Goal: Transaction & Acquisition: Purchase product/service

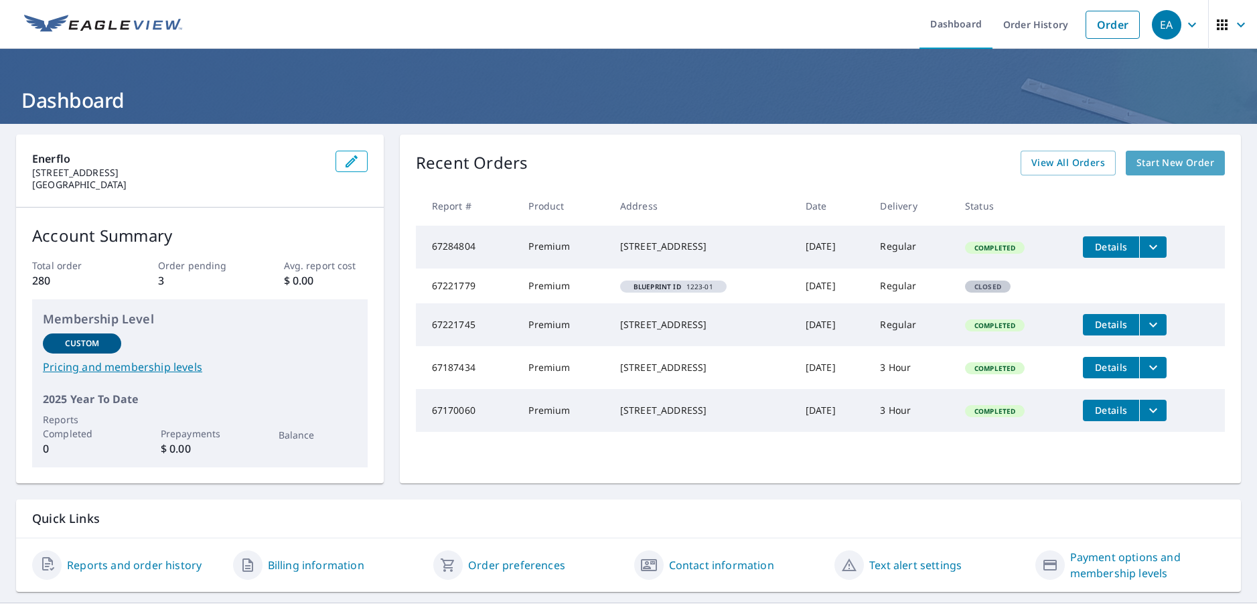
click at [1174, 165] on span "Start New Order" at bounding box center [1176, 163] width 78 height 17
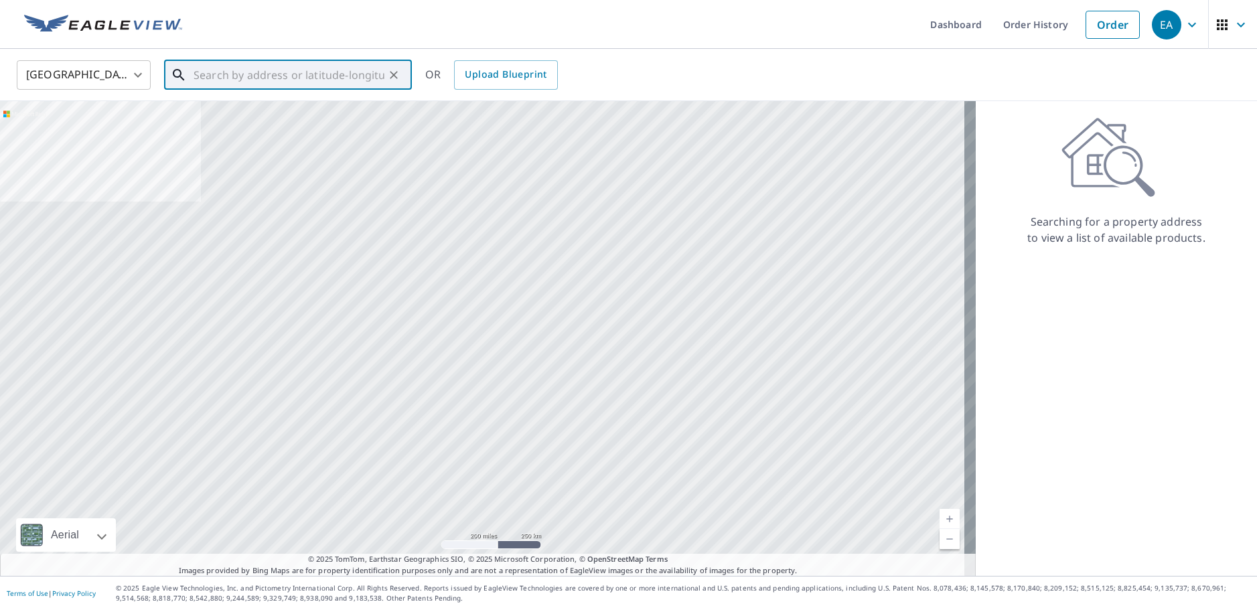
click at [244, 67] on input "text" at bounding box center [289, 75] width 191 height 38
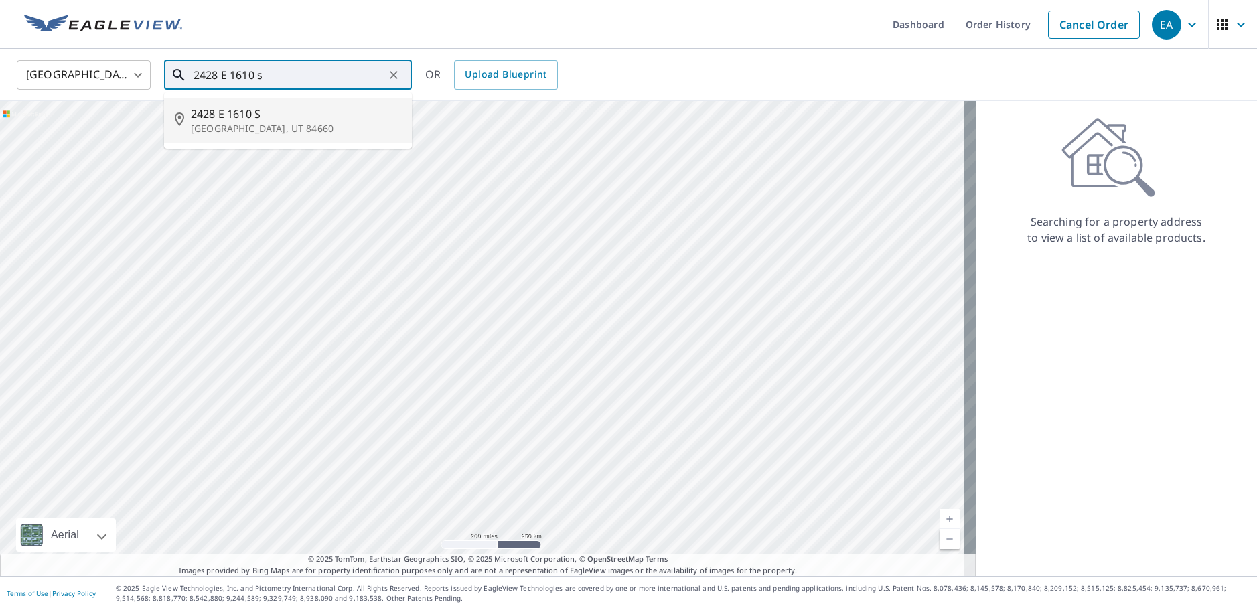
click at [250, 109] on span "2428 E 1610 S" at bounding box center [296, 114] width 210 height 16
type input "[STREET_ADDRESS]"
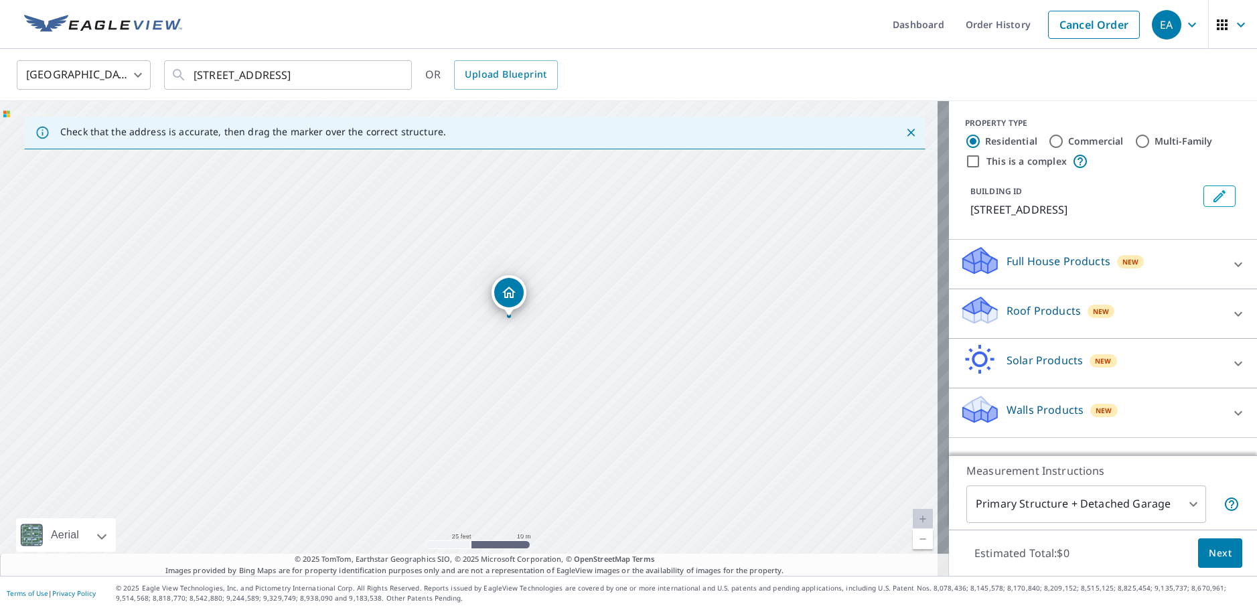
drag, startPoint x: 374, startPoint y: 380, endPoint x: 585, endPoint y: 381, distance: 211.0
click at [585, 381] on div "[STREET_ADDRESS]" at bounding box center [474, 338] width 949 height 475
click at [1047, 311] on p "Roof Products" at bounding box center [1044, 311] width 74 height 16
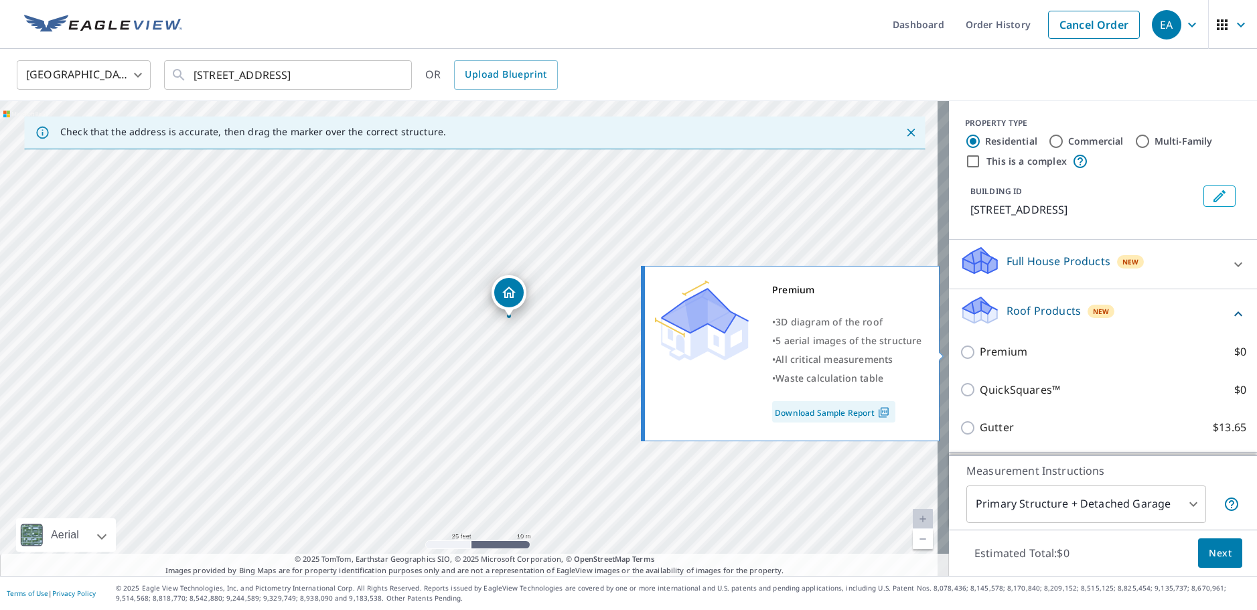
click at [1036, 356] on label "Premium $0" at bounding box center [1113, 352] width 267 height 17
click at [980, 356] on input "Premium $0" at bounding box center [970, 352] width 20 height 16
checkbox input "true"
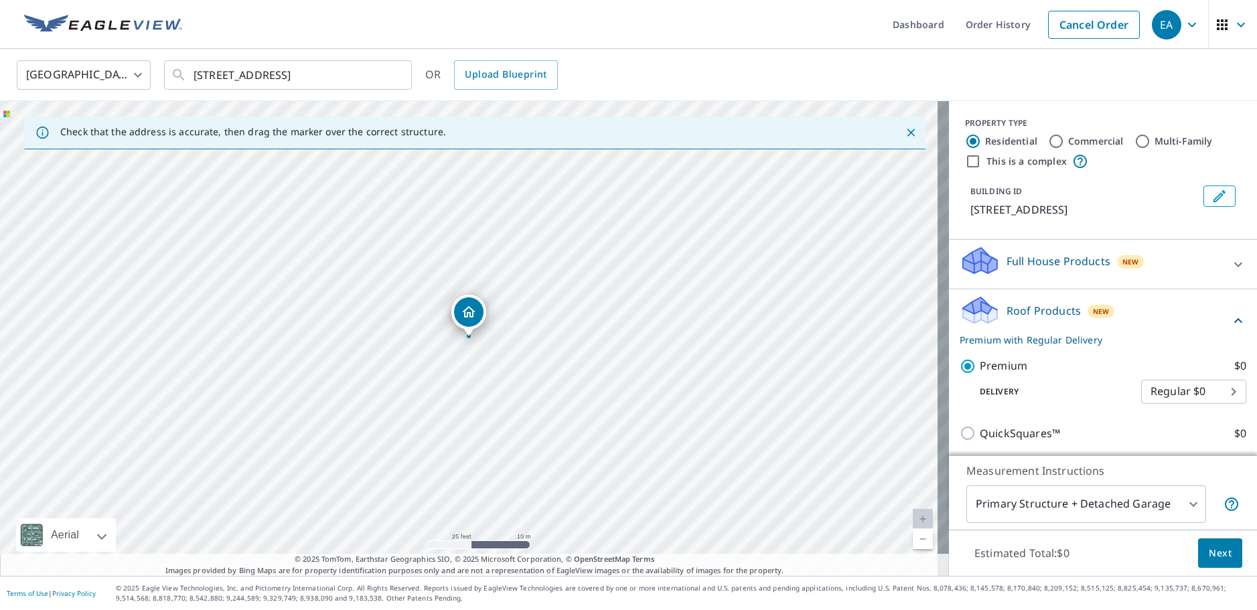
click at [1212, 196] on icon "Edit building 1" at bounding box center [1220, 196] width 16 height 16
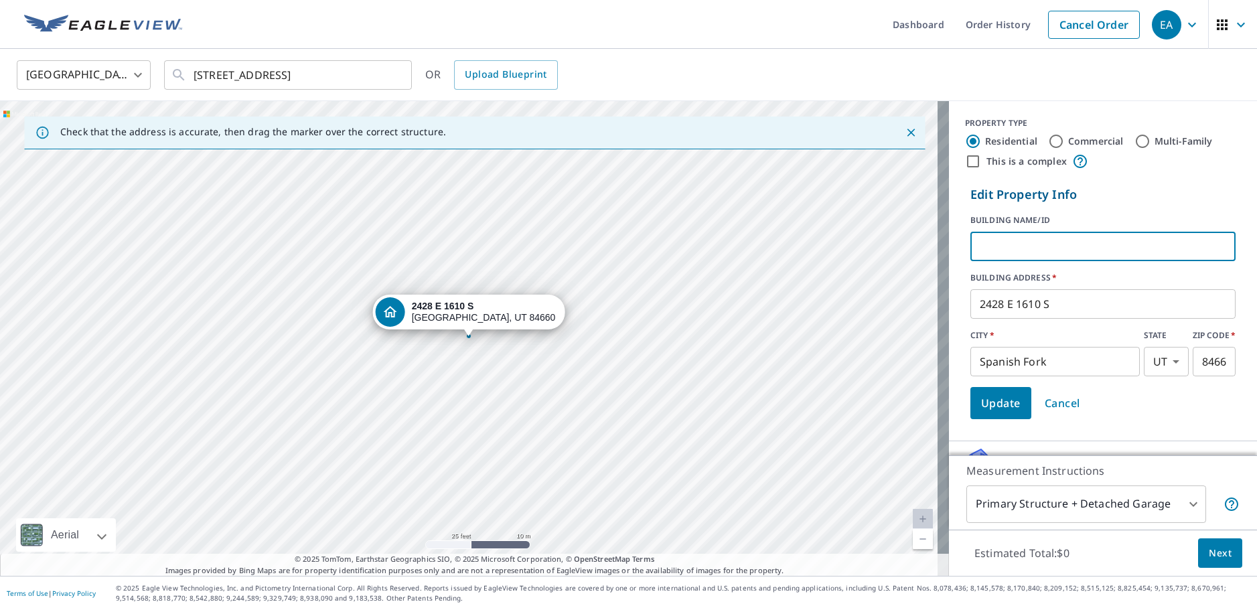
click at [1068, 242] on input "text" at bounding box center [1103, 247] width 265 height 38
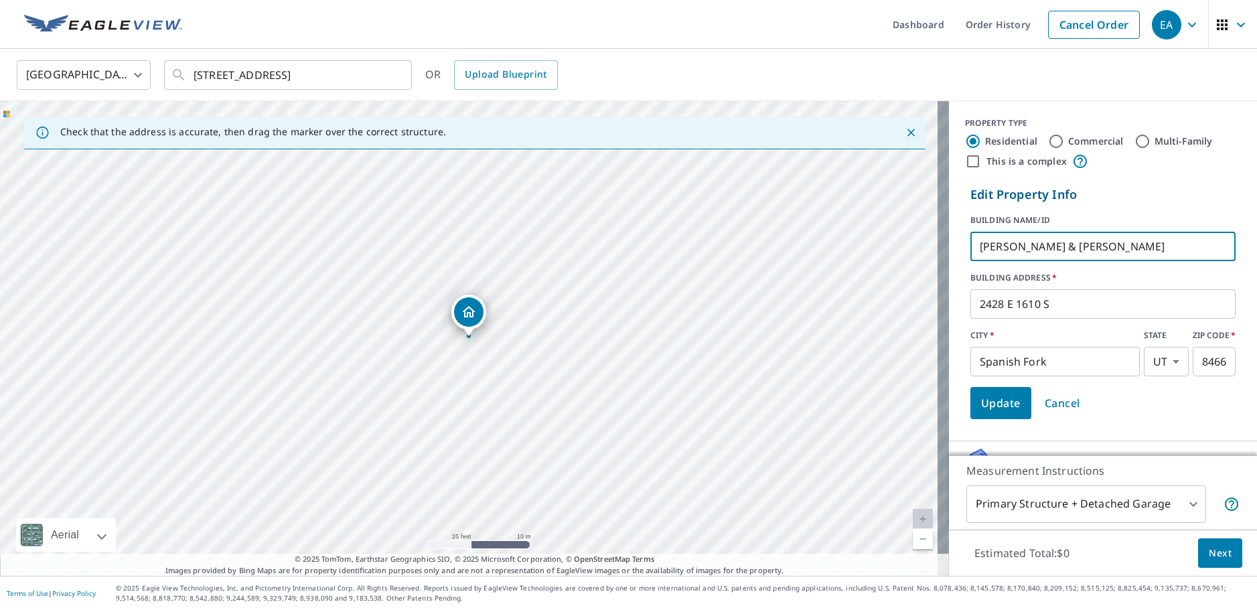
type input "[PERSON_NAME] & [PERSON_NAME]"
click at [1005, 397] on span "Update" at bounding box center [1001, 403] width 40 height 19
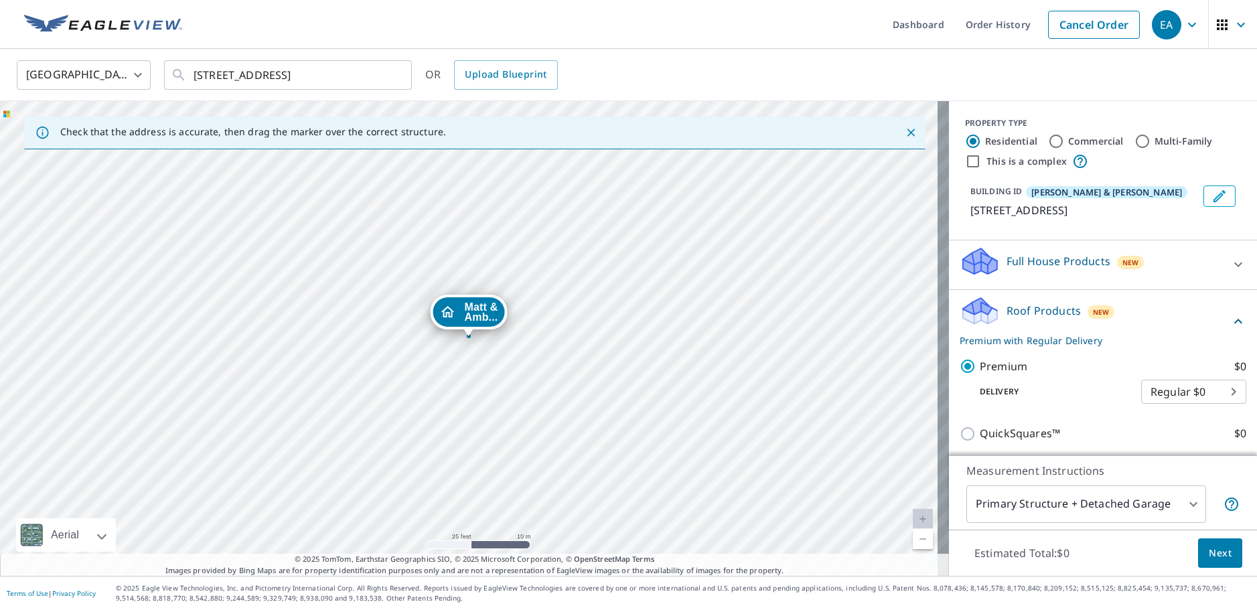
click at [1198, 556] on button "Next" at bounding box center [1220, 553] width 44 height 30
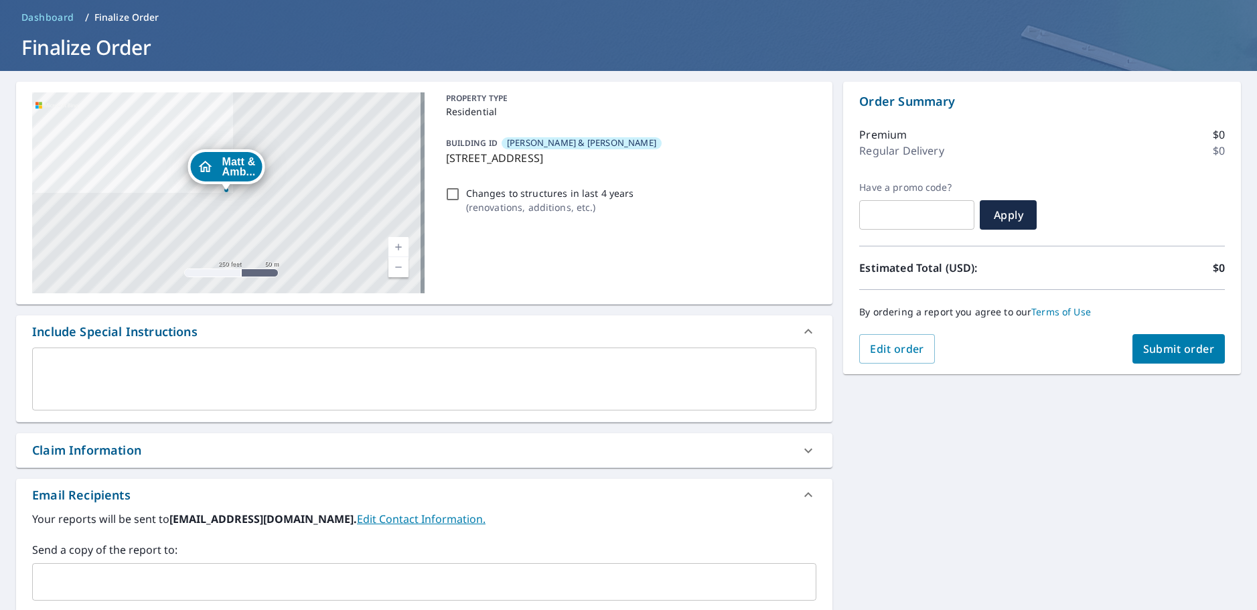
scroll to position [134, 0]
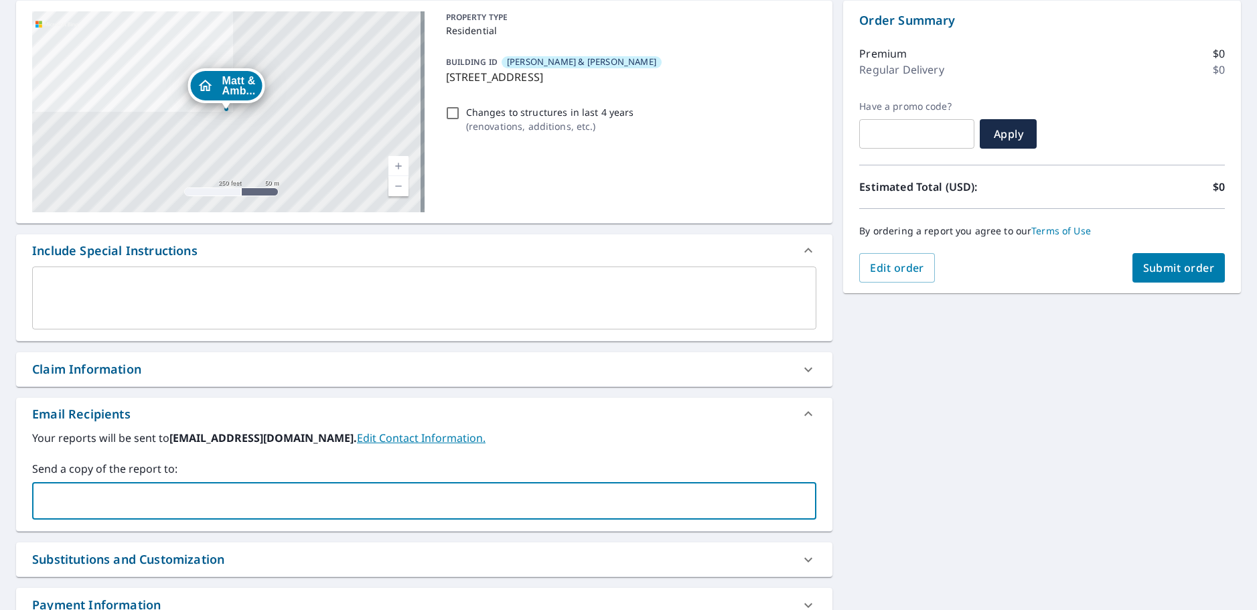
click at [422, 496] on input "text" at bounding box center [414, 500] width 752 height 25
type input "[PERSON_NAME][EMAIL_ADDRESS][DOMAIN_NAME]"
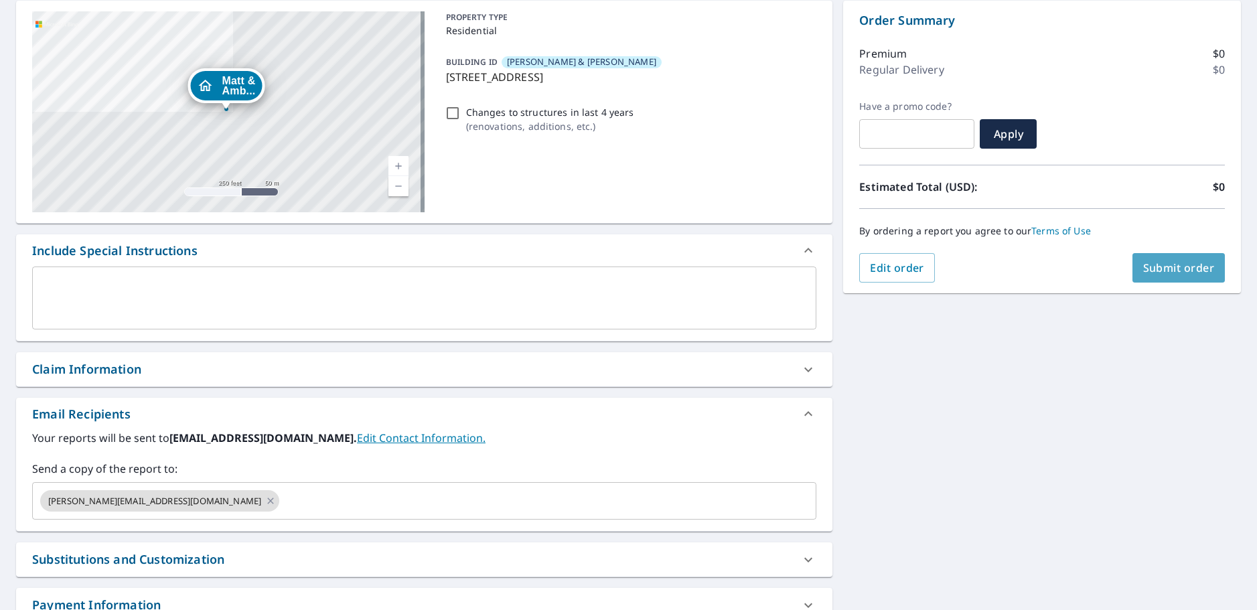
click at [1177, 272] on span "Submit order" at bounding box center [1179, 268] width 72 height 15
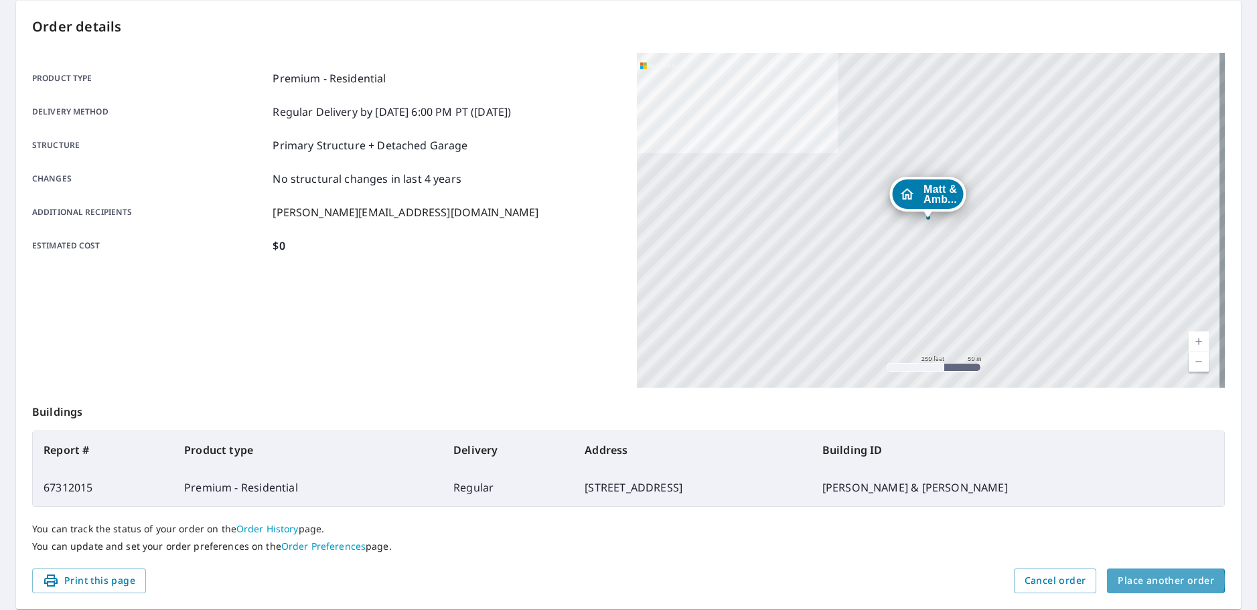
click at [1152, 581] on span "Place another order" at bounding box center [1166, 581] width 96 height 17
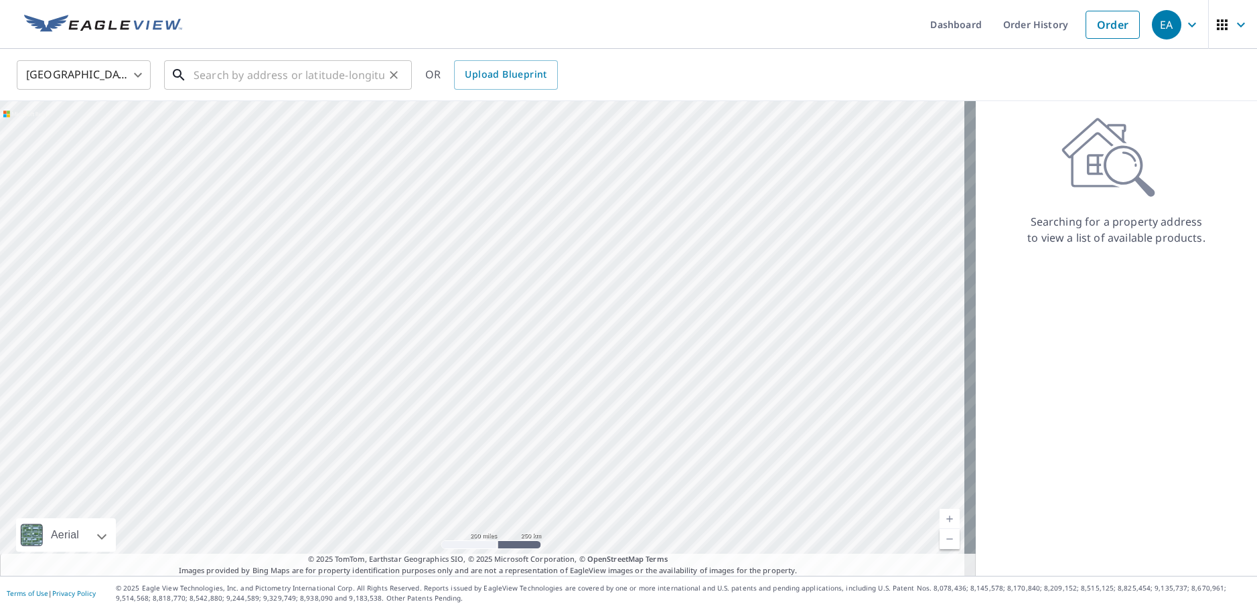
click at [289, 76] on input "text" at bounding box center [289, 75] width 191 height 38
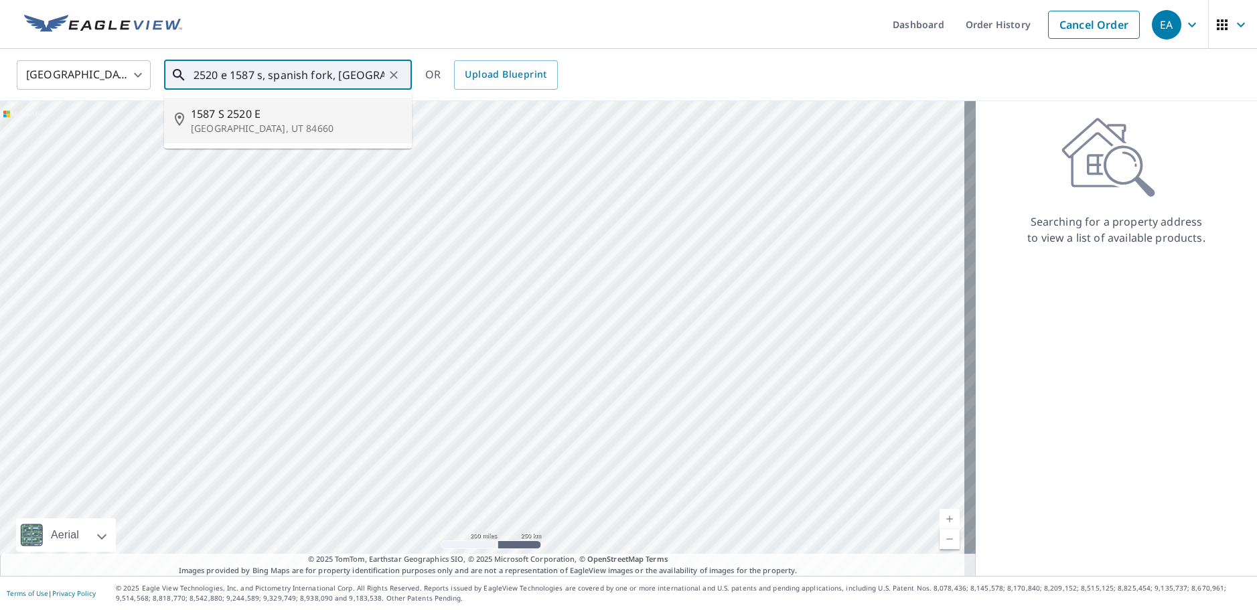
click at [313, 123] on p "[GEOGRAPHIC_DATA], UT 84660" at bounding box center [296, 128] width 210 height 13
type input "1587 S [STREET_ADDRESS]"
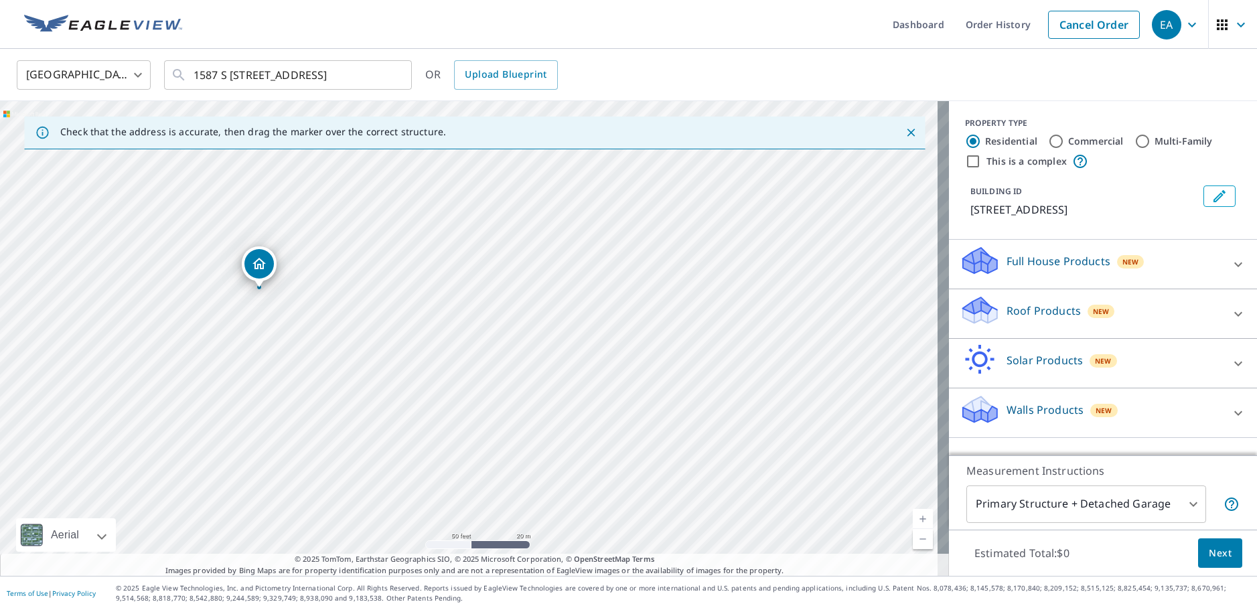
drag, startPoint x: 254, startPoint y: 199, endPoint x: 257, endPoint y: 350, distance: 151.4
click at [257, 350] on div "1587 S [STREET_ADDRESS]" at bounding box center [474, 338] width 949 height 475
drag, startPoint x: 255, startPoint y: 289, endPoint x: 255, endPoint y: 340, distance: 50.9
click at [255, 340] on div "1587 S [STREET_ADDRESS]" at bounding box center [474, 338] width 949 height 475
click at [1038, 305] on p "Roof Products" at bounding box center [1044, 311] width 74 height 16
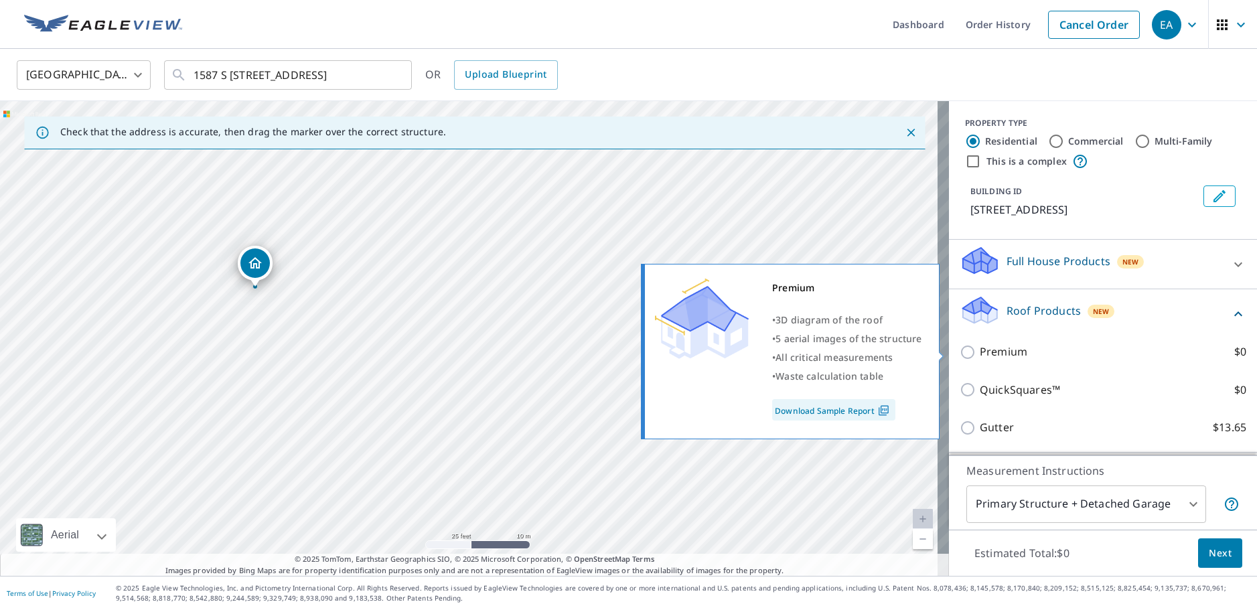
click at [1001, 352] on p "Premium" at bounding box center [1004, 352] width 48 height 17
click at [980, 352] on input "Premium $0" at bounding box center [970, 352] width 20 height 16
checkbox input "true"
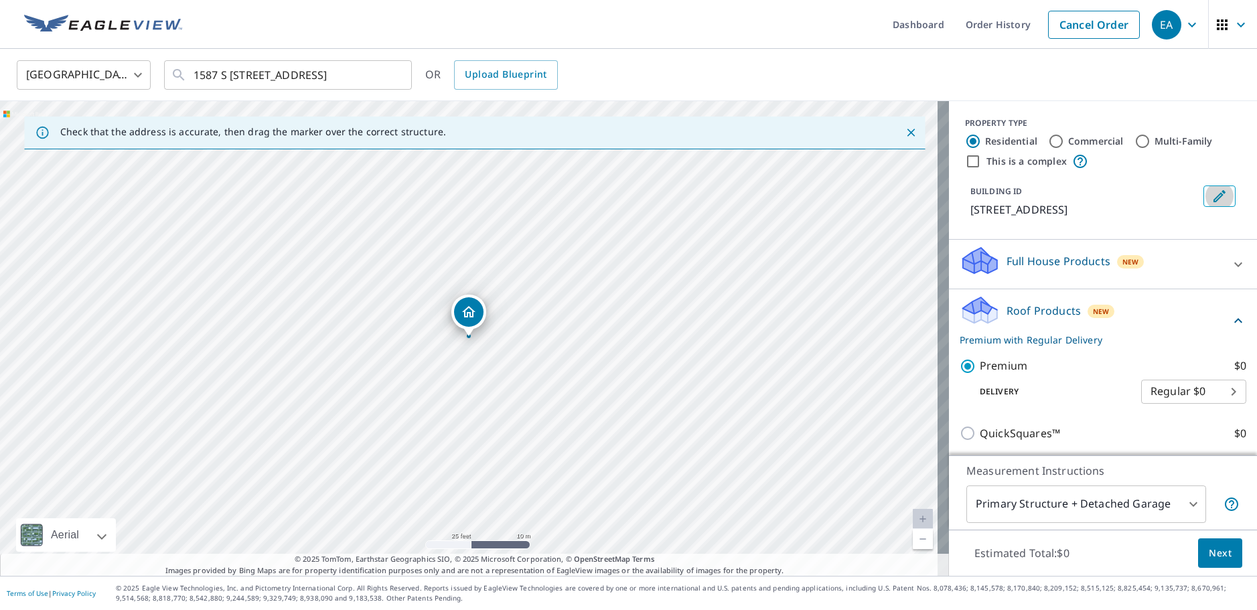
click at [1214, 195] on icon "Edit building 1" at bounding box center [1220, 196] width 12 height 12
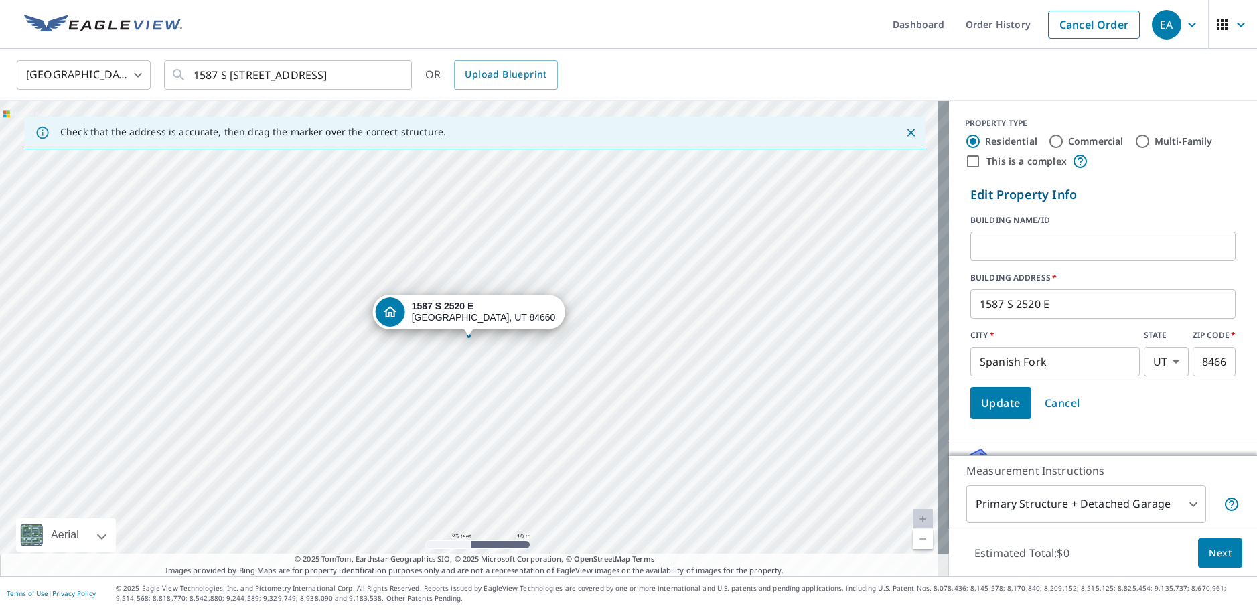
click at [1052, 242] on input "text" at bounding box center [1103, 247] width 265 height 38
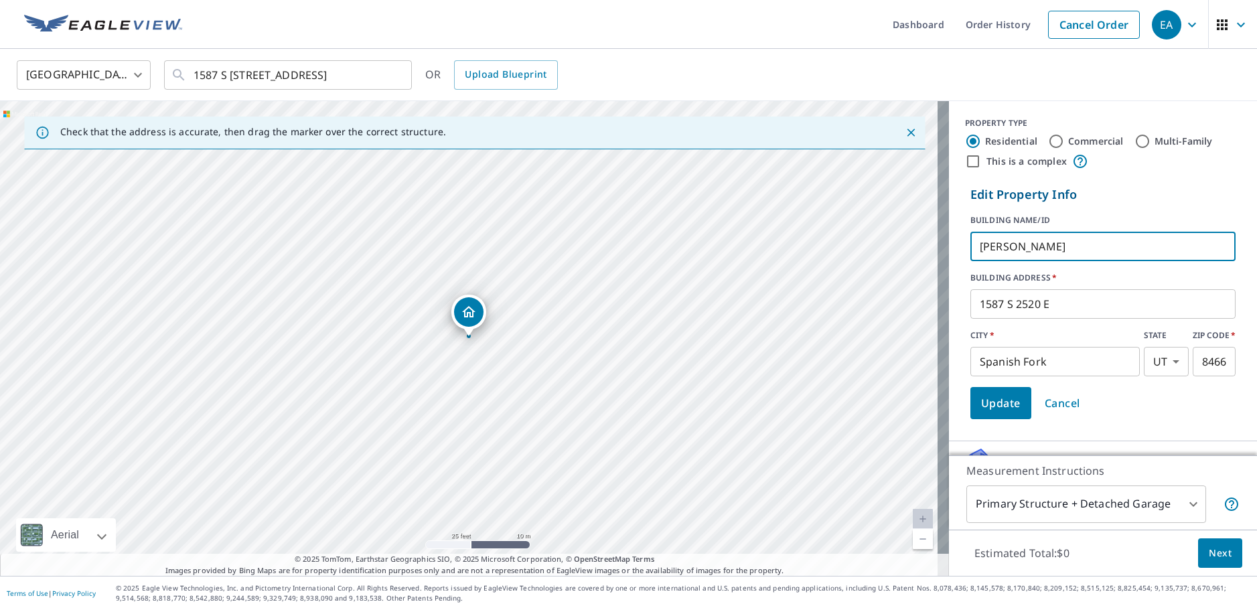
type input "[PERSON_NAME]"
click at [1115, 403] on div "Update Cancel" at bounding box center [1103, 403] width 265 height 32
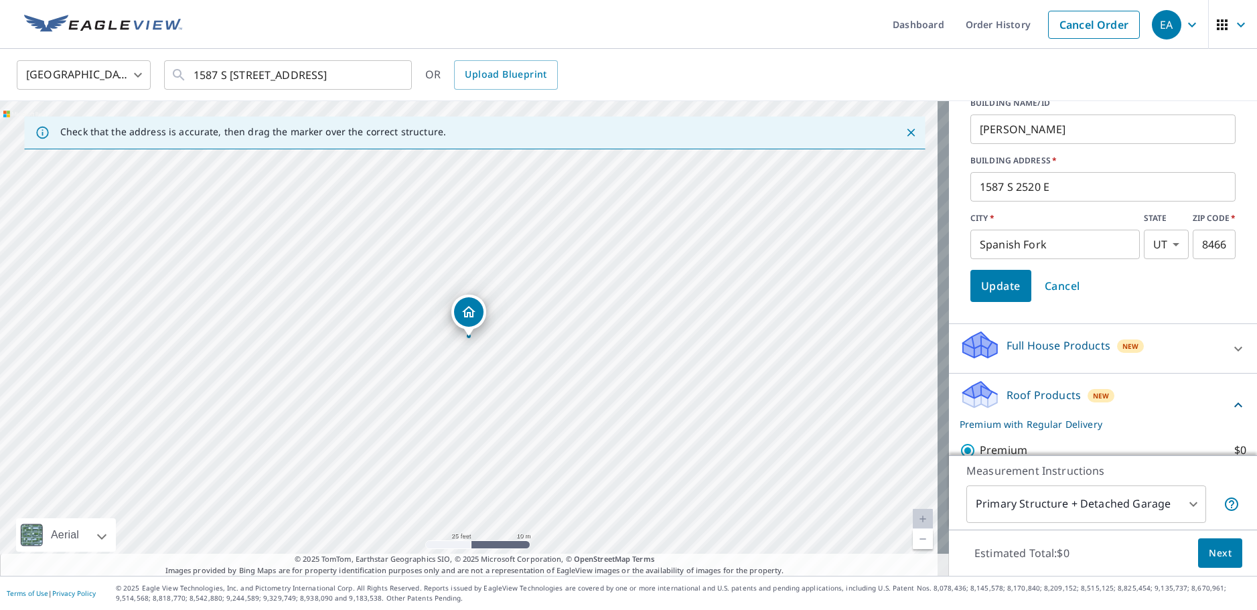
scroll to position [134, 0]
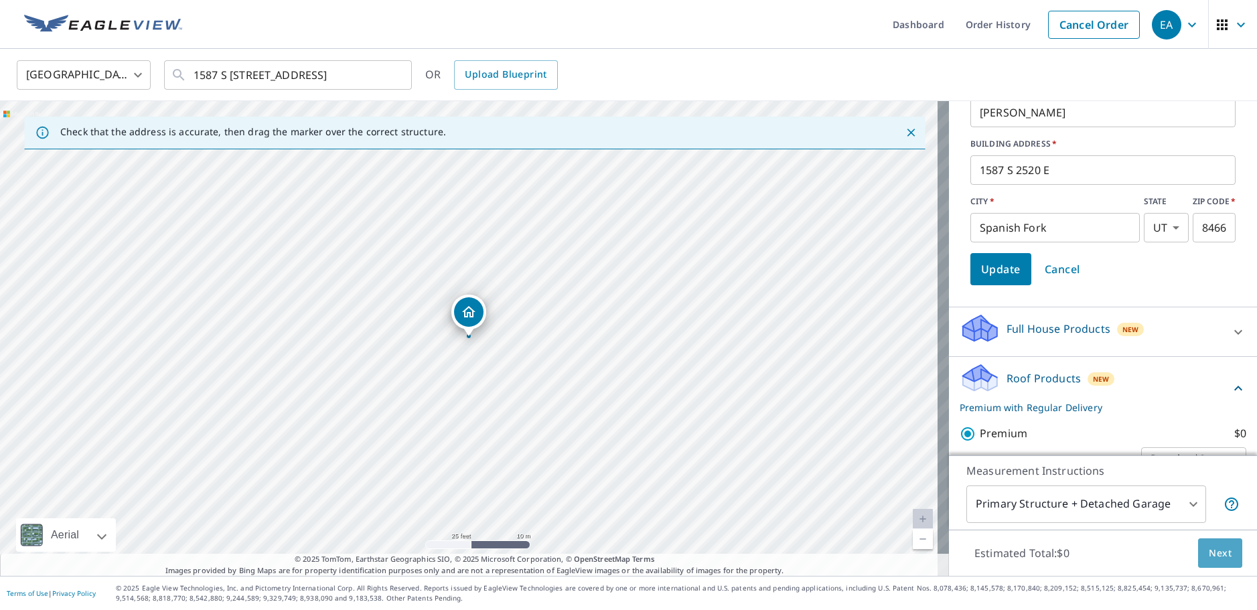
click at [1209, 550] on span "Next" at bounding box center [1220, 553] width 23 height 17
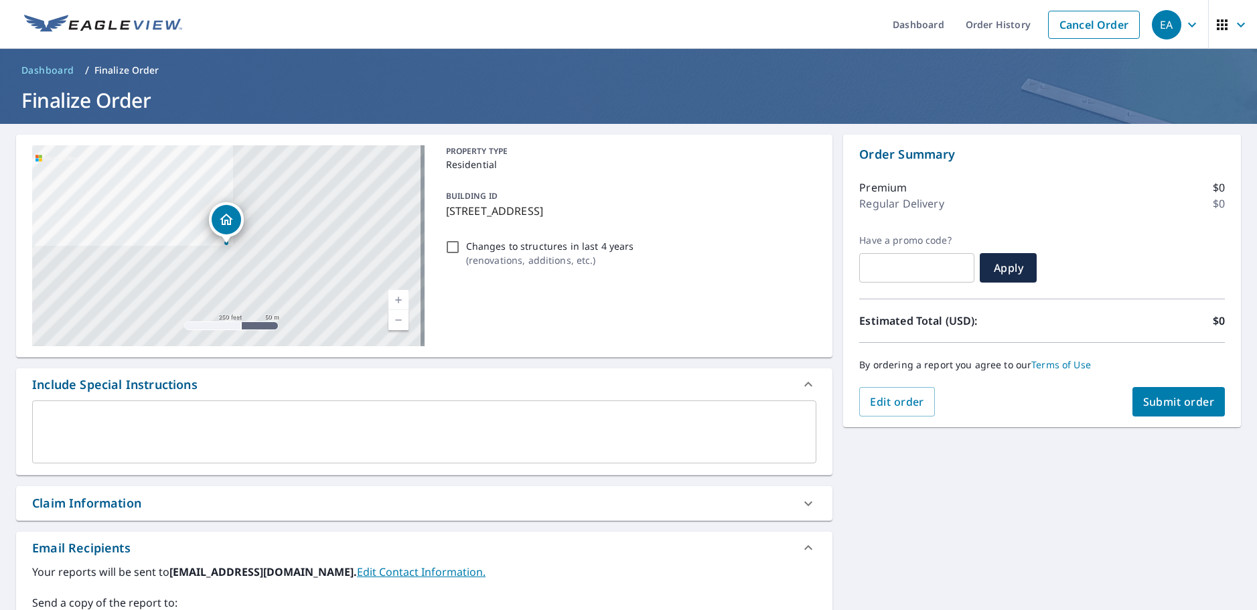
click at [222, 415] on textarea at bounding box center [425, 432] width 766 height 38
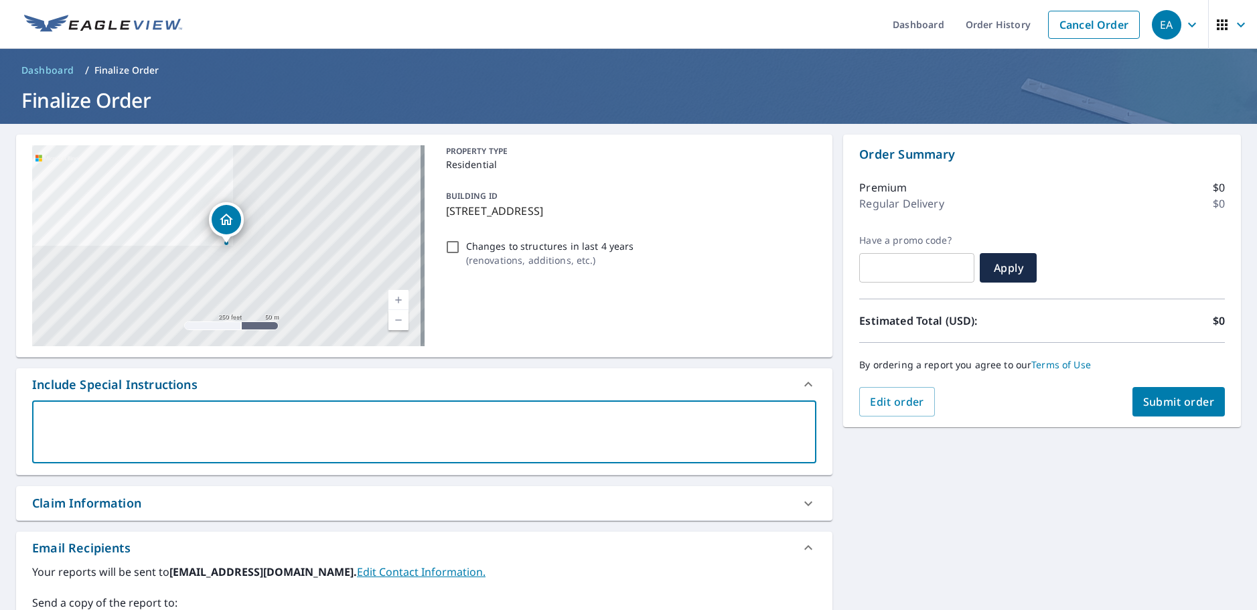
type textarea "I"
type textarea "x"
type textarea "It"
type textarea "x"
type textarea "It"
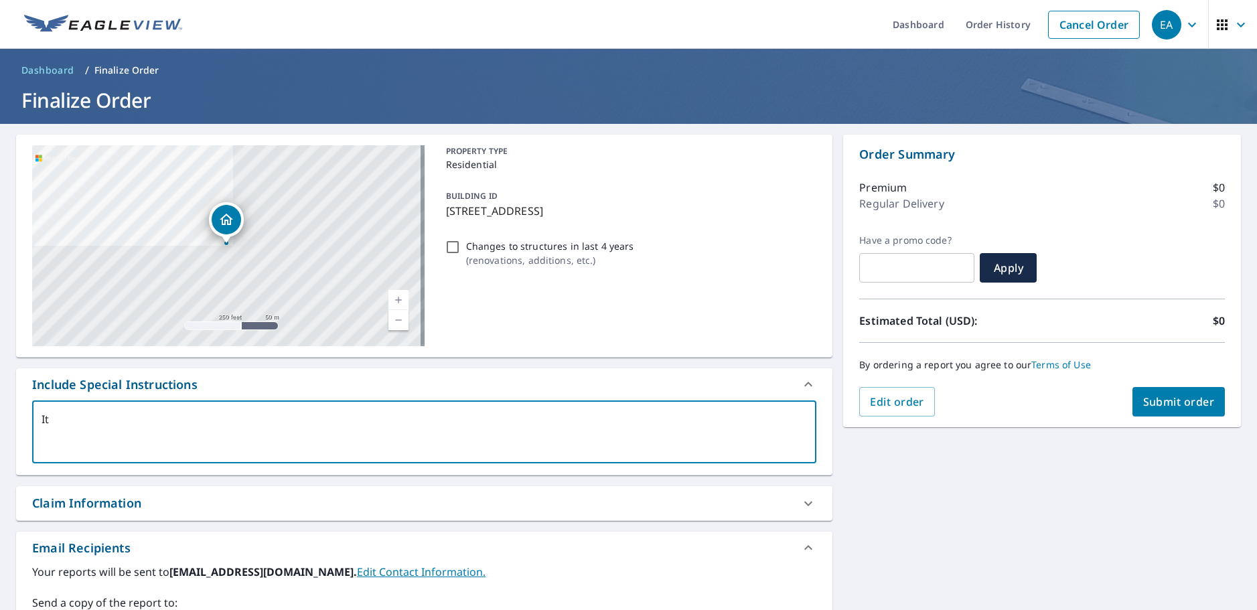
type textarea "x"
type textarea "It i"
type textarea "x"
type textarea "It is"
type textarea "x"
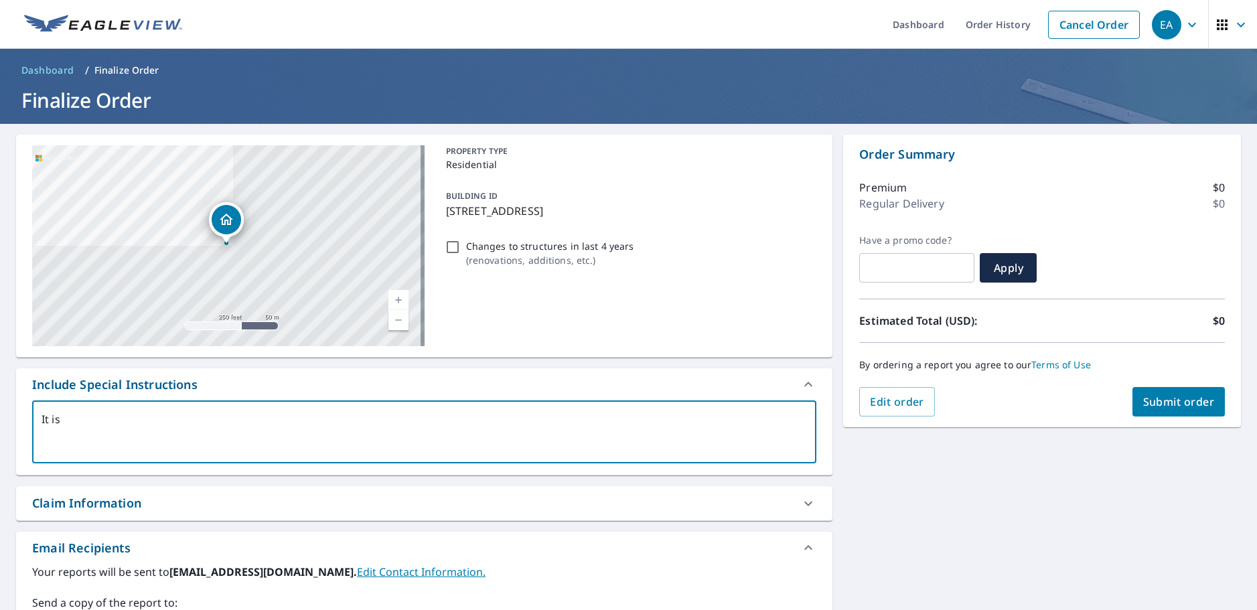
type textarea "It is"
type textarea "x"
type textarea "It is o"
type textarea "x"
type textarea "It is on"
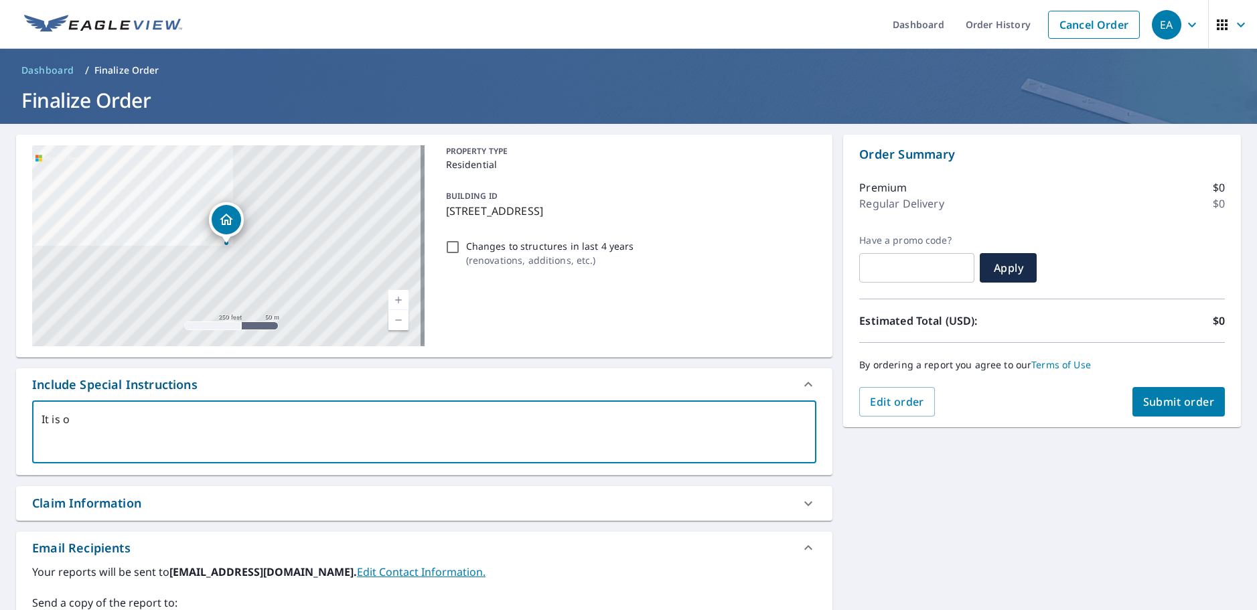
type textarea "x"
type textarea "It is onl"
type textarea "x"
type textarea "It is only"
type textarea "x"
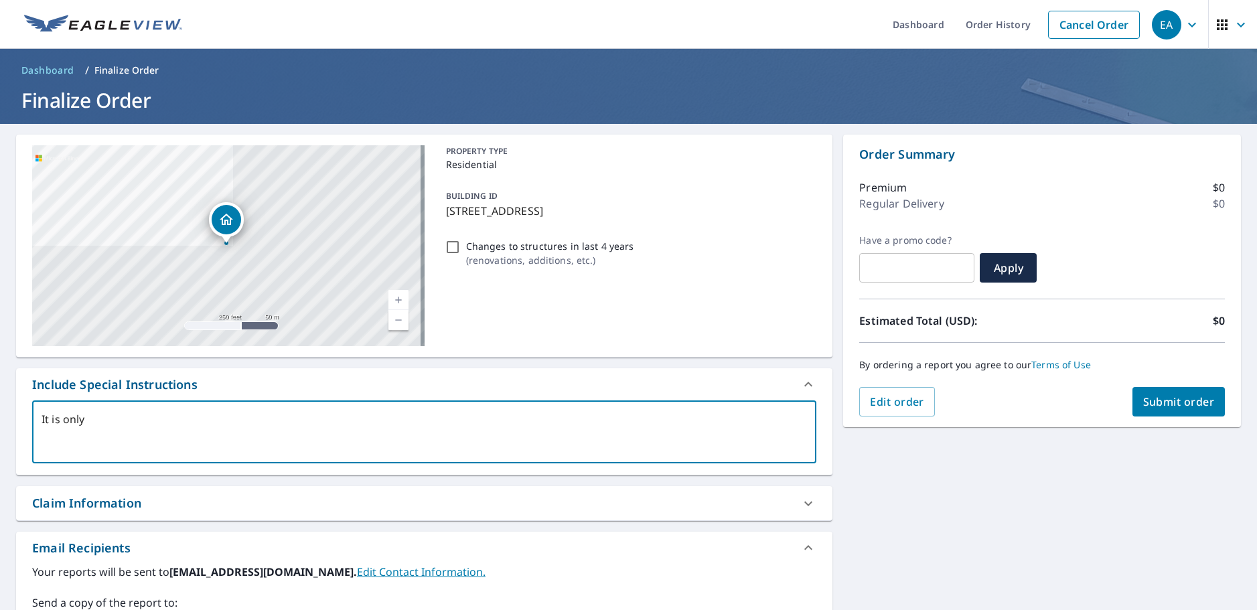
type textarea "It is only"
type textarea "x"
type textarea "It is only t"
type textarea "x"
type textarea "It is only th"
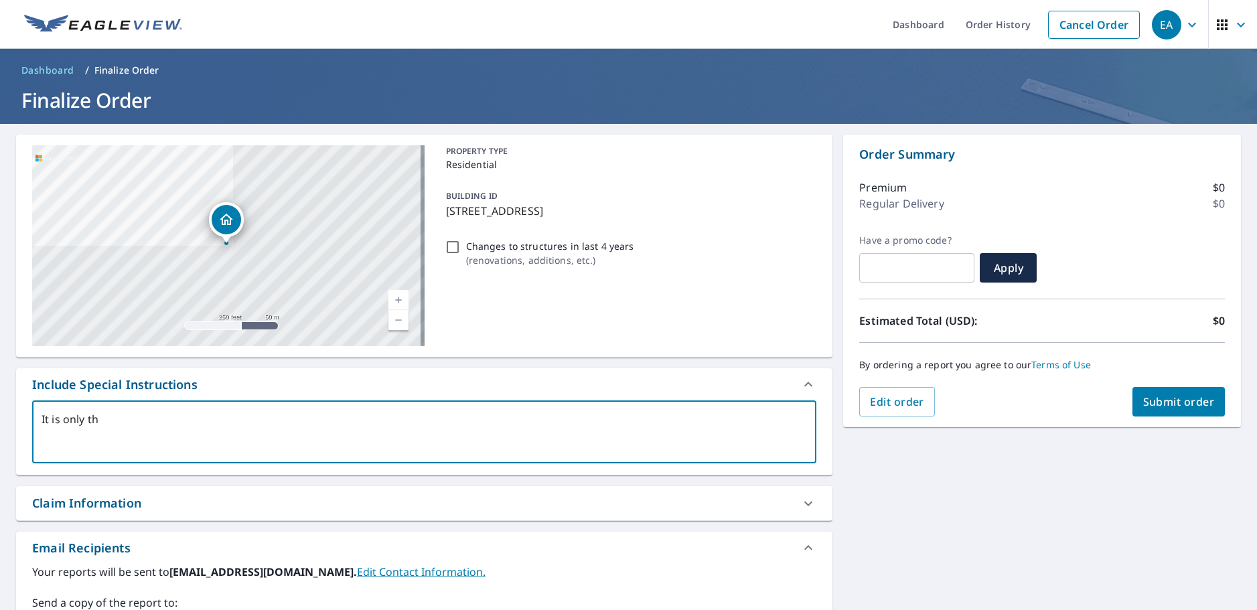
type textarea "x"
type textarea "It is only the"
type textarea "x"
type textarea "It is only the"
type textarea "x"
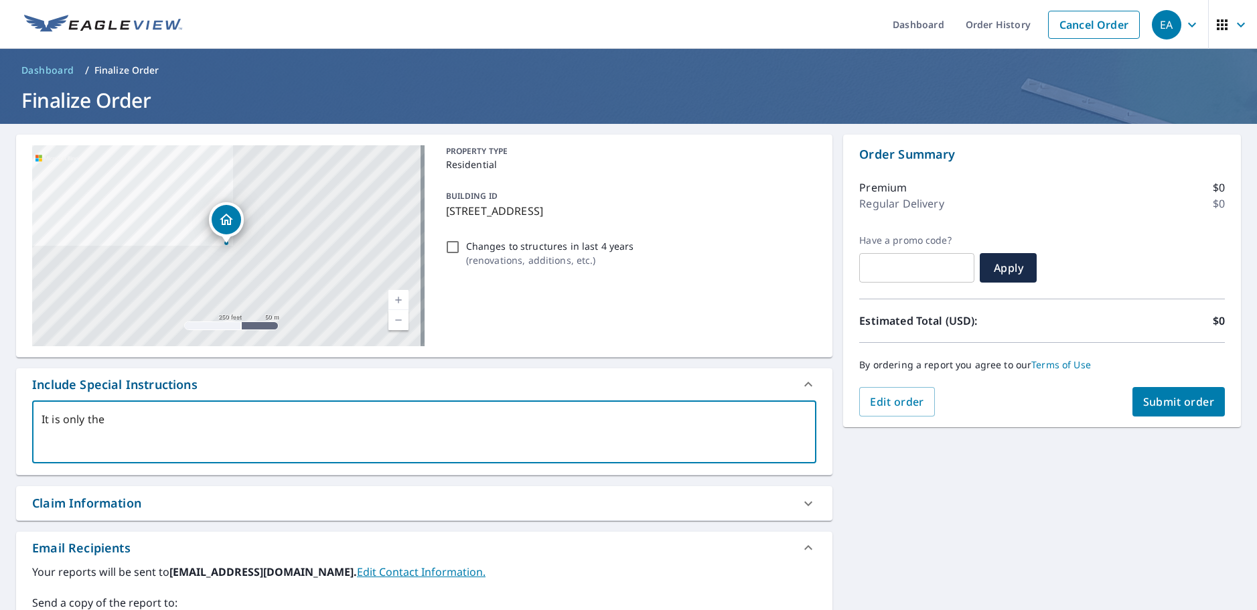
type textarea "It is only the"
type textarea "x"
type textarea "It is only th"
type textarea "x"
type textarea "It is only t"
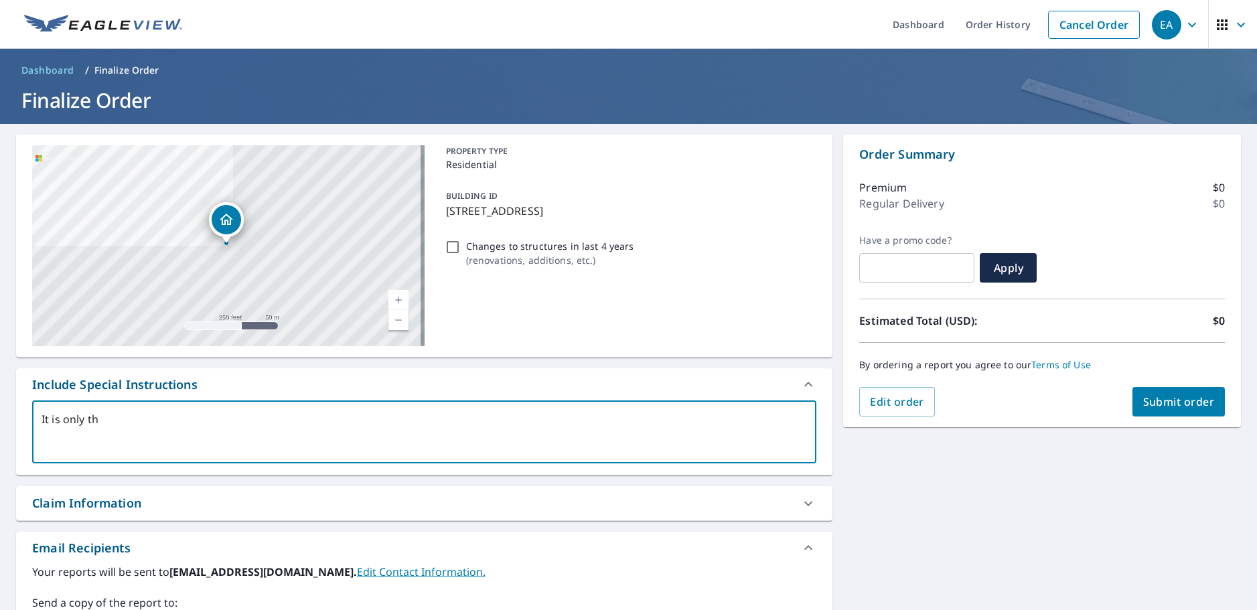
type textarea "x"
type textarea "It is only"
type textarea "x"
type textarea "It is only h"
type textarea "x"
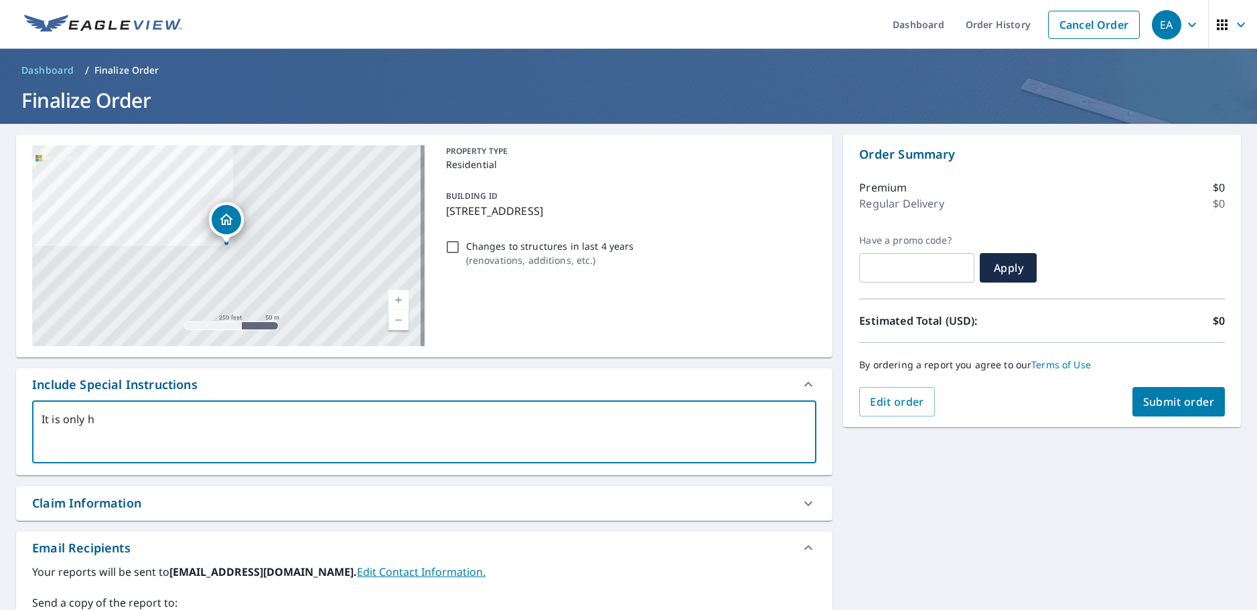
type textarea "It is only ha"
type textarea "x"
type textarea "It is only hal"
type textarea "x"
type textarea "It is only half"
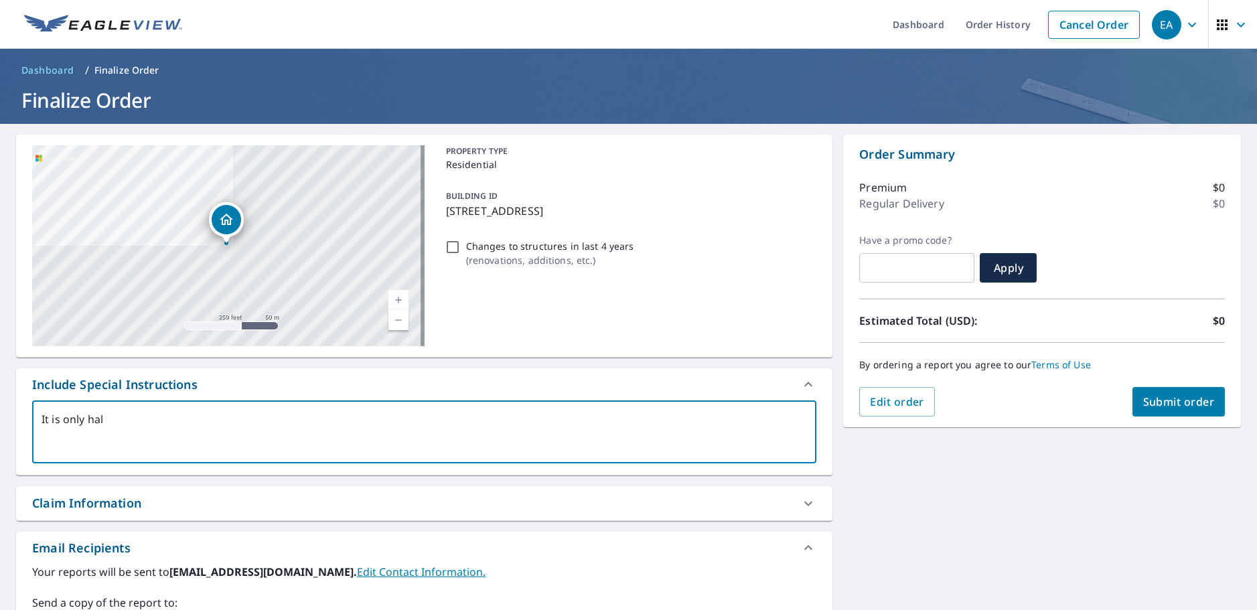
type textarea "x"
type textarea "It is only half"
type textarea "x"
type textarea "It is only half t"
type textarea "x"
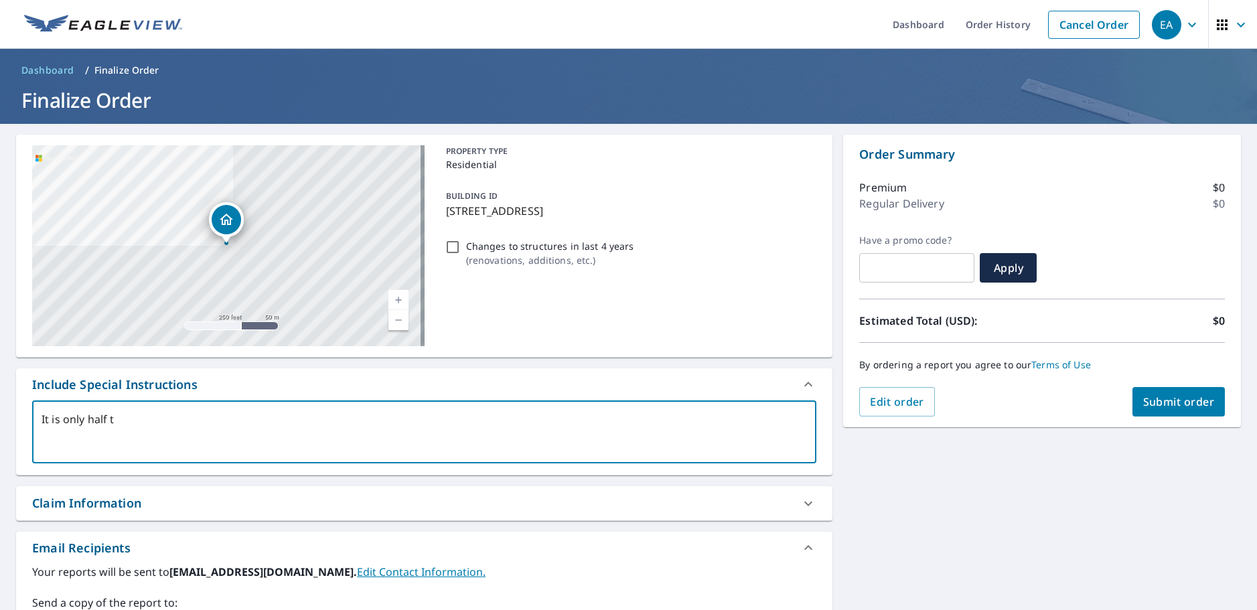
type textarea "It is only half th"
type textarea "x"
type textarea "It is only half the"
type textarea "x"
type textarea "It is only half the"
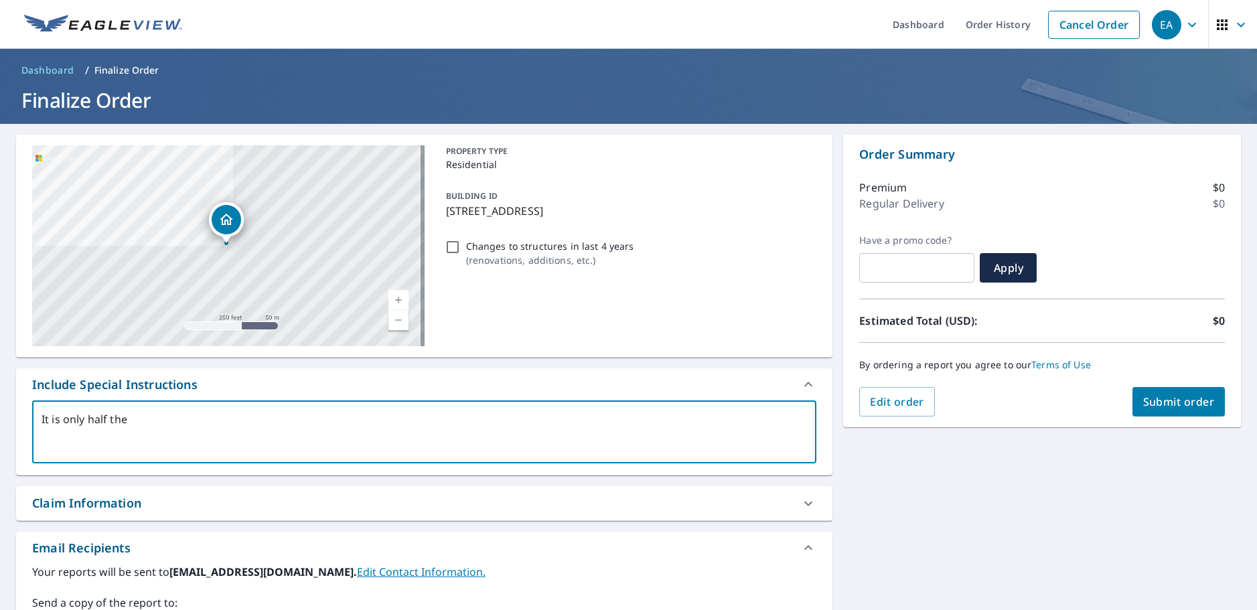
type textarea "x"
type textarea "It is only half the"
type textarea "x"
type textarea "It is only half th"
type textarea "x"
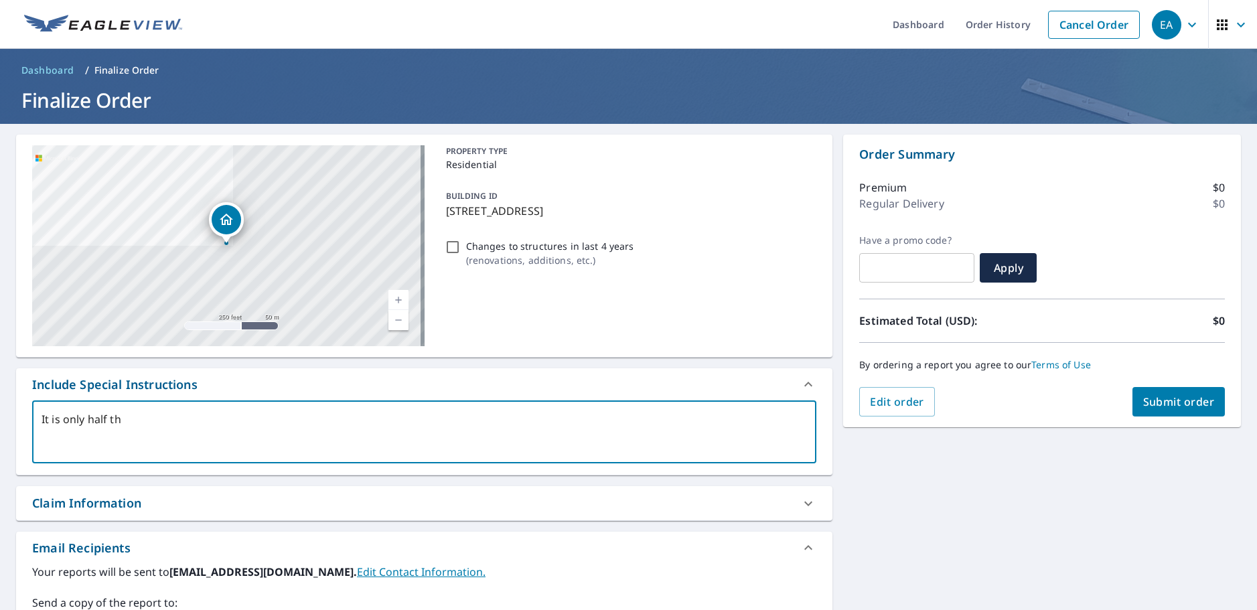
type textarea "It is only half t"
type textarea "x"
type textarea "It is only half"
type textarea "x"
type textarea "It is only half o"
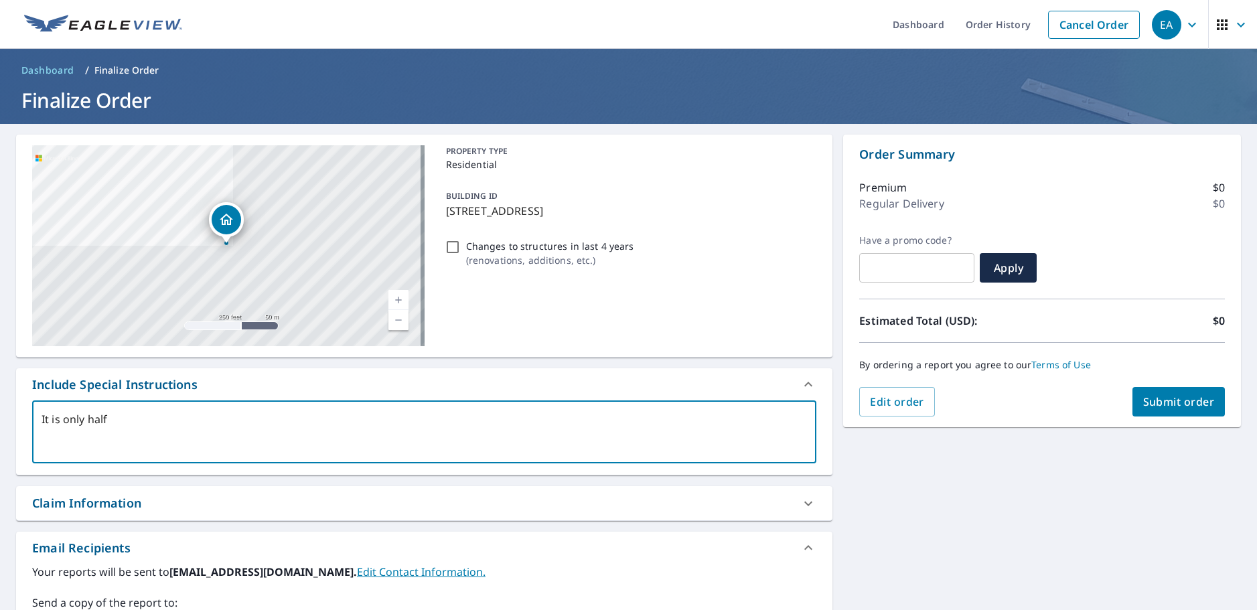
type textarea "x"
type textarea "It is only half of"
type textarea "x"
type textarea "It is only half of"
type textarea "x"
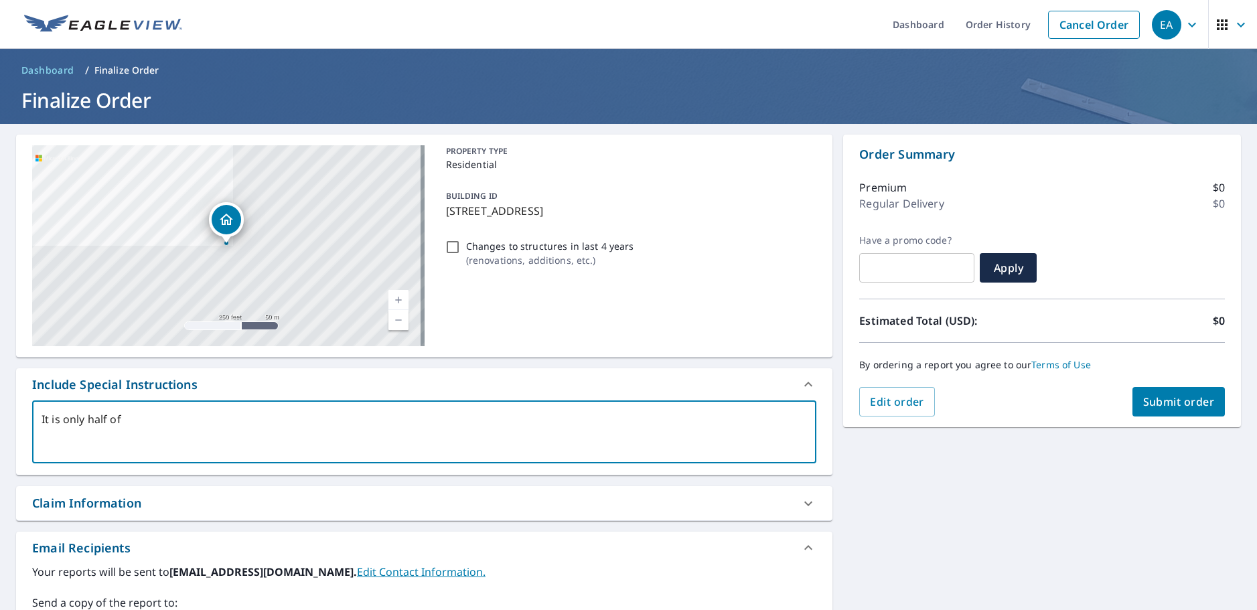
type textarea "It is only half of t"
type textarea "x"
type textarea "It is only half of th"
type textarea "x"
type textarea "It is only half of the"
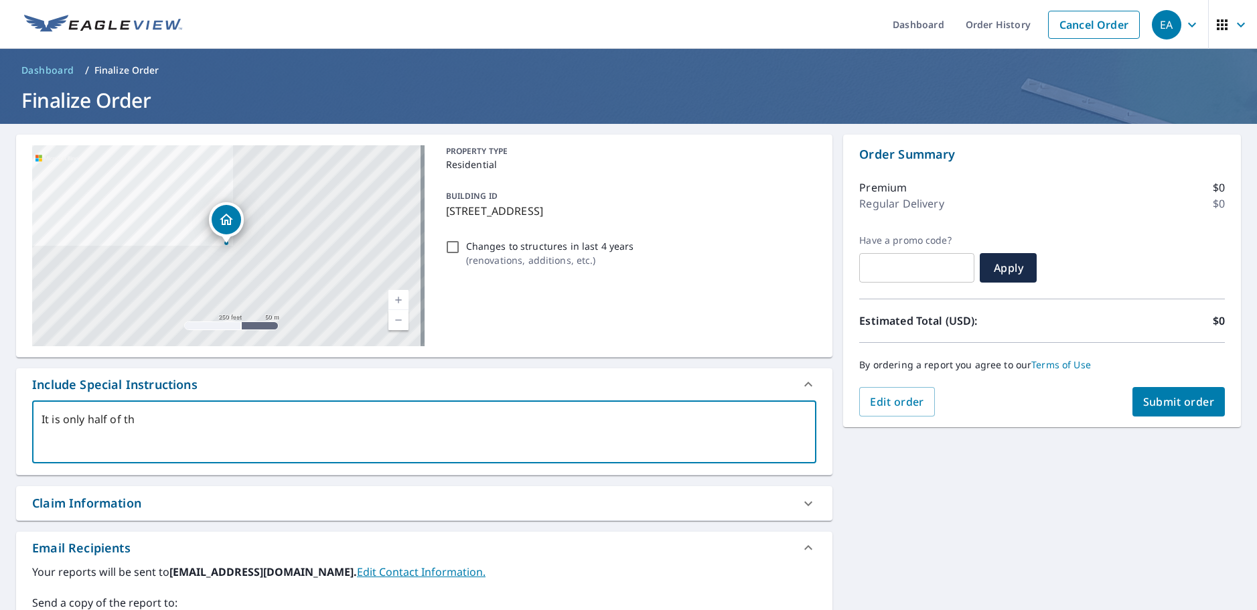
type textarea "x"
type textarea "It is only half of the"
type textarea "x"
type textarea "It is only half of the d"
type textarea "x"
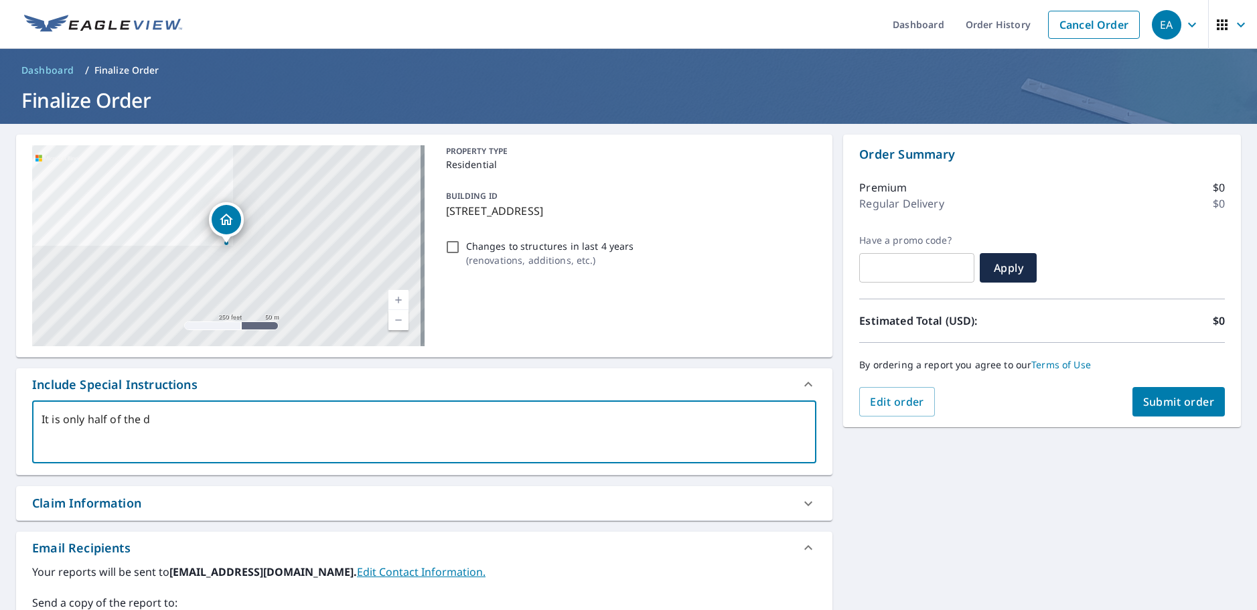
type textarea "It is only half of the du"
type textarea "x"
type textarea "It is only half of the dup"
type textarea "x"
type textarea "It is only half of the dupl"
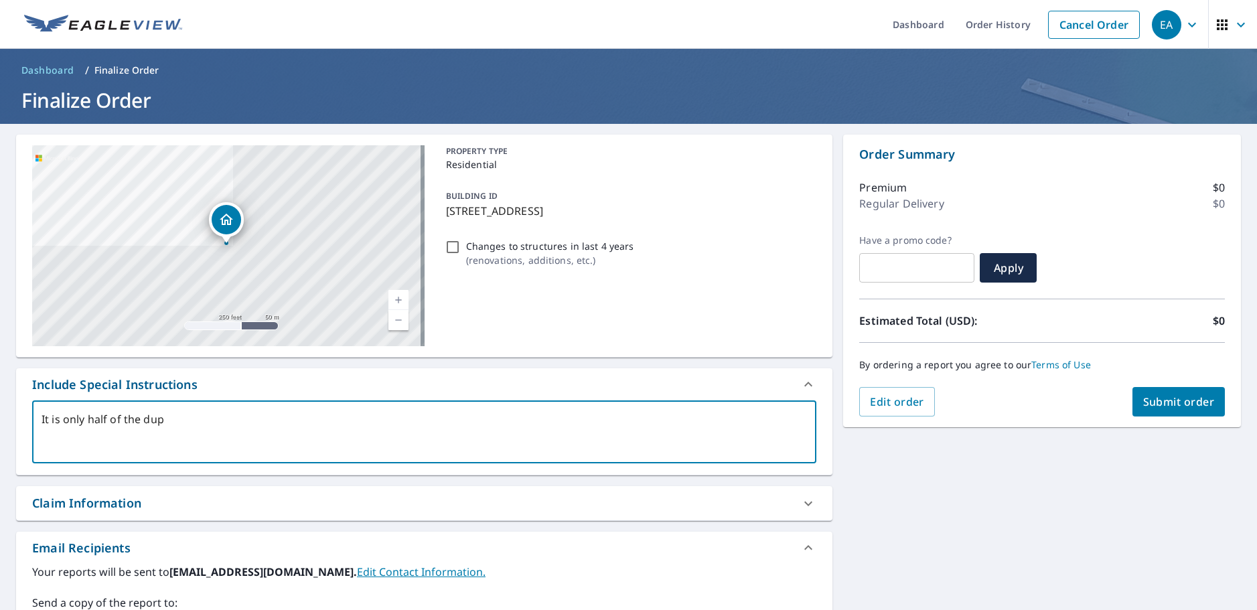
type textarea "x"
type textarea "It is only half of the duple"
type textarea "x"
type textarea "It is only half of the duplex"
type textarea "x"
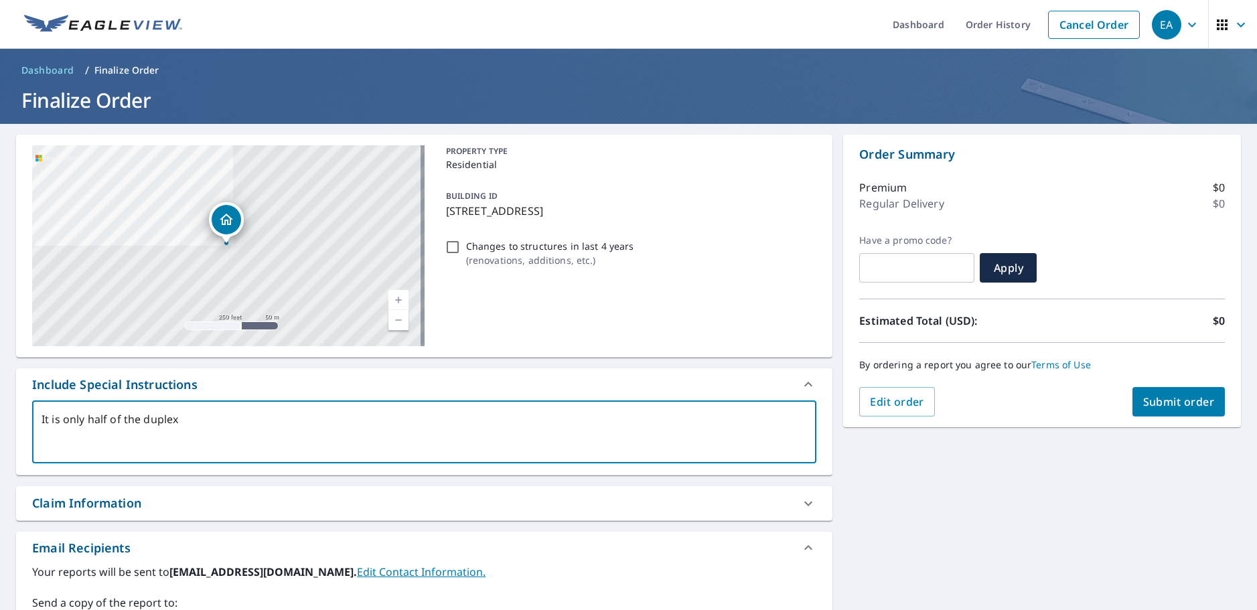
type textarea "It is only half of the duplex"
type textarea "x"
type textarea "It is only half of the [MEDICAL_DATA]"
type textarea "x"
type textarea "It is only half of the duplex th"
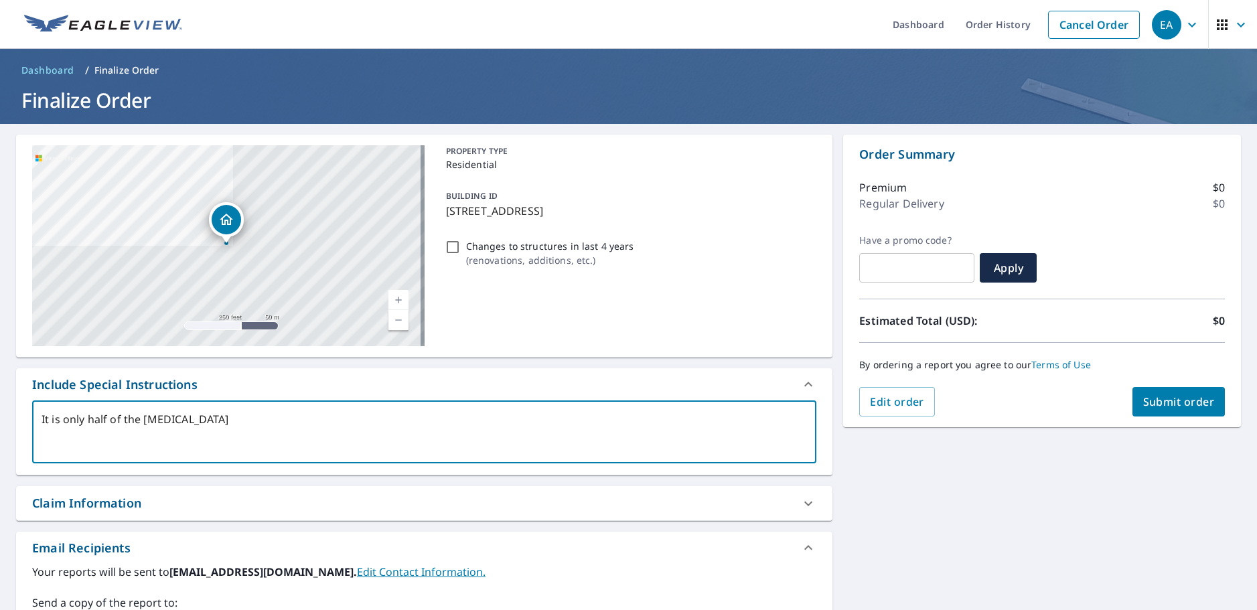
type textarea "x"
type textarea "It is only half of the duplex the"
type textarea "x"
type textarea "It is only half of the duplex the"
type textarea "x"
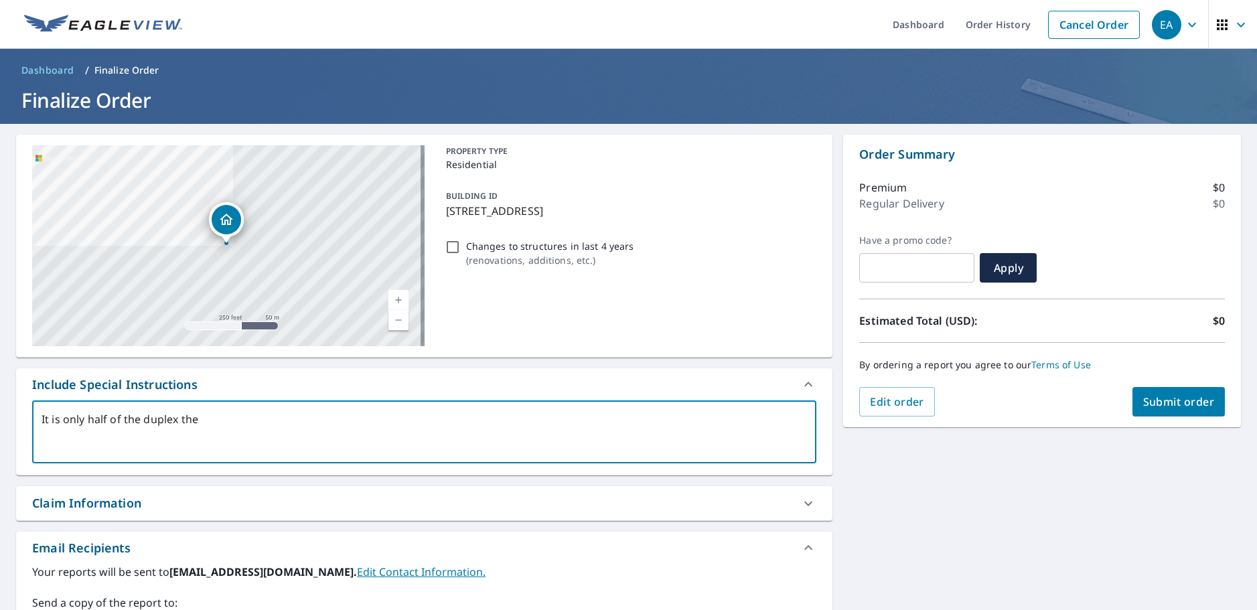
type textarea "It is only half of the duplex the o"
type textarea "x"
type textarea "It is only half of the duplex the ot"
type textarea "x"
type textarea "It is only half of the duplex the oth"
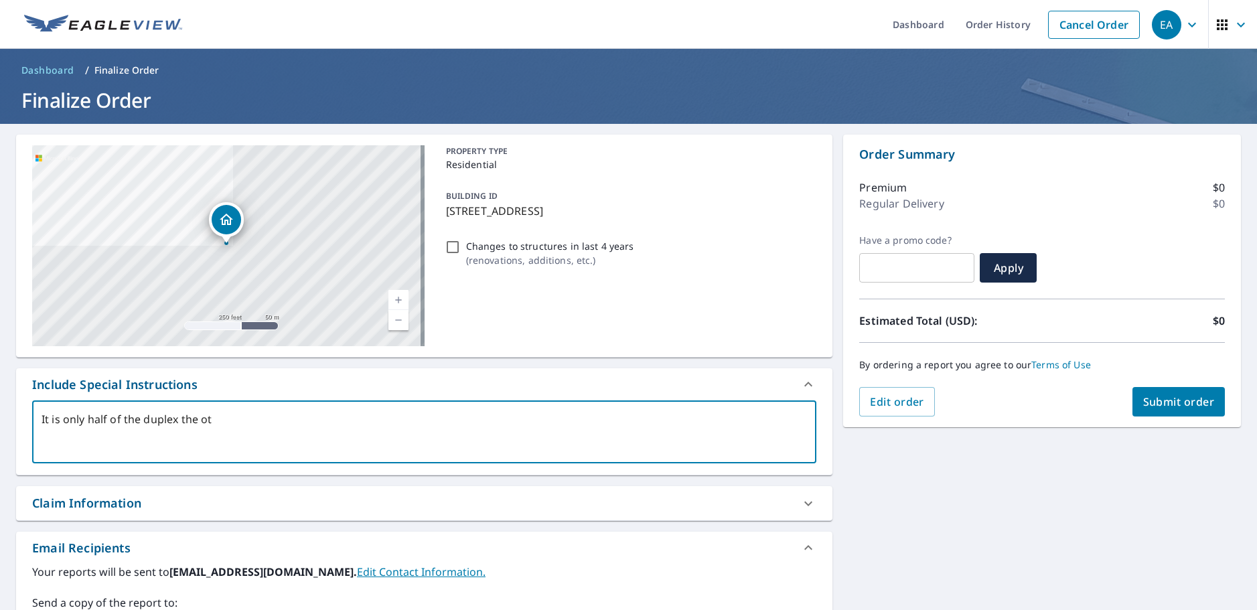
type textarea "x"
type textarea "It is only half of the duplex the othe"
type textarea "x"
type textarea "It is only half of the duplex the other"
type textarea "x"
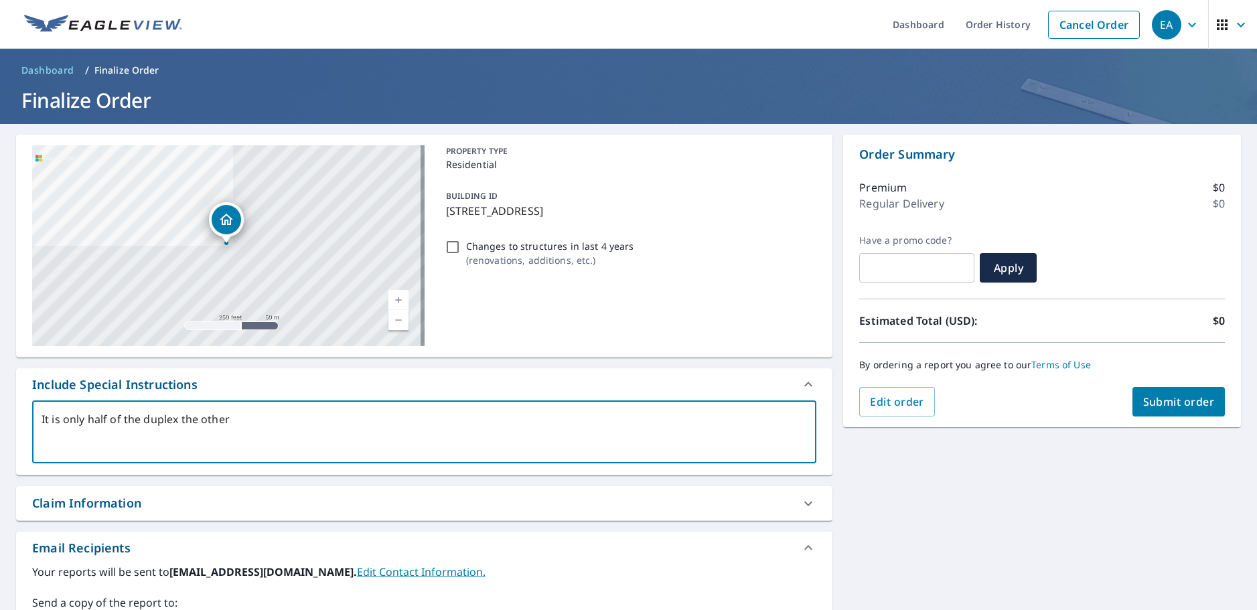
type textarea "It is only half of the duplex the other"
type textarea "x"
type textarea "It is only half of the duplex the other"
type textarea "x"
type textarea "It is only half of the duplex the others"
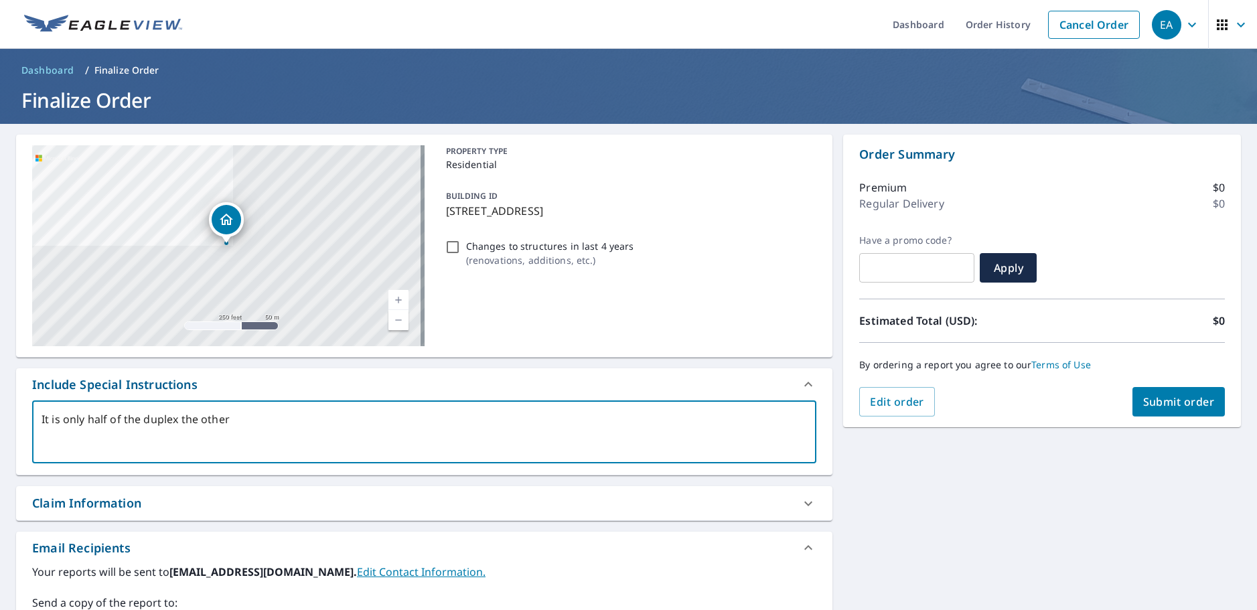
type textarea "x"
type textarea "It is only half of the duplex the othersi"
type textarea "x"
type textarea "It is only half of the duplex the othersie"
type textarea "x"
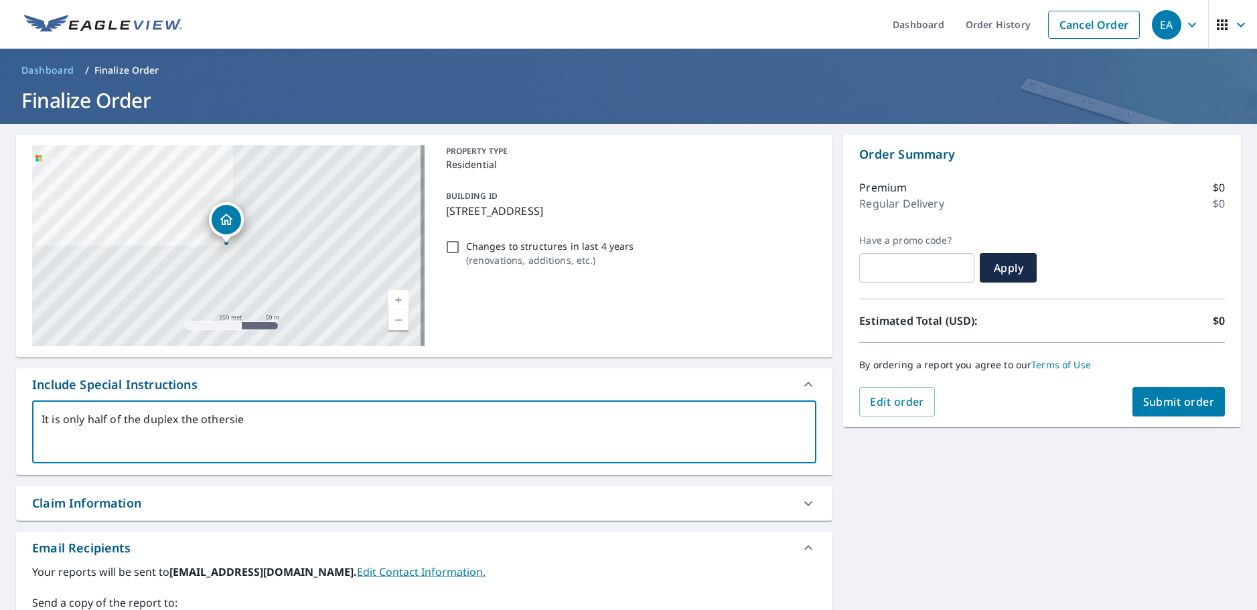
type textarea "It is only half of the duplex the othersi"
type textarea "x"
type textarea "It is only half of the duplex the othersid"
type textarea "x"
type textarea "It is only half of the duplex the otherside"
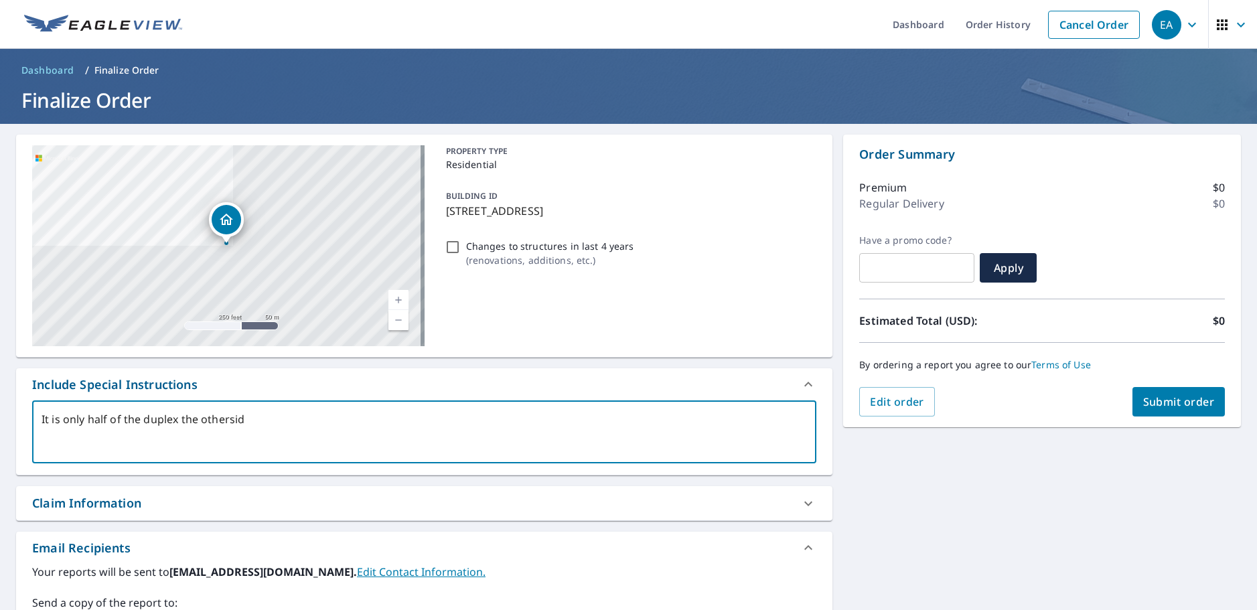
type textarea "x"
type textarea "It is only half of the duplex the otherside"
type textarea "x"
type textarea "It is only half of the duplex the otherside i"
type textarea "x"
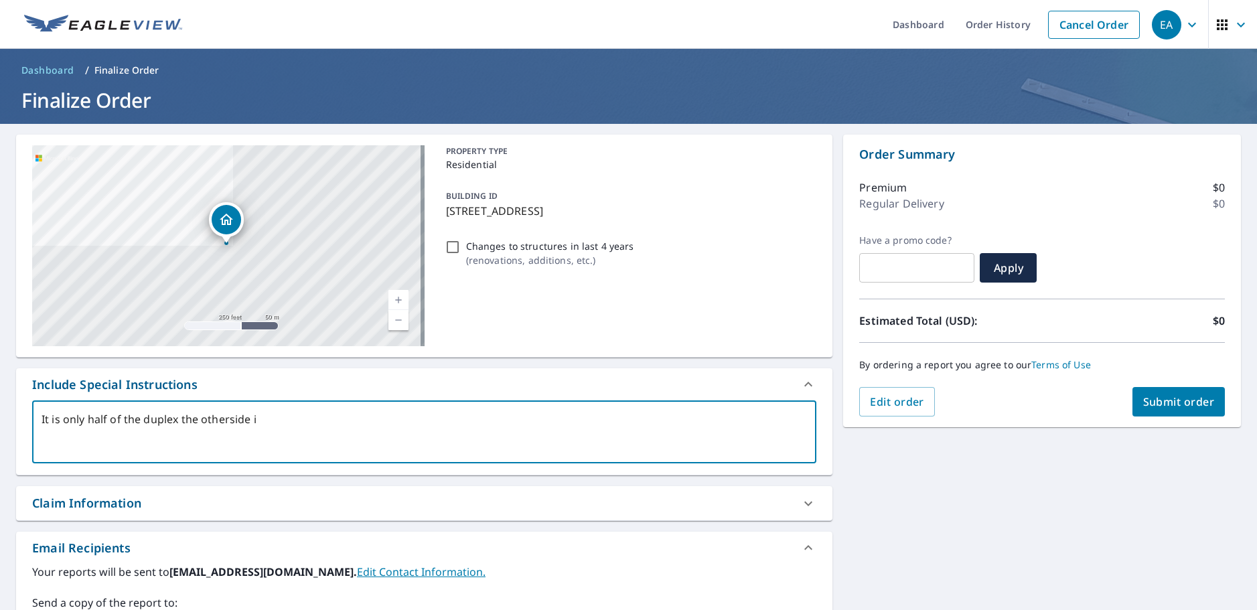
type textarea "It is only half of the duplex the otherside is"
type textarea "x"
type textarea "It is only half of the duplex the otherside is"
type textarea "x"
type textarea "It is only half of the duplex the otherside is a"
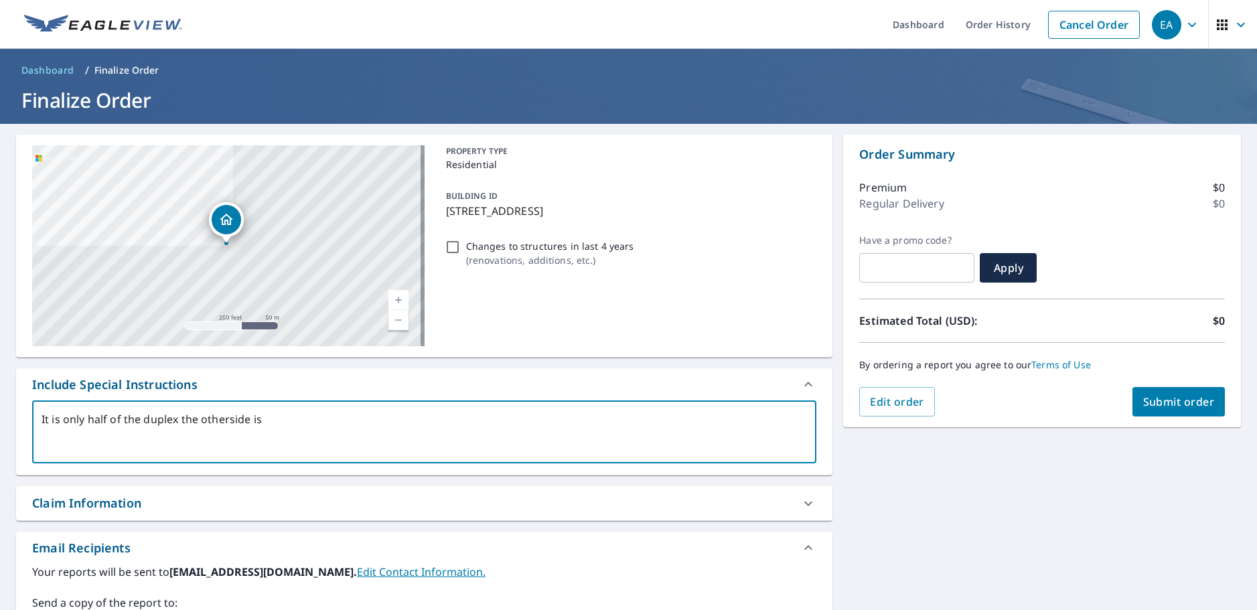
type textarea "x"
type textarea "It is only half of the duplex the otherside is a"
type textarea "x"
type textarea "It is only half of the duplex the otherside is a d"
type textarea "x"
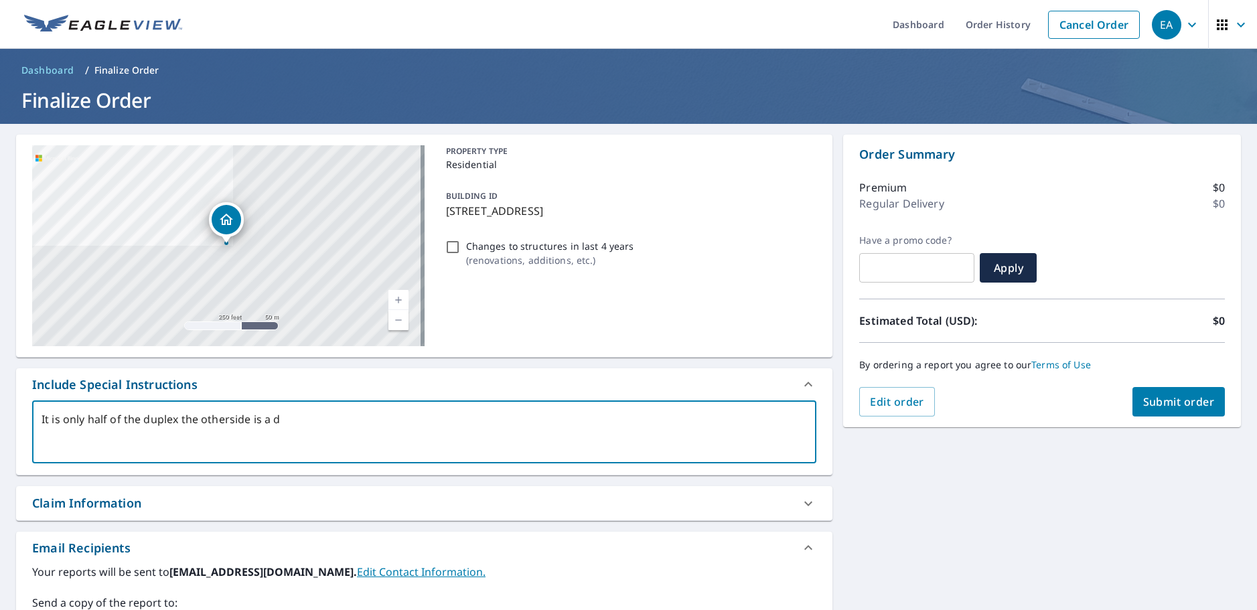
type textarea "It is only half of the duplex the otherside is a di"
type textarea "x"
type textarea "It is only half of the duplex the otherside is a dif"
type textarea "x"
type textarea "It is only half of the duplex the otherside is a diff"
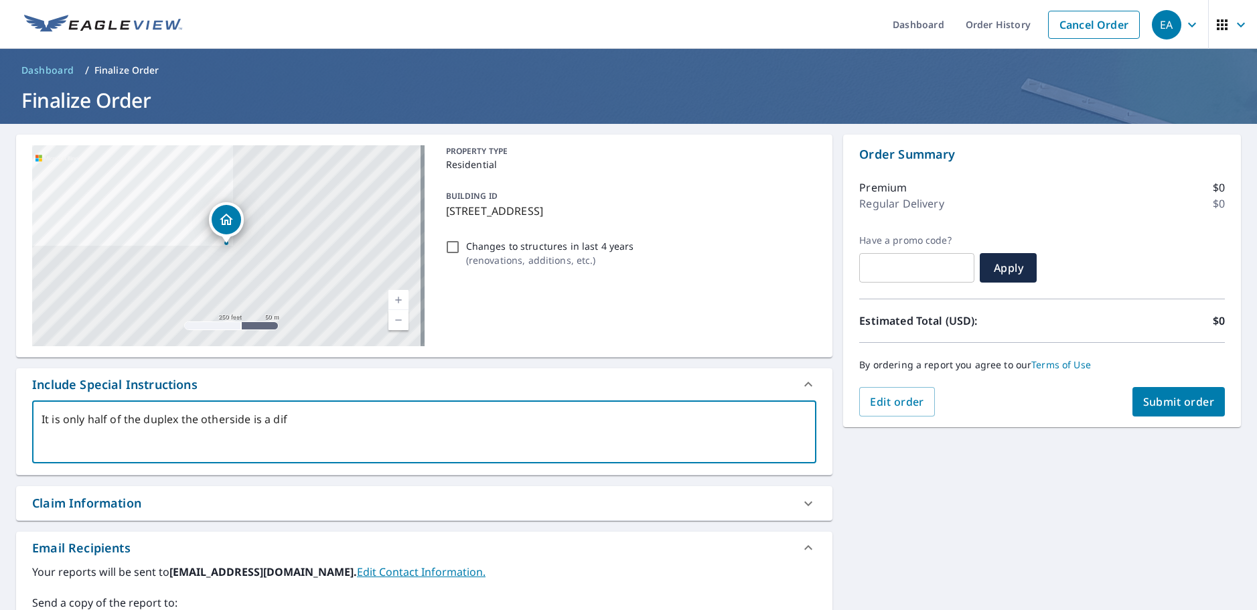
type textarea "x"
type textarea "It is only half of the duplex the otherside is a diffe"
type textarea "x"
type textarea "It is only half of the duplex the otherside is a differ"
type textarea "x"
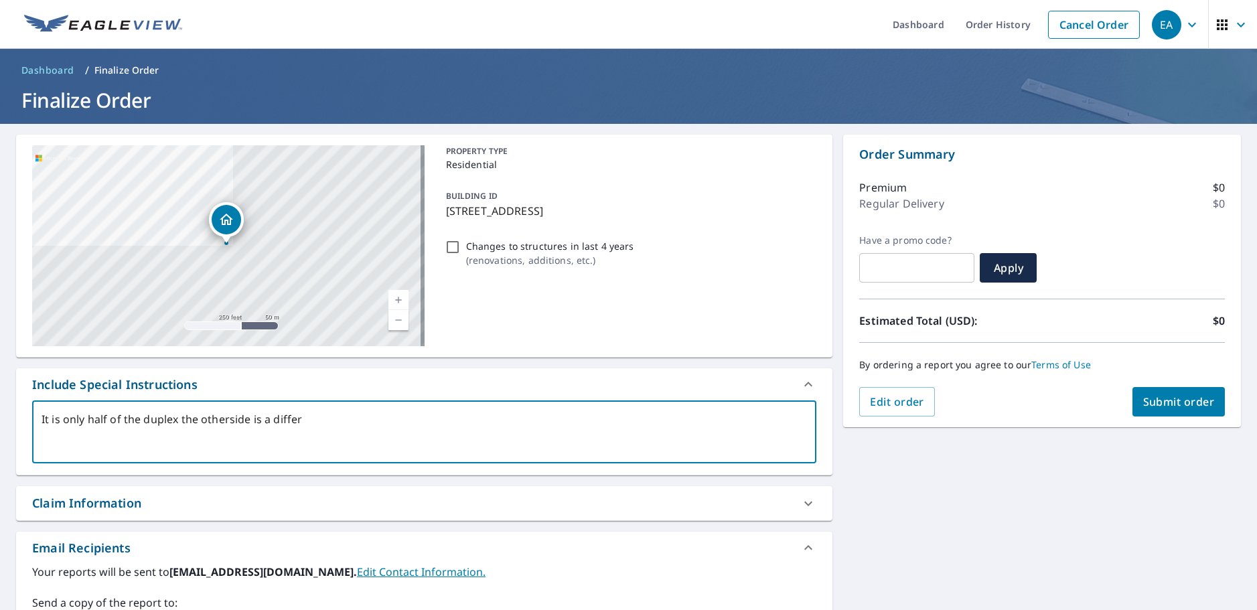
type textarea "It is only half of the duplex the otherside is a differe"
type textarea "x"
type textarea "It is only half of the duplex the otherside is a differen"
type textarea "x"
type textarea "It is only half of the duplex the otherside is a different"
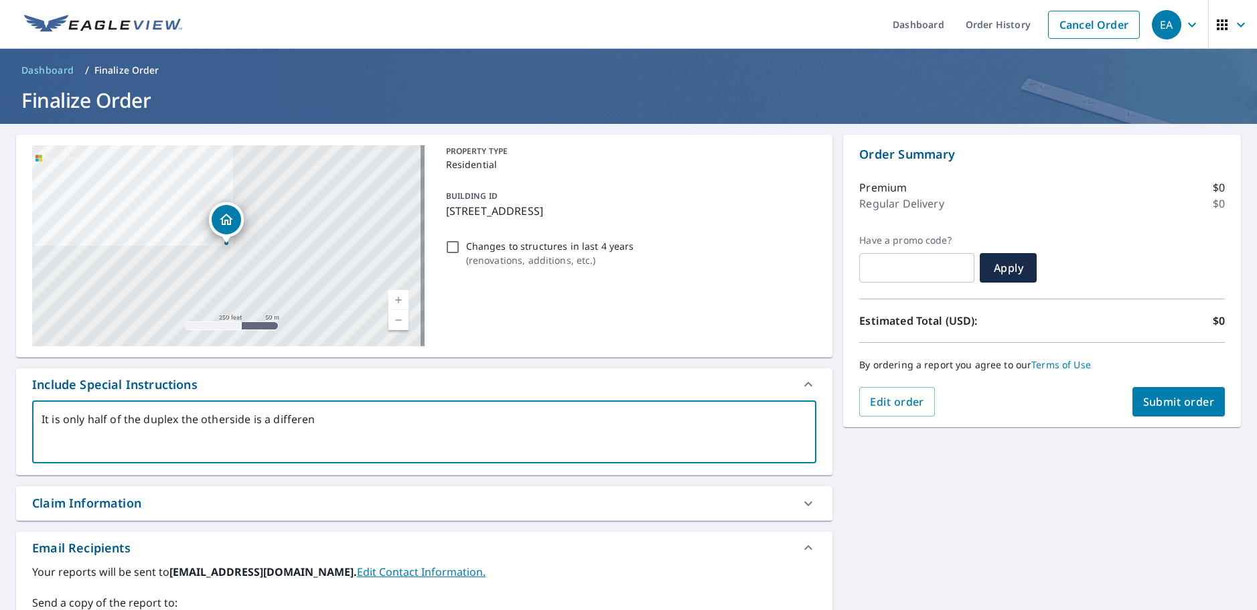
type textarea "x"
type textarea "It is only half of the duplex the otherside is a different"
type textarea "x"
type textarea "It is only half of the duplex the otherside is a different o"
type textarea "x"
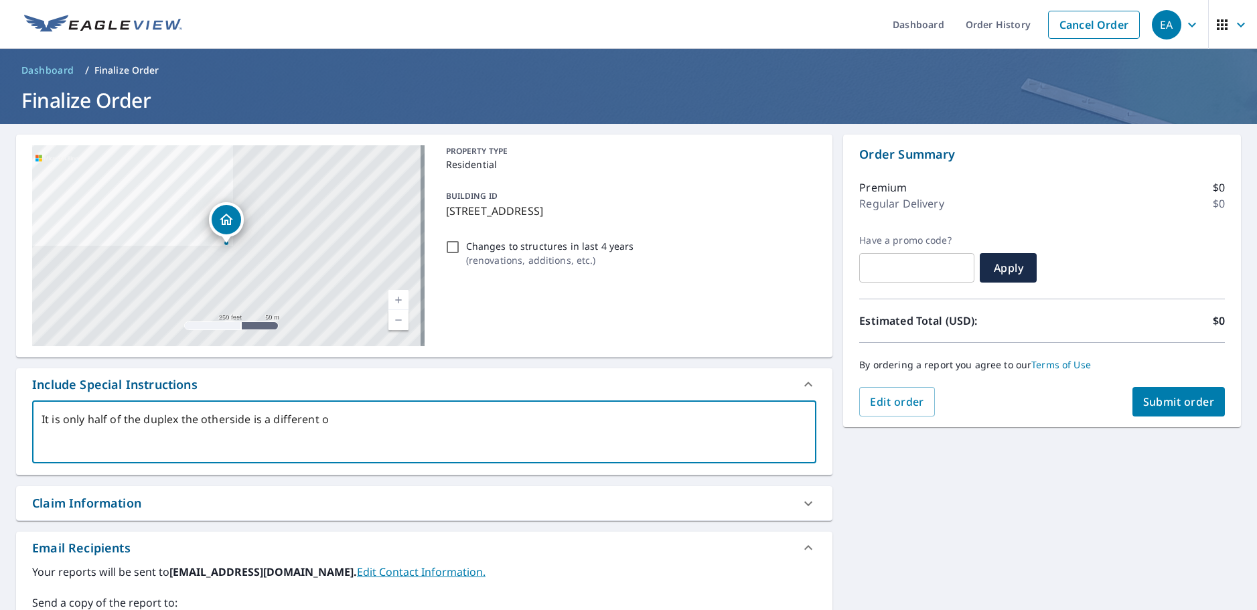
type textarea "It is only half of the duplex the otherside is a different ow"
type textarea "x"
type textarea "It is only half of the duplex the otherside is a different own"
type textarea "x"
type textarea "It is only half of the duplex the otherside is a different owne"
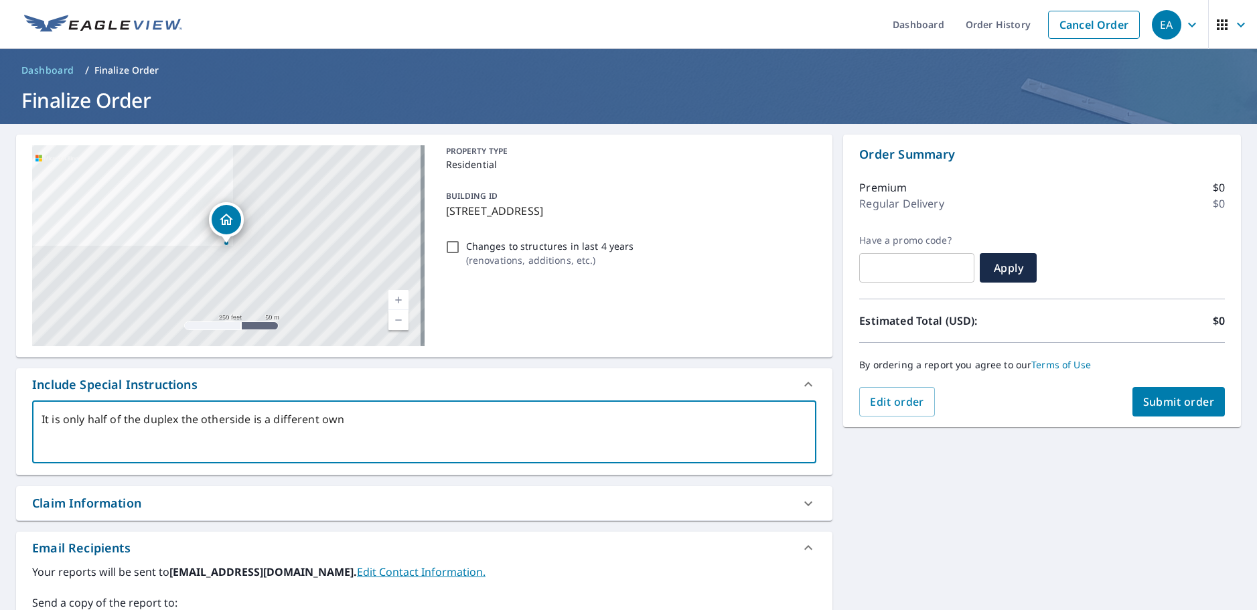
type textarea "x"
type textarea "It is only half of the duplex the otherside is a different owner"
type textarea "x"
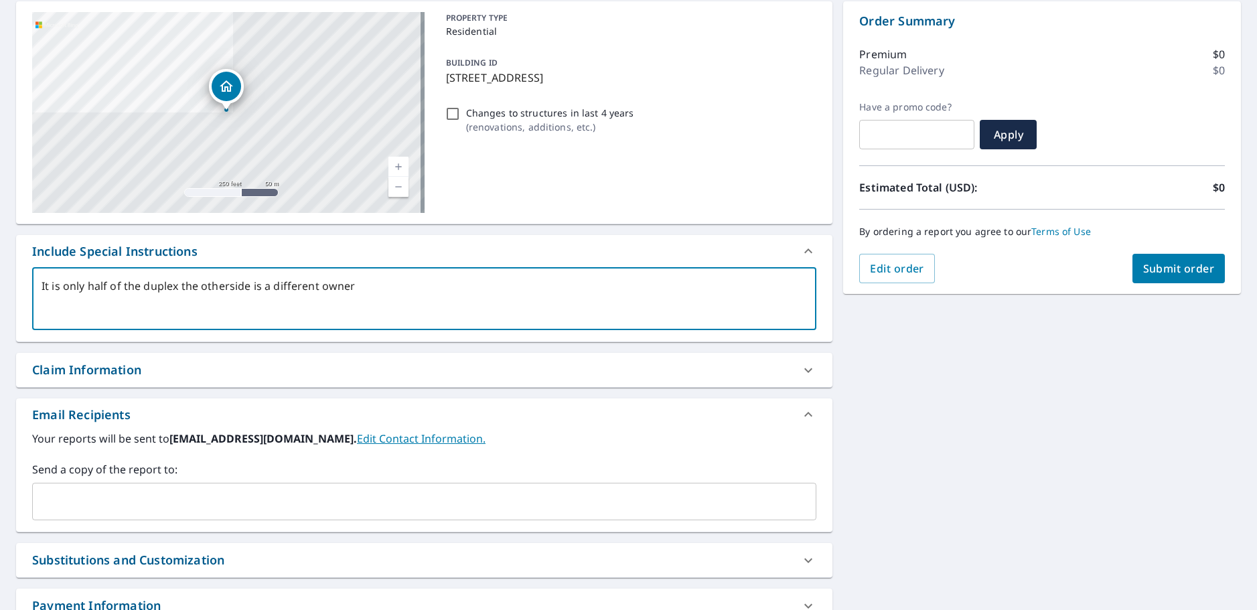
scroll to position [134, 0]
type textarea "It is only half of the duplex the otherside is a different owner"
type textarea "x"
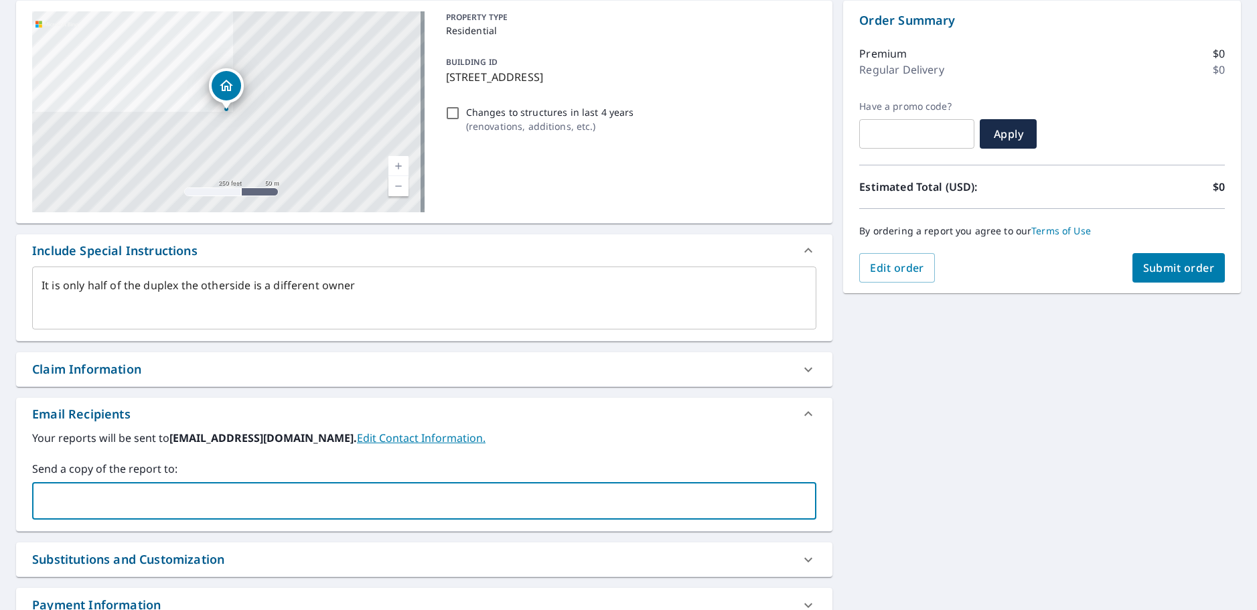
click at [330, 498] on input "text" at bounding box center [414, 500] width 752 height 25
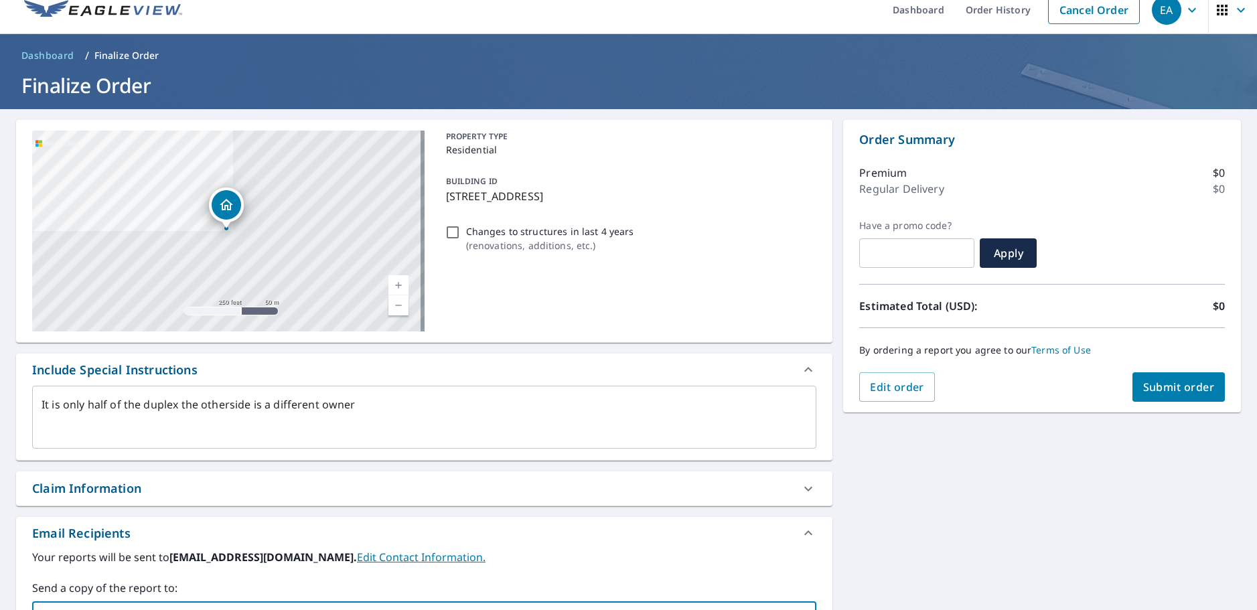
scroll to position [0, 0]
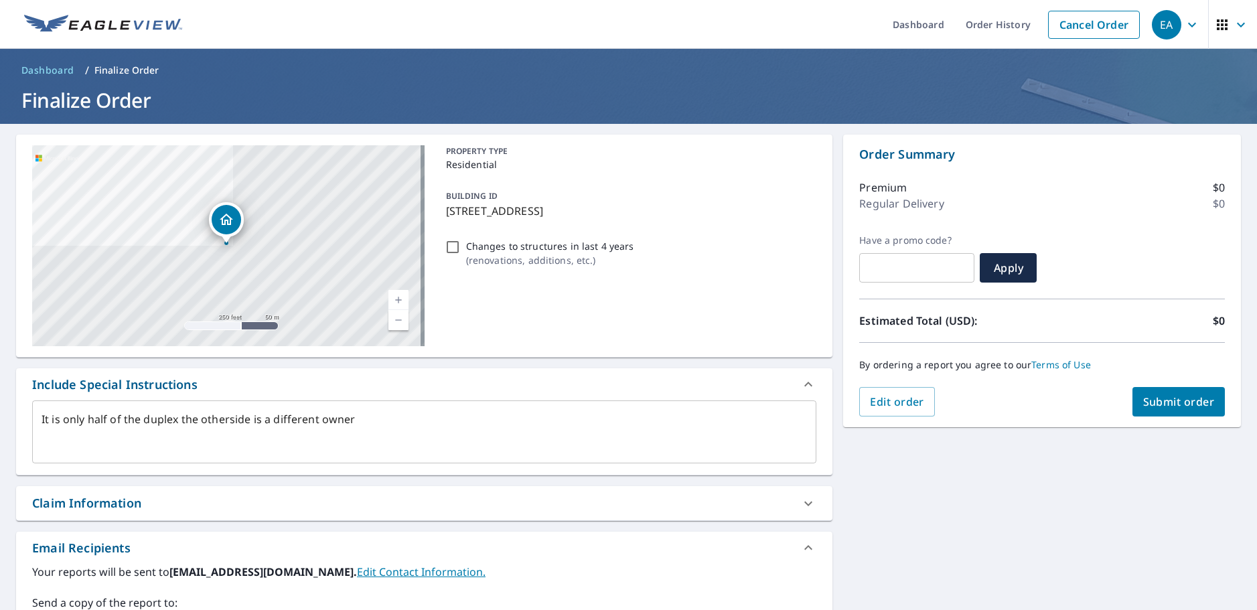
type input "[PERSON_NAME][EMAIL_ADDRESS][DOMAIN_NAME]"
type textarea "x"
click at [1162, 403] on span "Submit order" at bounding box center [1179, 401] width 72 height 15
type textarea "x"
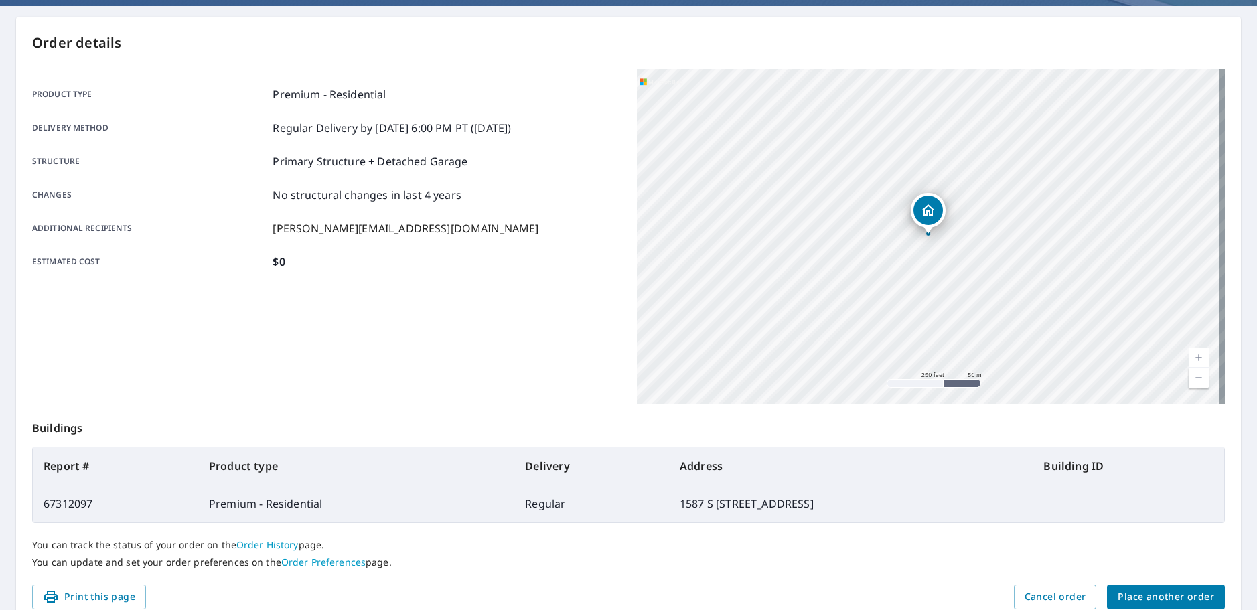
scroll to position [178, 0]
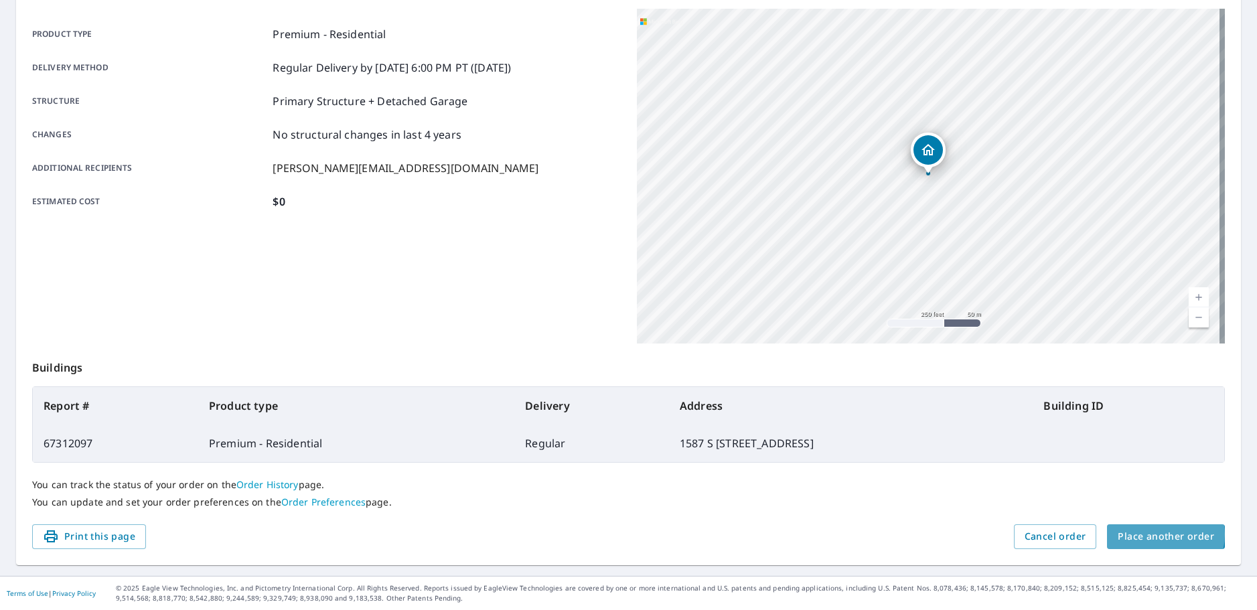
click at [1143, 534] on span "Place another order" at bounding box center [1166, 536] width 96 height 17
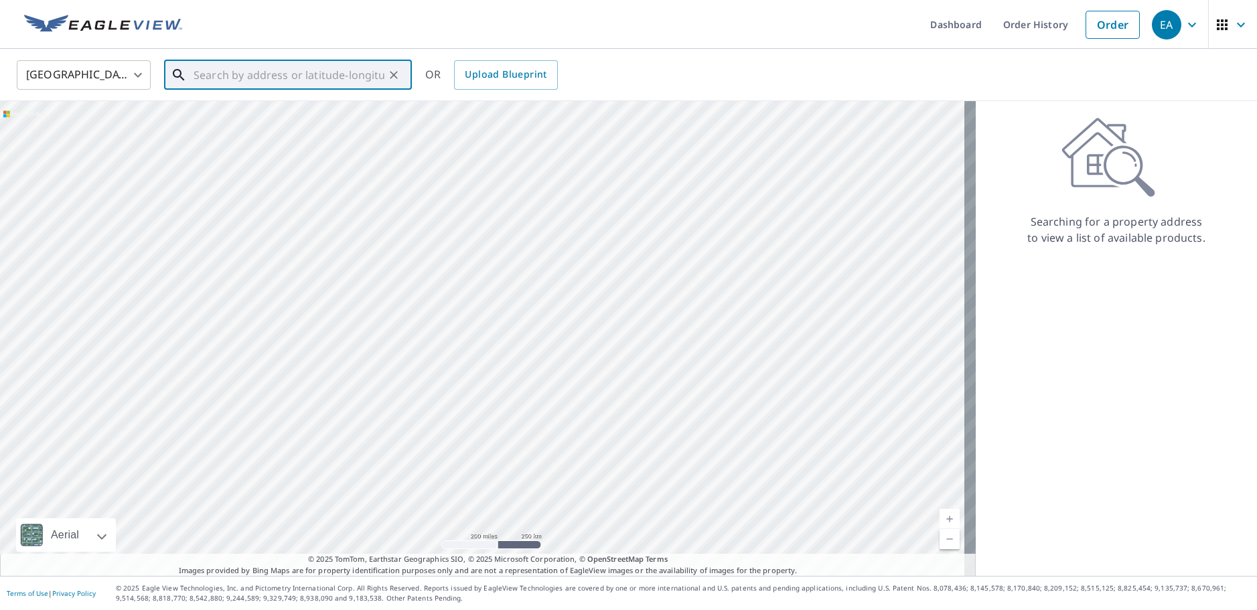
click at [265, 80] on input "text" at bounding box center [289, 75] width 191 height 38
click at [338, 70] on input "text" at bounding box center [289, 75] width 191 height 38
click at [283, 122] on p "[GEOGRAPHIC_DATA], UT 84660" at bounding box center [296, 128] width 210 height 13
type input "[STREET_ADDRESS]"
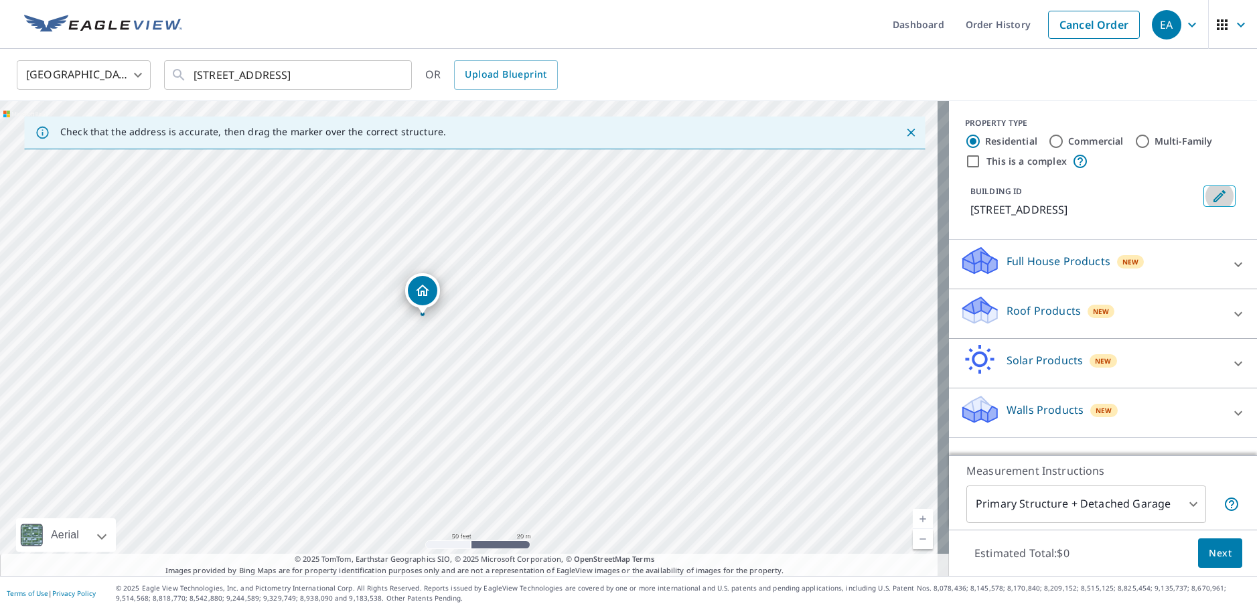
click at [1214, 198] on icon "Edit building 1" at bounding box center [1220, 196] width 16 height 16
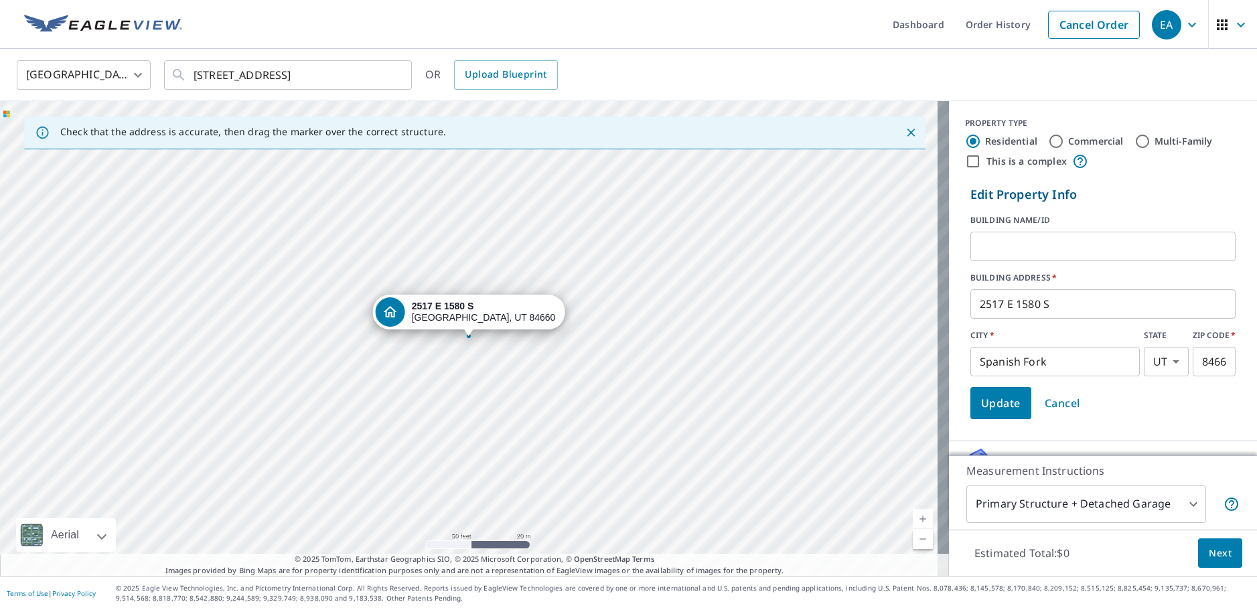
click at [1086, 243] on input "text" at bounding box center [1103, 247] width 265 height 38
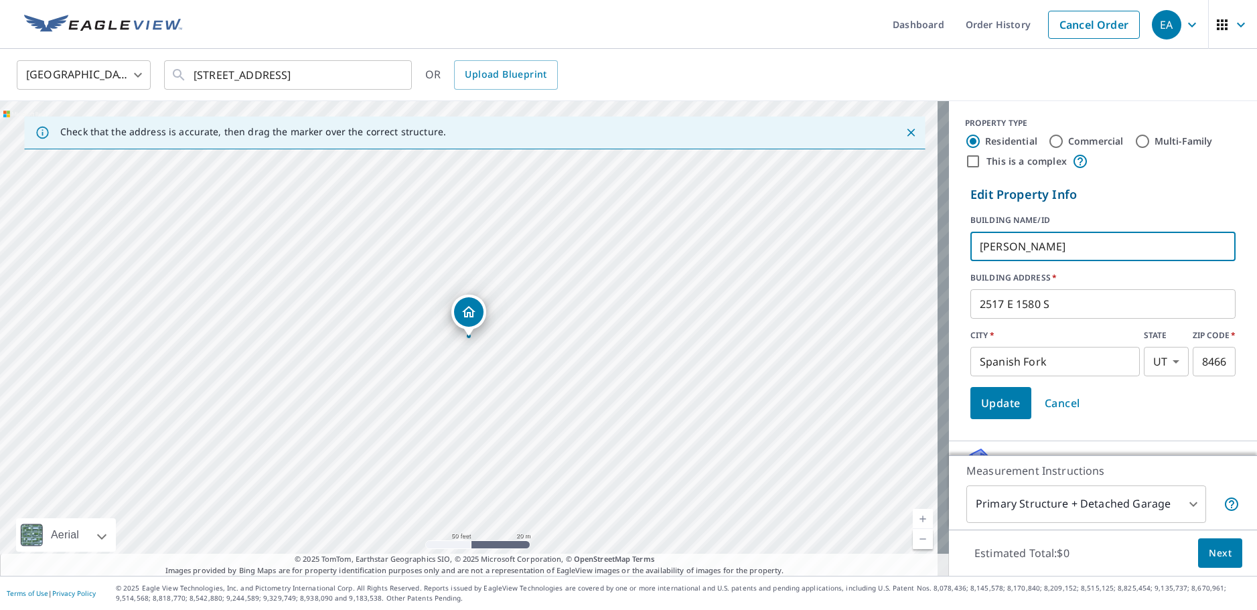
type input "[PERSON_NAME]"
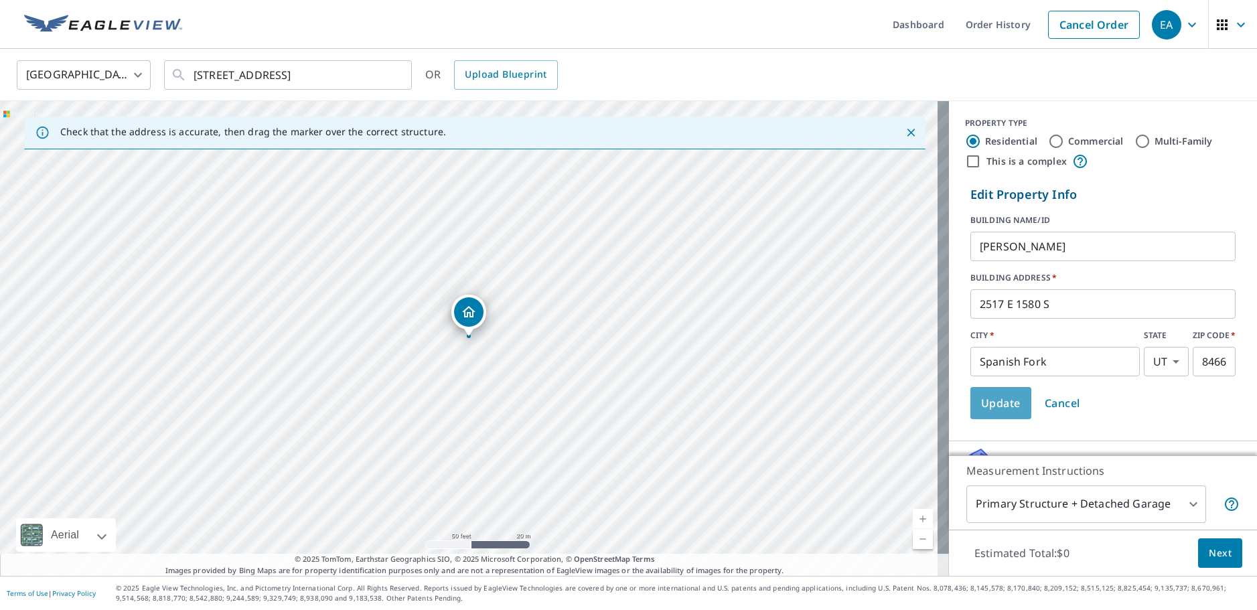
click at [981, 400] on span "Update" at bounding box center [1001, 403] width 40 height 19
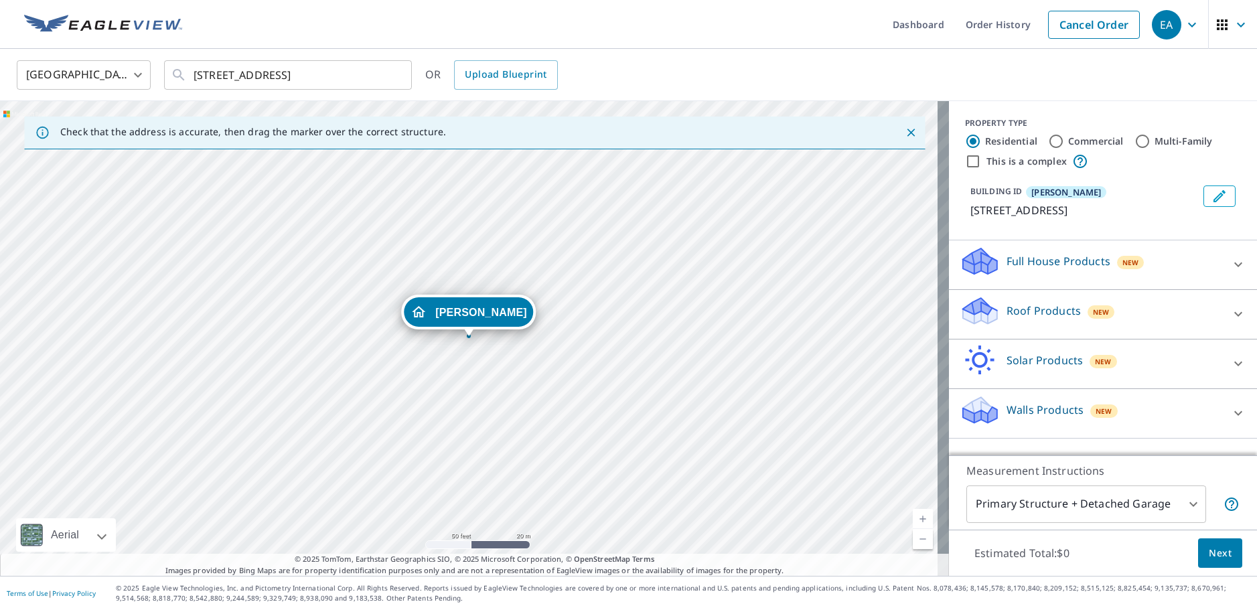
click at [1060, 309] on p "Roof Products" at bounding box center [1044, 311] width 74 height 16
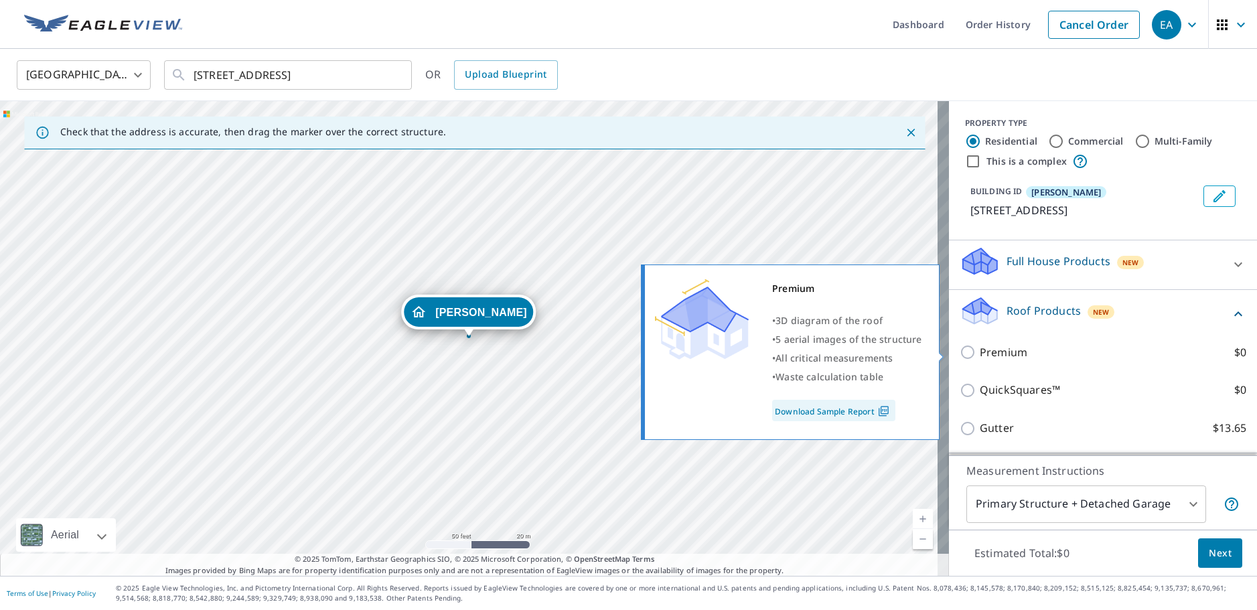
click at [1055, 356] on label "Premium $0" at bounding box center [1113, 352] width 267 height 17
click at [980, 356] on input "Premium $0" at bounding box center [970, 352] width 20 height 16
checkbox input "true"
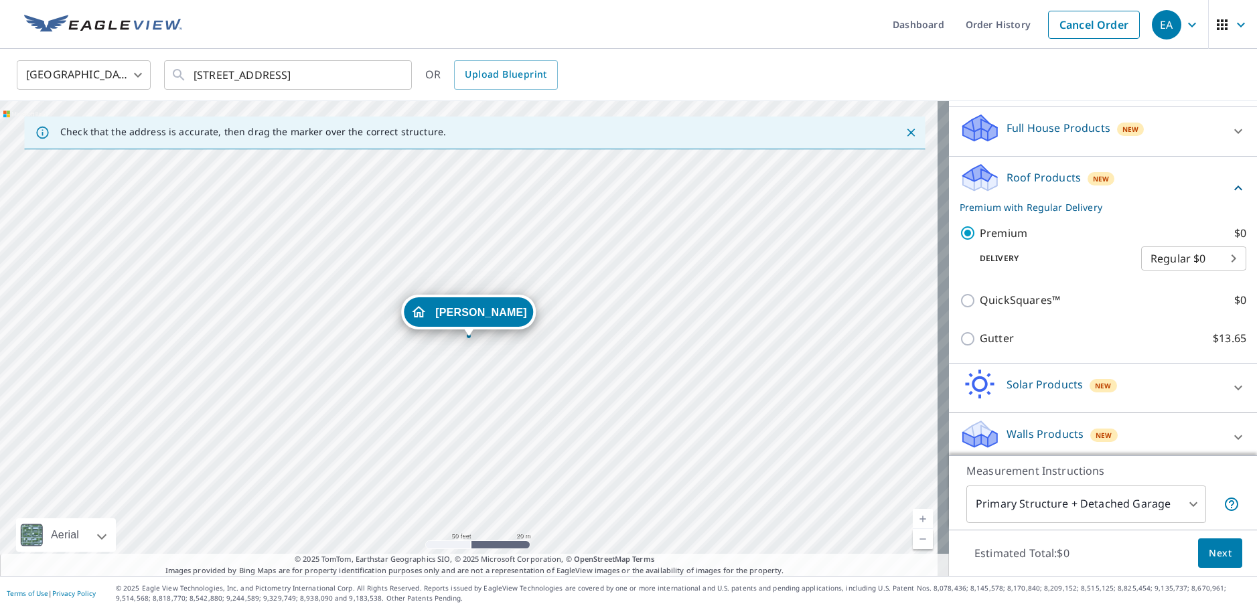
scroll to position [134, 0]
click at [1198, 553] on button "Next" at bounding box center [1220, 553] width 44 height 30
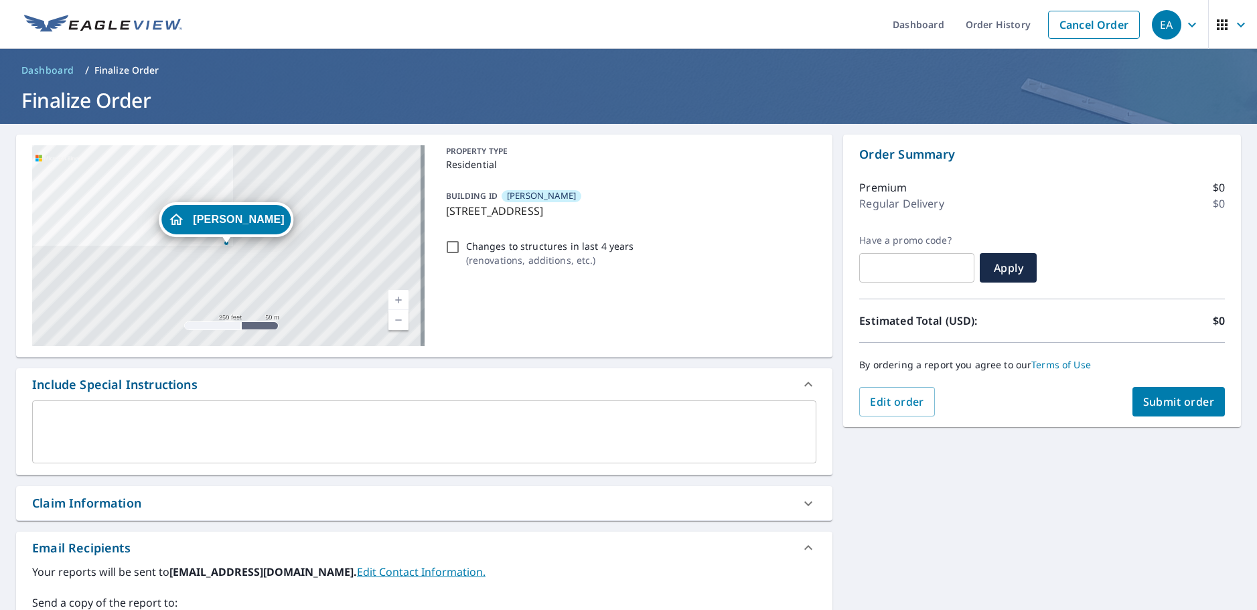
scroll to position [134, 0]
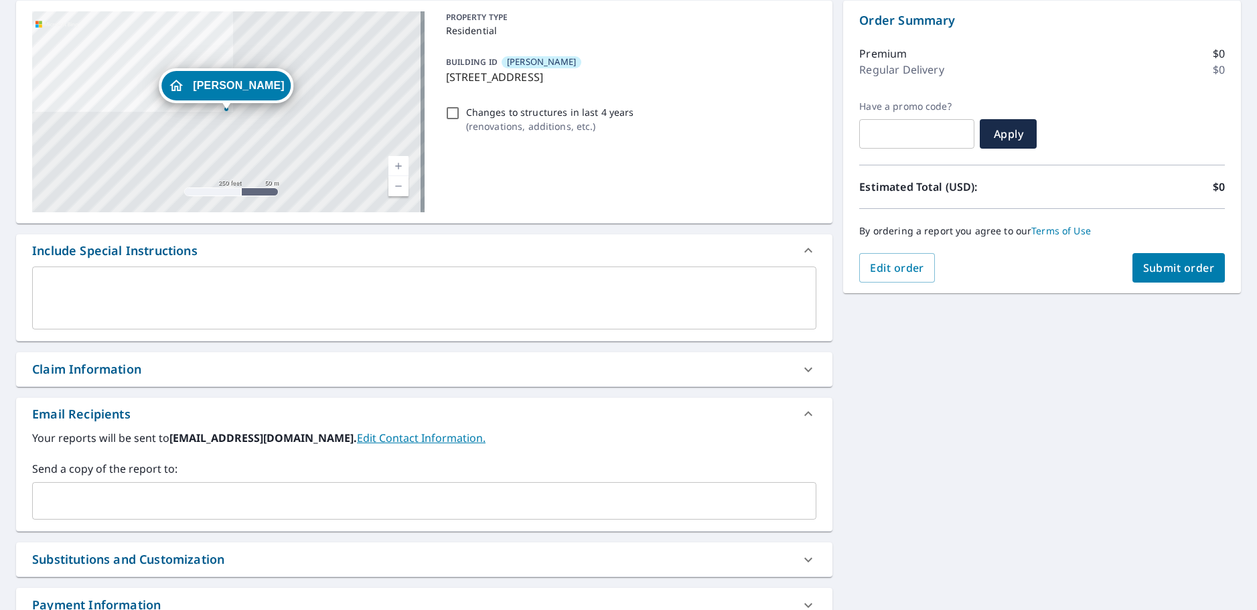
click at [177, 496] on input "text" at bounding box center [414, 500] width 752 height 25
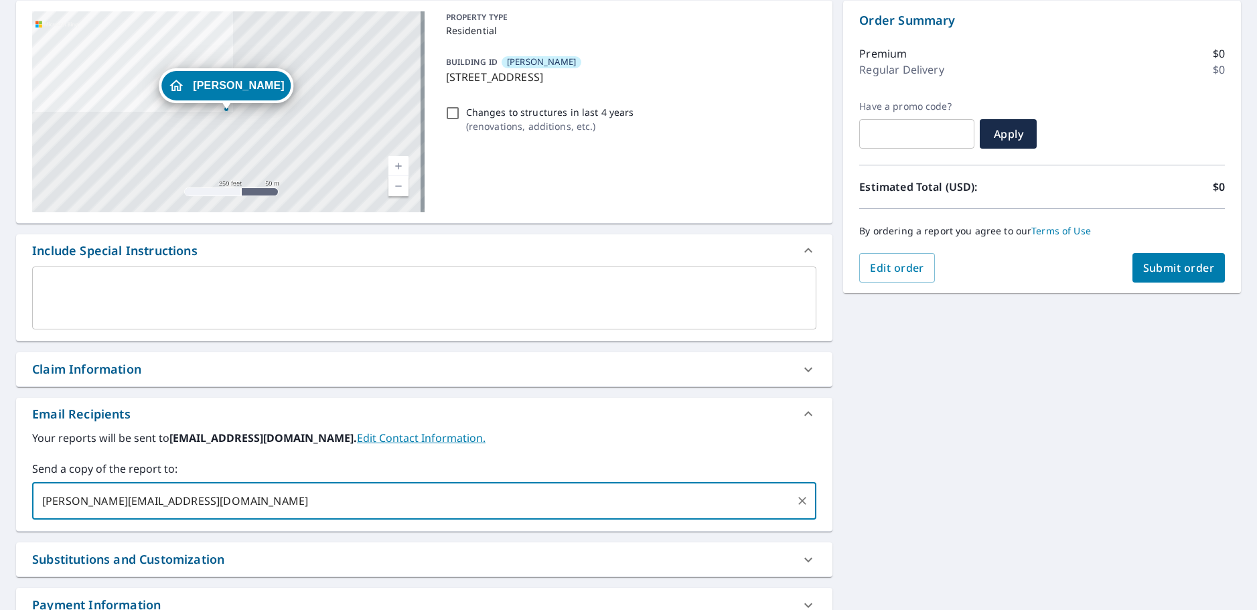
type input "[PERSON_NAME][EMAIL_ADDRESS][DOMAIN_NAME]"
click at [1173, 270] on span "Submit order" at bounding box center [1179, 268] width 72 height 15
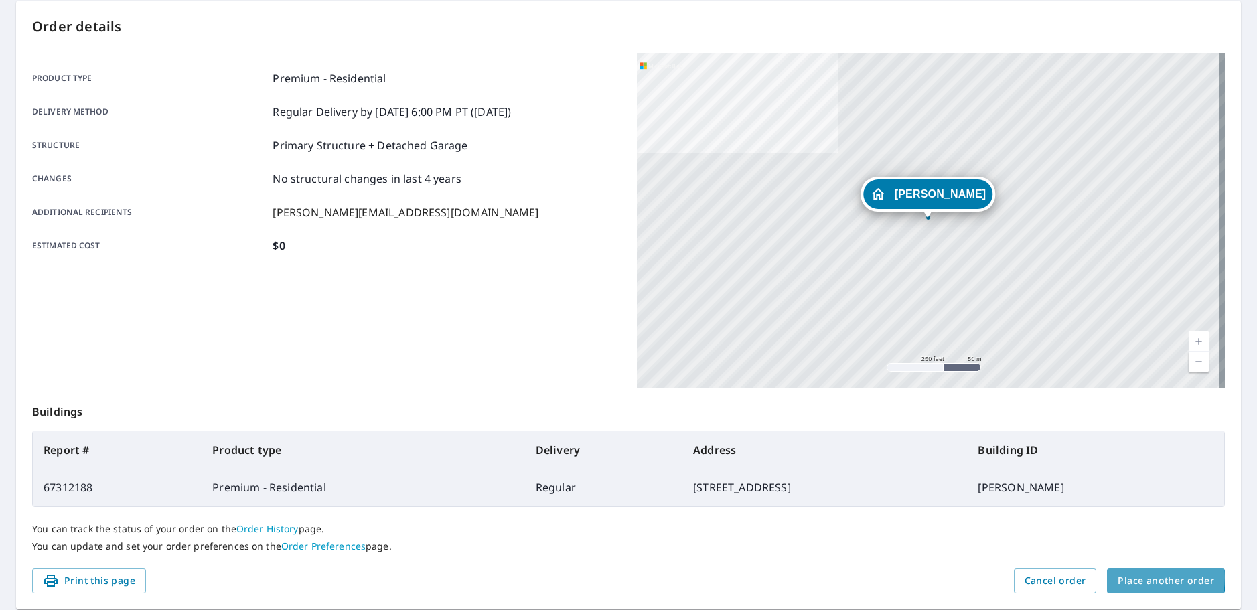
click at [1127, 577] on span "Place another order" at bounding box center [1166, 581] width 96 height 17
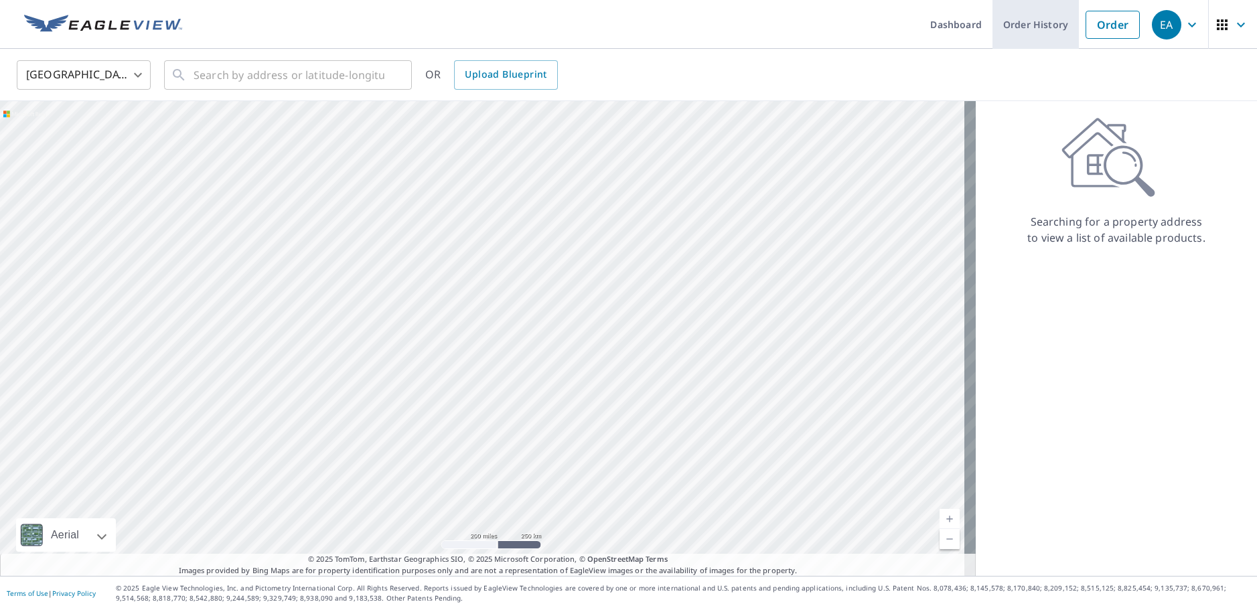
click at [1021, 29] on link "Order History" at bounding box center [1036, 24] width 86 height 49
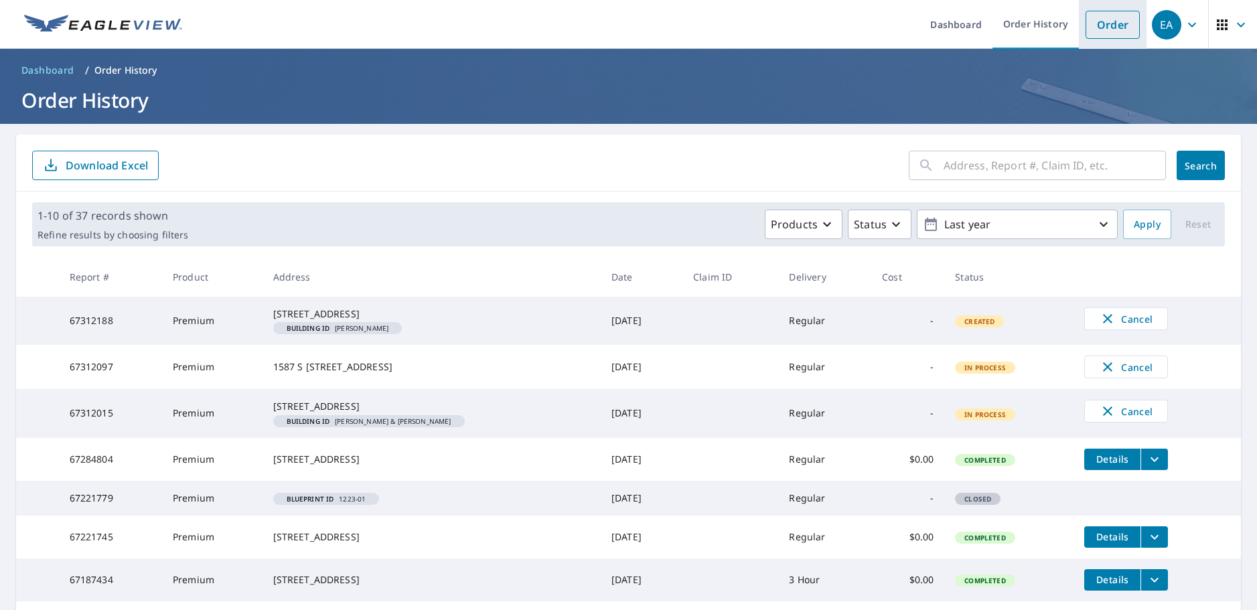
click at [1108, 25] on link "Order" at bounding box center [1113, 25] width 54 height 28
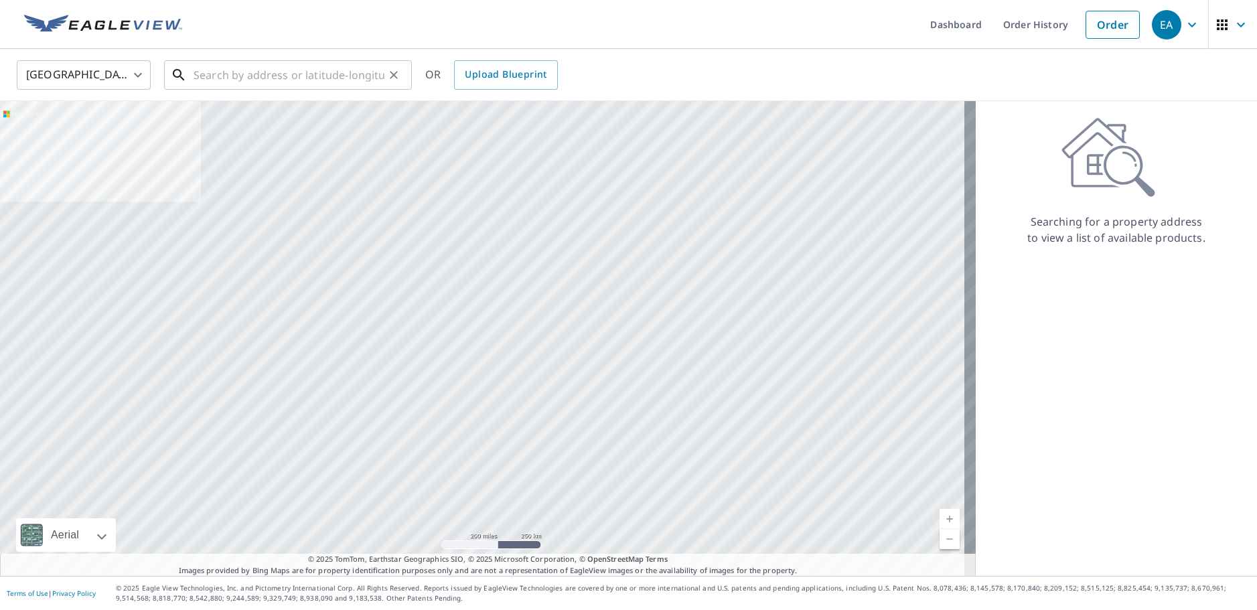
click at [351, 82] on input "text" at bounding box center [289, 75] width 191 height 38
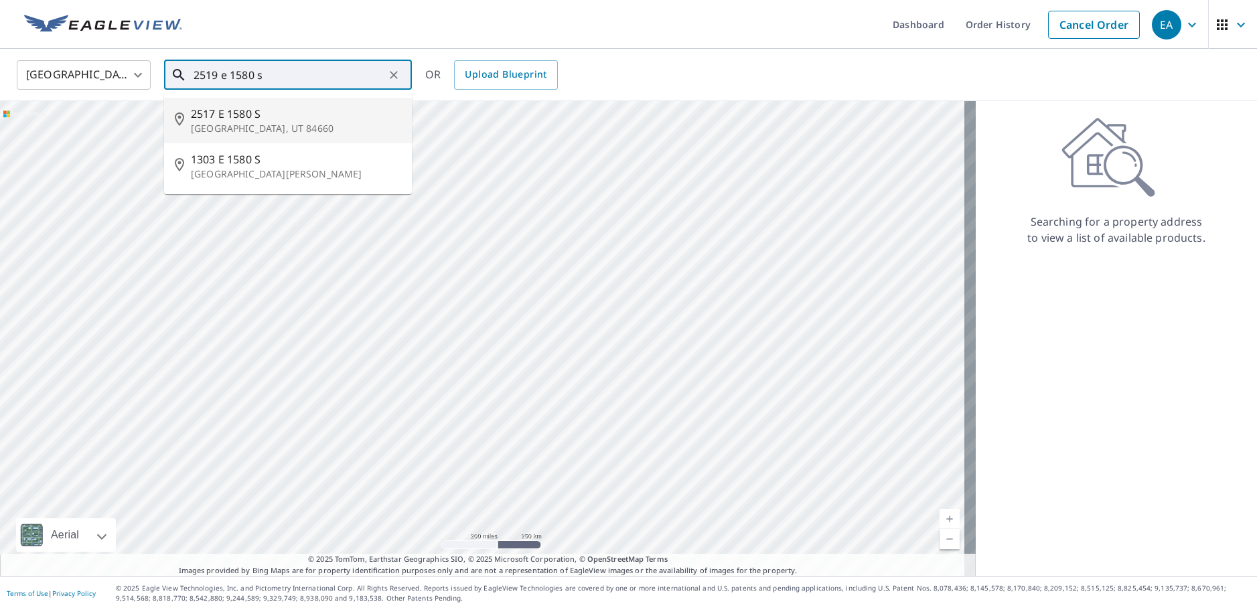
click at [313, 123] on p "[GEOGRAPHIC_DATA], UT 84660" at bounding box center [296, 128] width 210 height 13
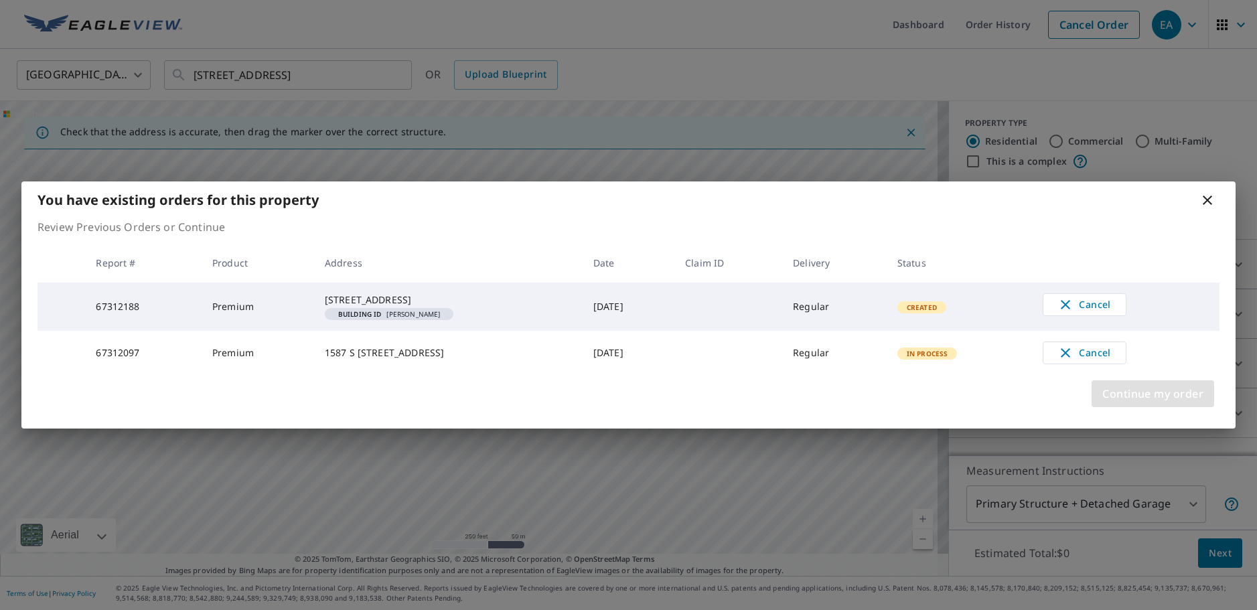
click at [1166, 403] on span "Continue my order" at bounding box center [1152, 393] width 101 height 19
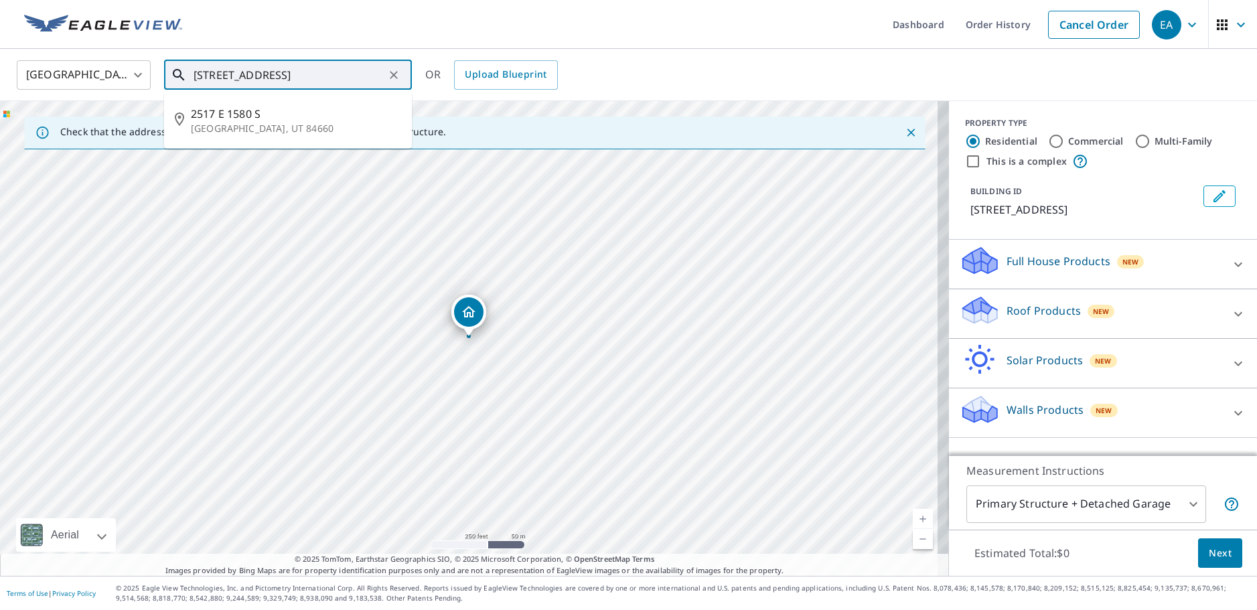
click at [218, 75] on input "[STREET_ADDRESS]" at bounding box center [289, 75] width 191 height 38
click at [247, 125] on p "[GEOGRAPHIC_DATA], UT 84660" at bounding box center [296, 128] width 210 height 13
type input "[STREET_ADDRESS]"
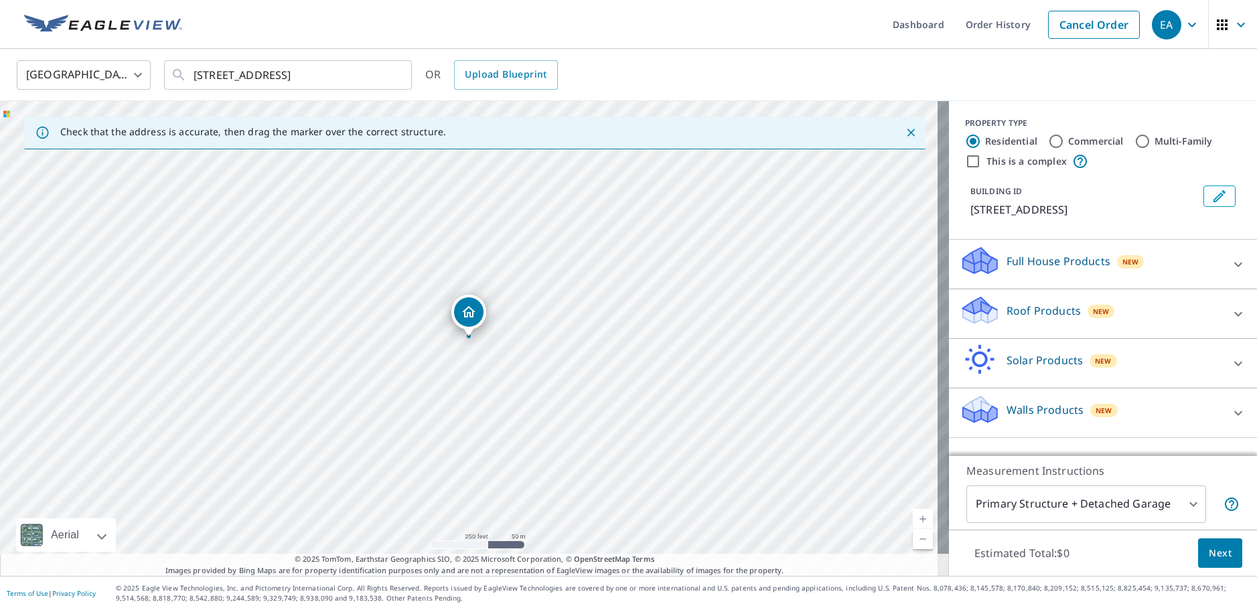
click at [1214, 196] on icon "Edit building 1" at bounding box center [1220, 196] width 12 height 12
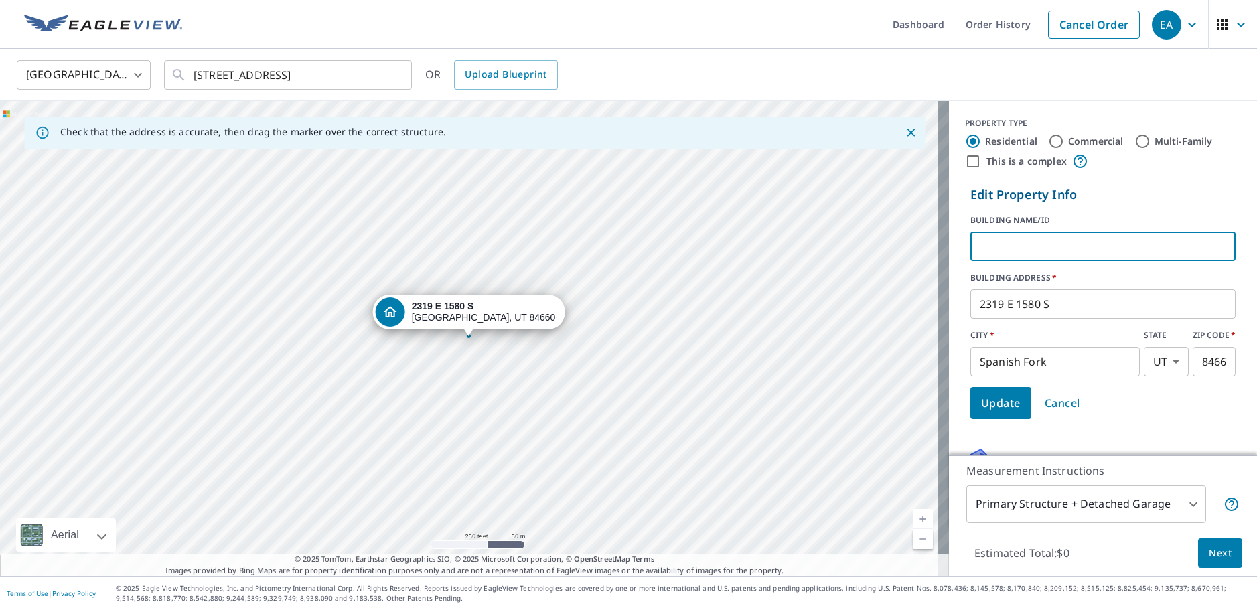
click at [1088, 250] on input "text" at bounding box center [1103, 247] width 265 height 38
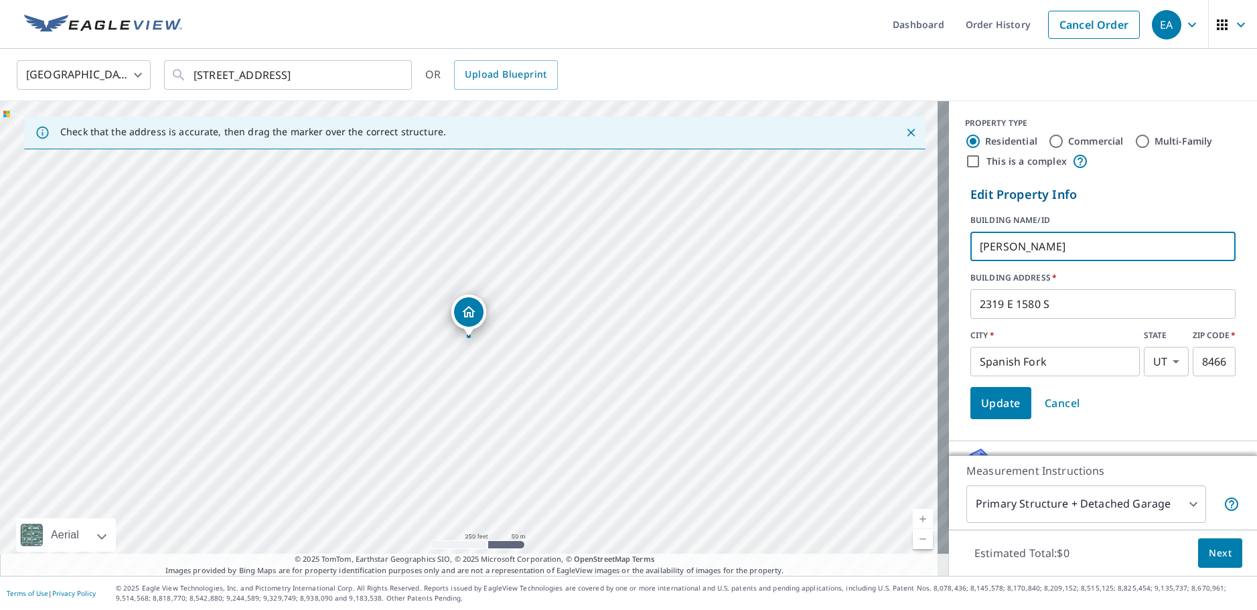
type input "[PERSON_NAME]"
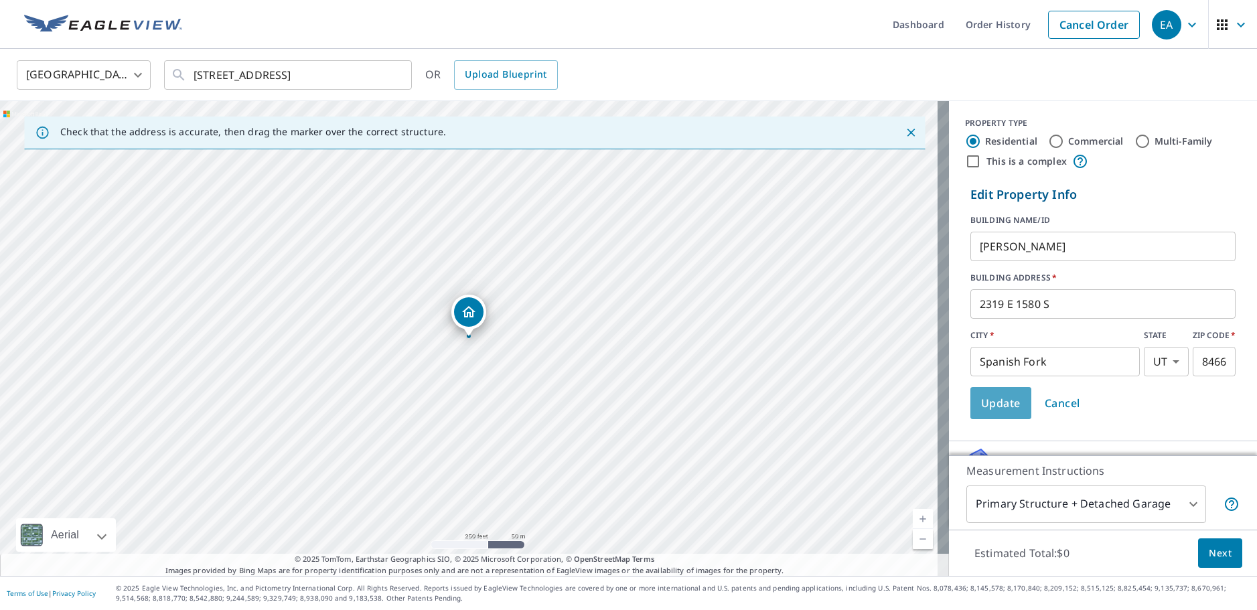
click at [997, 403] on span "Update" at bounding box center [1001, 403] width 40 height 19
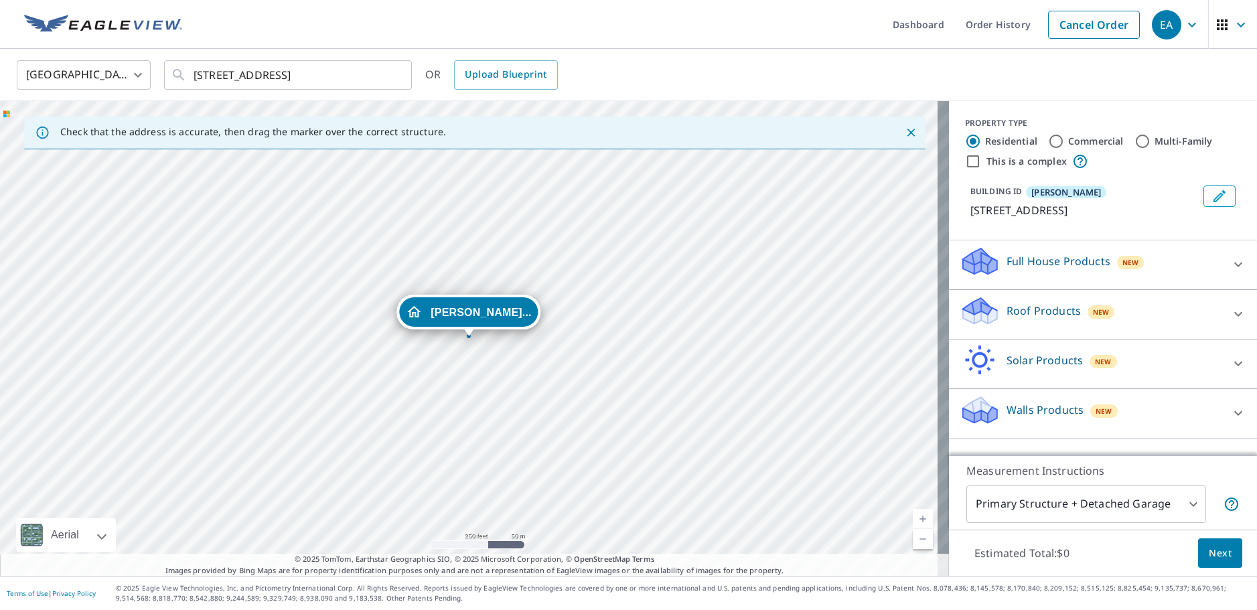
click at [1044, 309] on p "Roof Products" at bounding box center [1044, 311] width 74 height 16
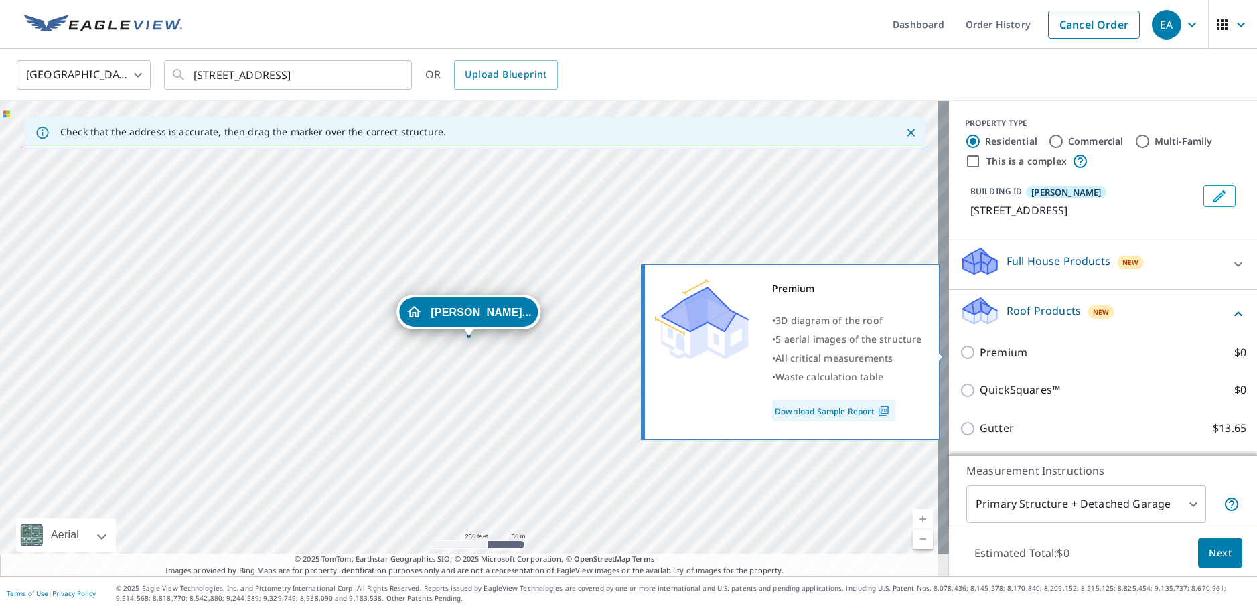
click at [1035, 349] on label "Premium $0" at bounding box center [1113, 352] width 267 height 17
click at [980, 349] on input "Premium $0" at bounding box center [970, 352] width 20 height 16
checkbox input "true"
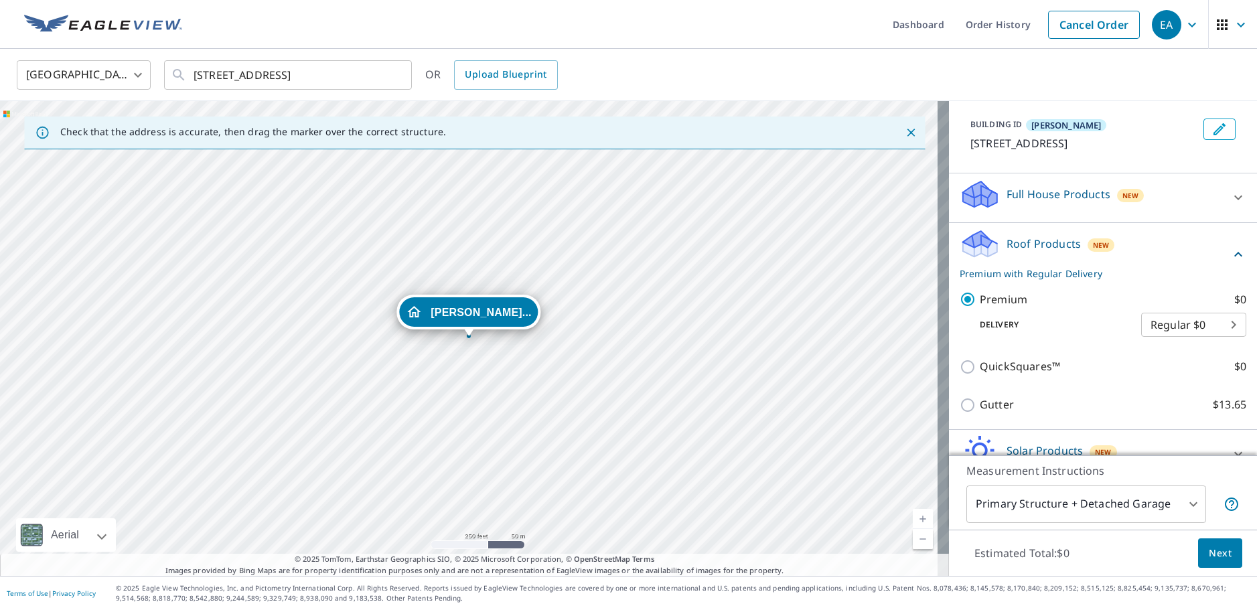
scroll to position [134, 0]
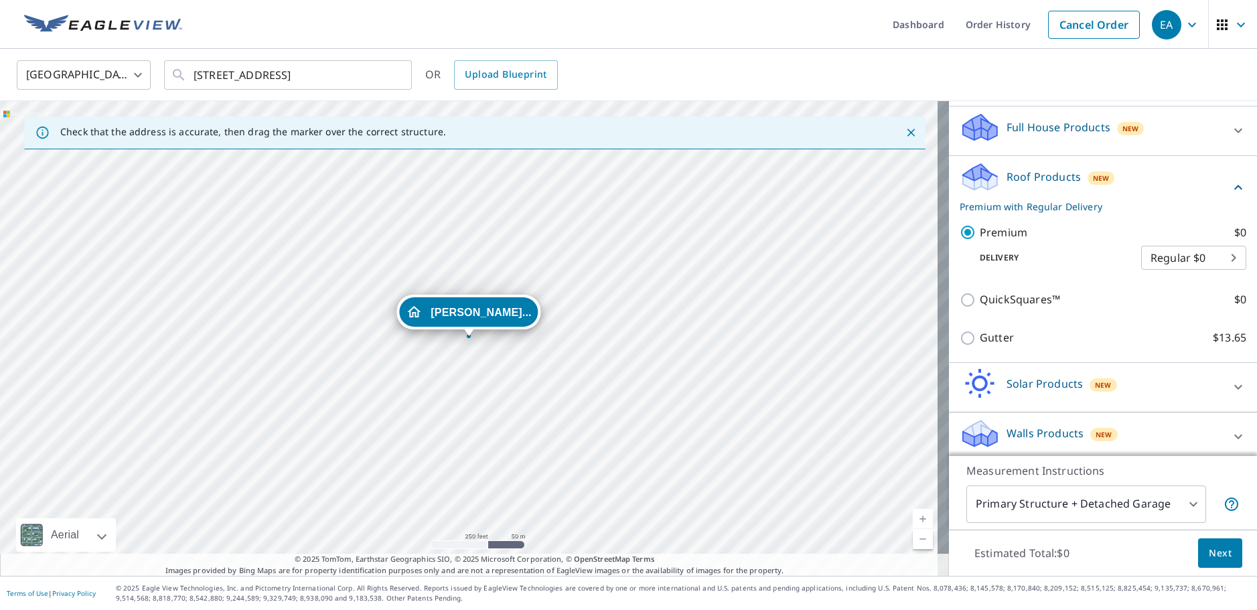
click at [1198, 553] on button "Next" at bounding box center [1220, 553] width 44 height 30
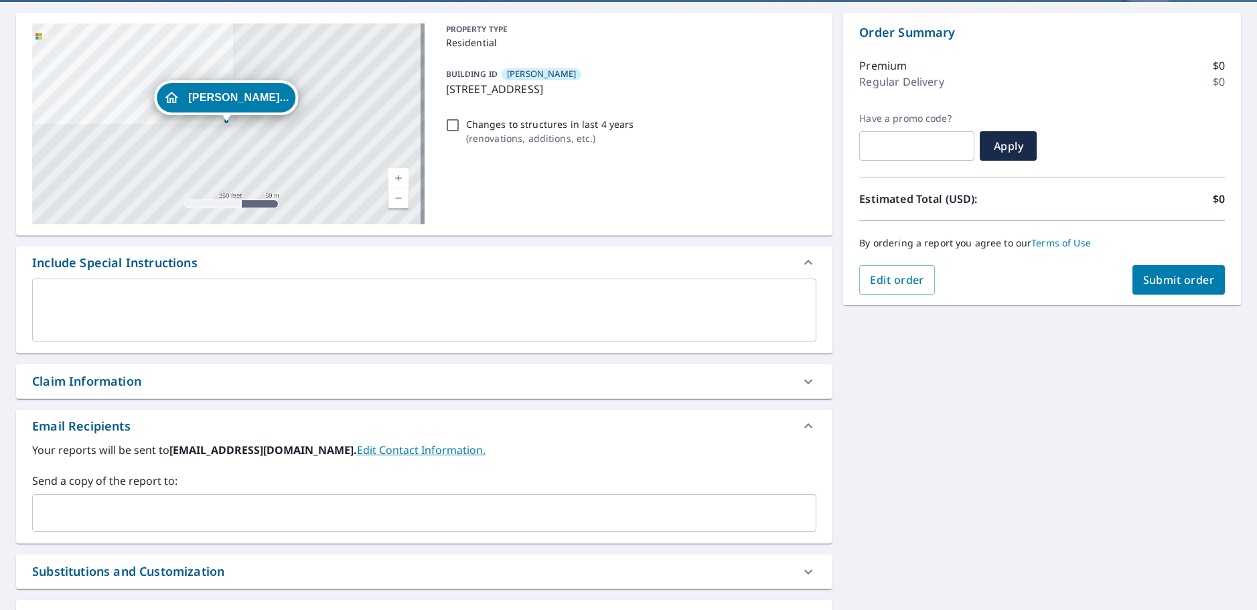
scroll to position [134, 0]
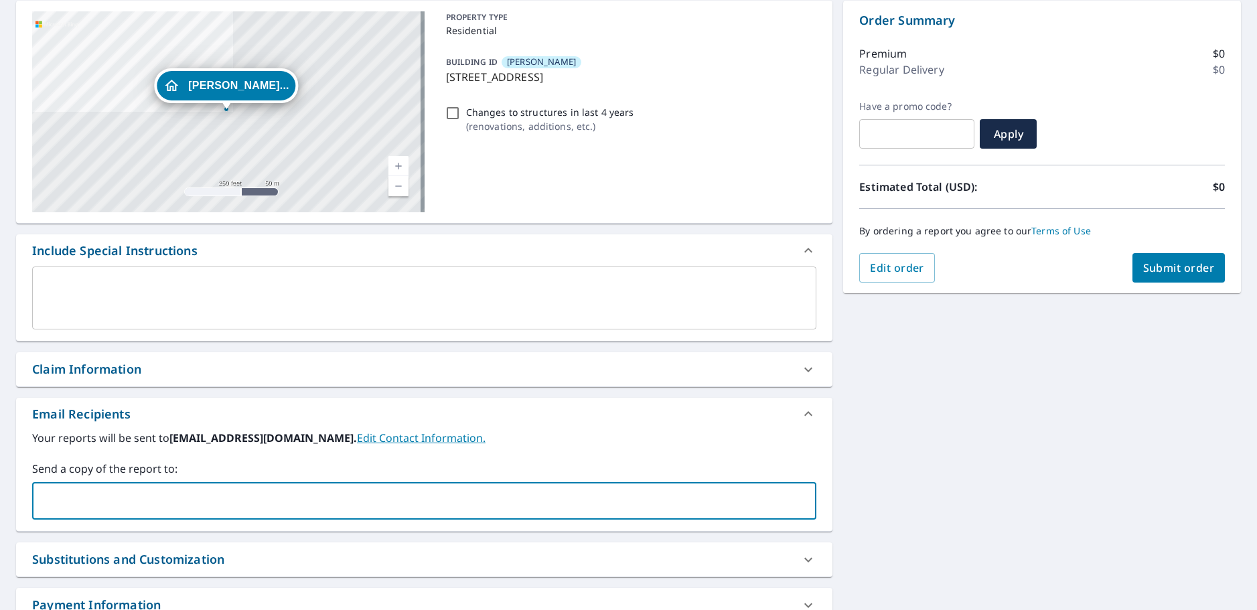
click at [84, 499] on input "text" at bounding box center [414, 500] width 752 height 25
type input "[PERSON_NAME][EMAIL_ADDRESS][DOMAIN_NAME]"
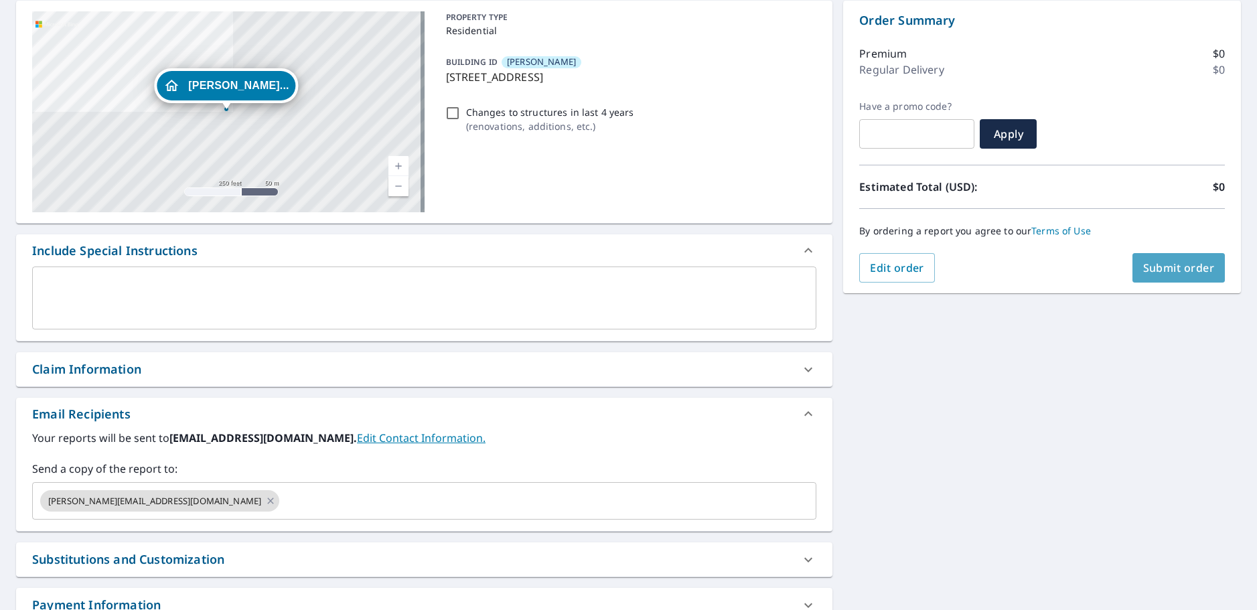
click at [1151, 269] on span "Submit order" at bounding box center [1179, 268] width 72 height 15
